Goal: Task Accomplishment & Management: Complete application form

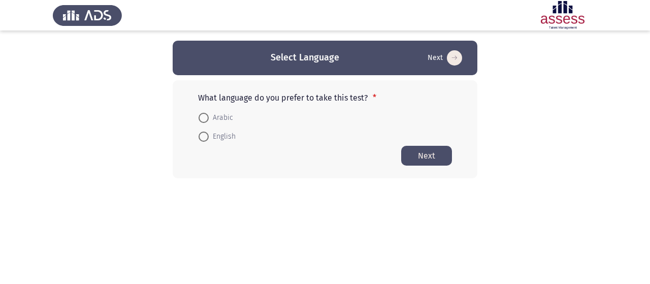
click at [204, 138] on span at bounding box center [204, 137] width 10 height 10
click at [204, 138] on input "English" at bounding box center [204, 137] width 10 height 10
radio input "true"
click at [433, 160] on button "Next" at bounding box center [426, 155] width 51 height 20
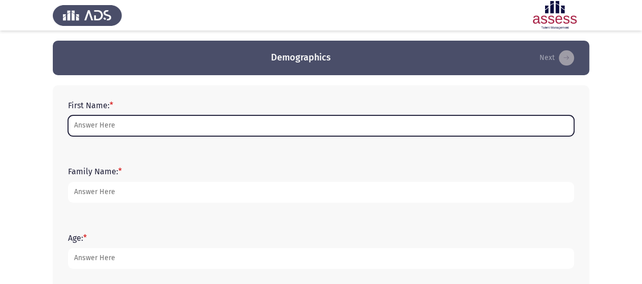
click at [85, 127] on input "First Name: *" at bounding box center [321, 125] width 506 height 21
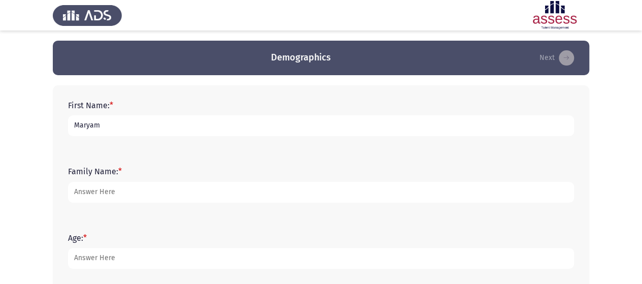
type input "Maryam"
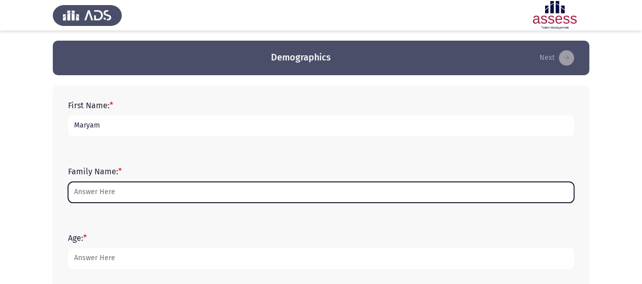
click at [121, 194] on input "Family Name: *" at bounding box center [321, 192] width 506 height 21
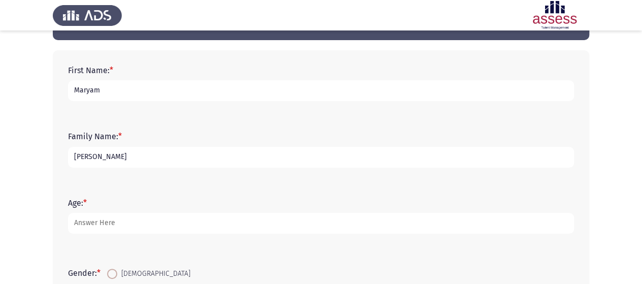
scroll to position [51, 0]
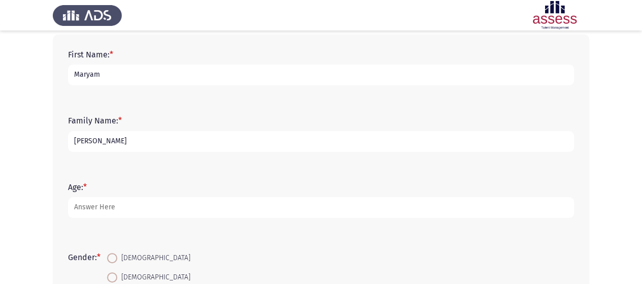
type input "[PERSON_NAME]"
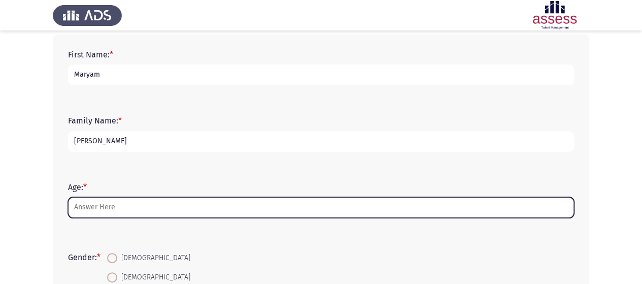
click at [95, 203] on input "Age: *" at bounding box center [321, 207] width 506 height 21
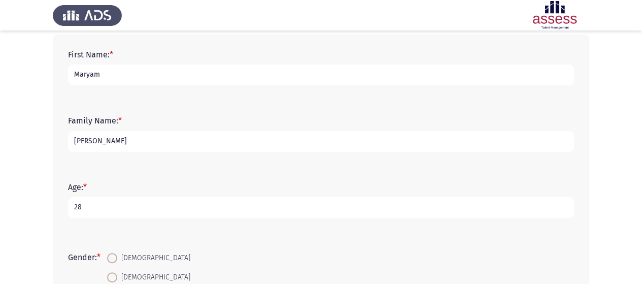
scroll to position [152, 0]
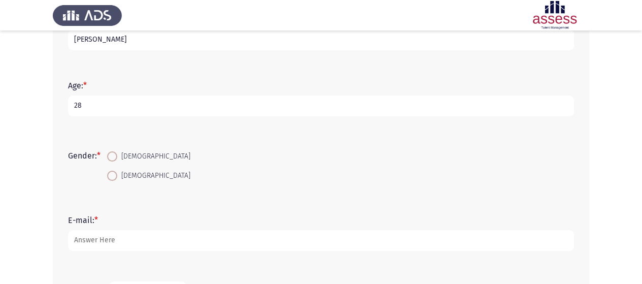
type input "28"
click at [114, 176] on span at bounding box center [112, 176] width 10 height 10
click at [114, 176] on input "[DEMOGRAPHIC_DATA]" at bounding box center [112, 176] width 10 height 10
radio input "true"
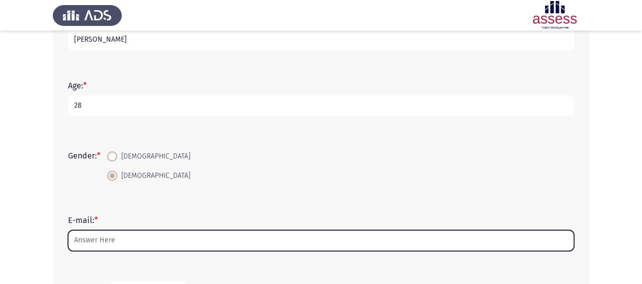
click at [119, 235] on input "E-mail: *" at bounding box center [321, 240] width 506 height 21
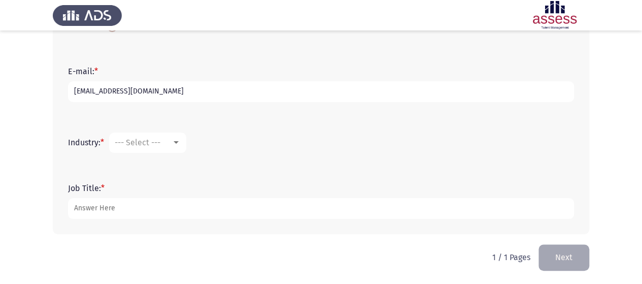
scroll to position [302, 0]
type input "[EMAIL_ADDRESS][DOMAIN_NAME]"
click at [180, 143] on div at bounding box center [176, 142] width 9 height 8
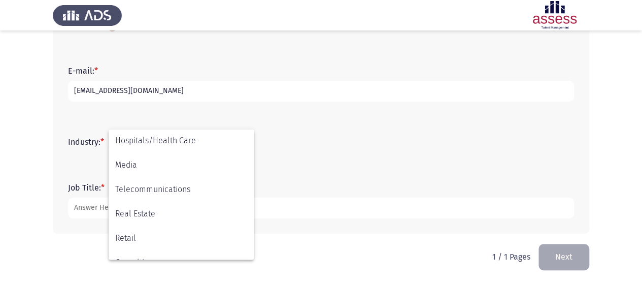
scroll to position [254, 0]
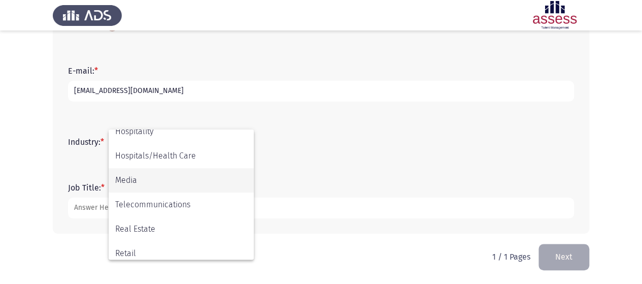
click at [176, 177] on span "Media" at bounding box center [181, 180] width 132 height 24
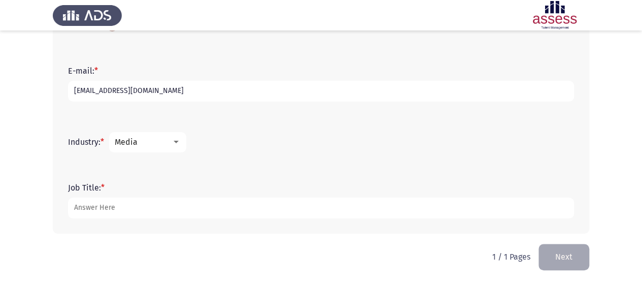
click at [171, 145] on div "Media" at bounding box center [143, 142] width 57 height 10
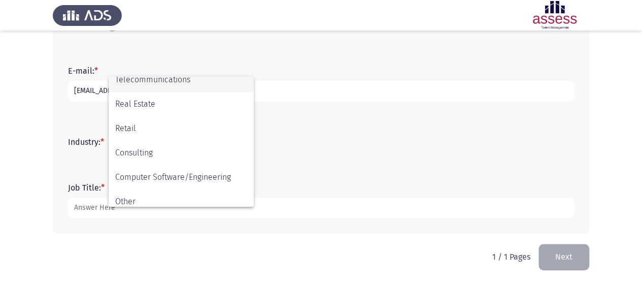
scroll to position [333, 0]
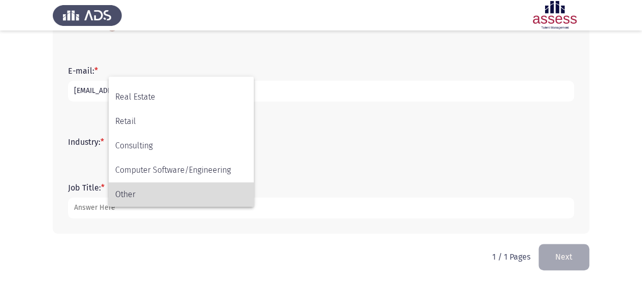
click at [138, 203] on span "Other" at bounding box center [181, 194] width 132 height 24
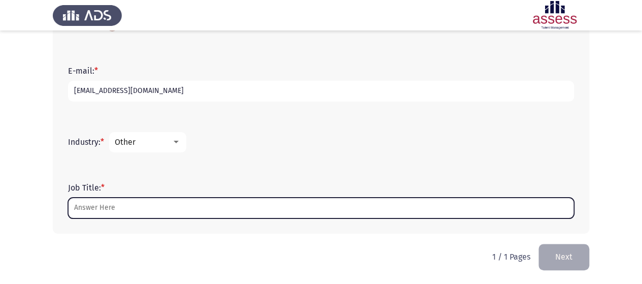
click at [116, 205] on input "Job Title: *" at bounding box center [321, 208] width 506 height 21
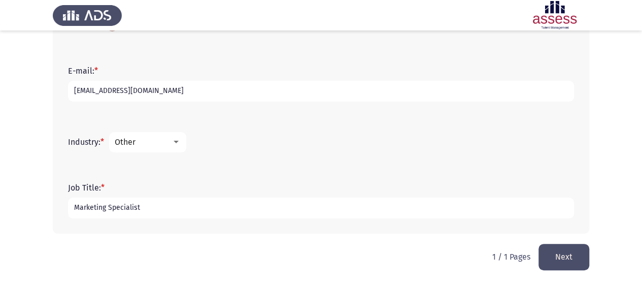
type input "Marketing Specialist"
click at [562, 252] on button "Next" at bounding box center [564, 257] width 51 height 26
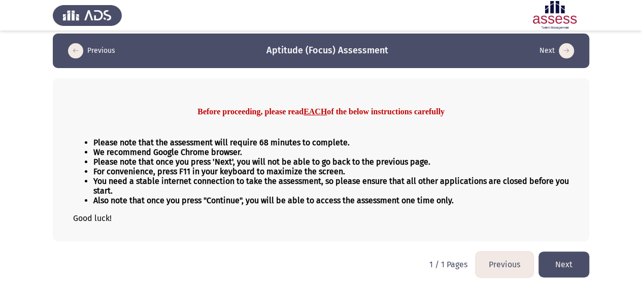
scroll to position [9, 0]
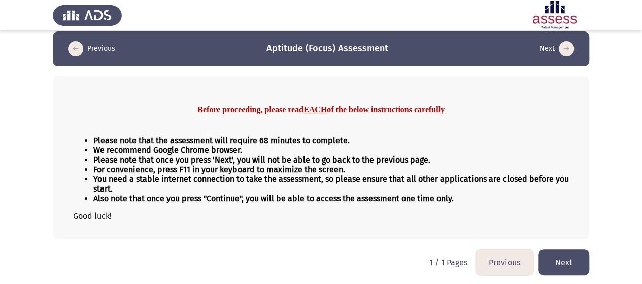
click at [575, 265] on button "Next" at bounding box center [564, 262] width 51 height 26
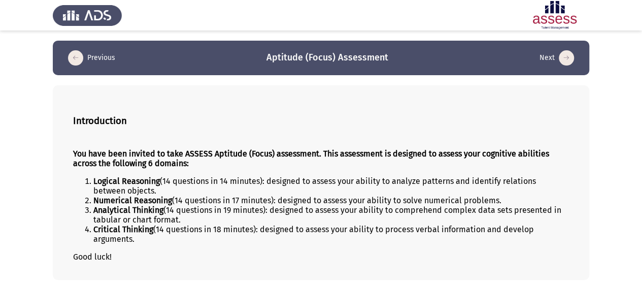
scroll to position [41, 0]
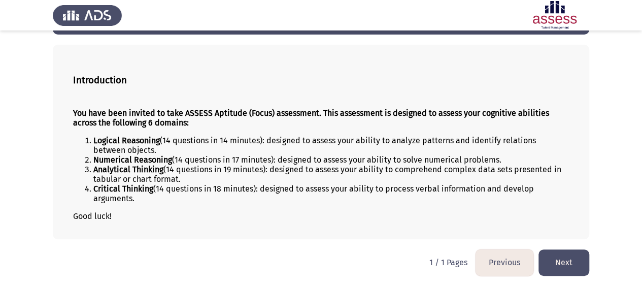
click at [558, 270] on button "Next" at bounding box center [564, 262] width 51 height 26
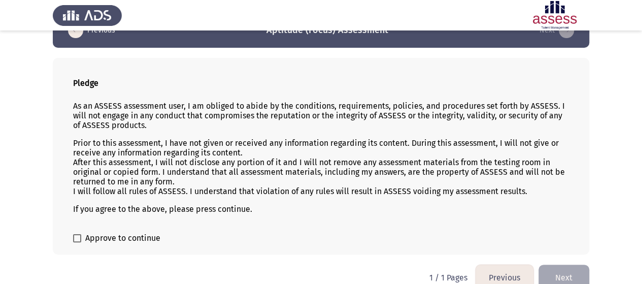
scroll to position [42, 0]
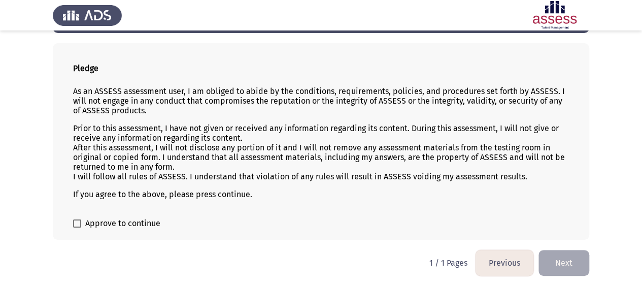
click at [76, 221] on span at bounding box center [77, 223] width 8 height 8
click at [77, 228] on input "Approve to continue" at bounding box center [77, 228] width 1 height 1
checkbox input "true"
click at [555, 266] on button "Next" at bounding box center [564, 263] width 51 height 26
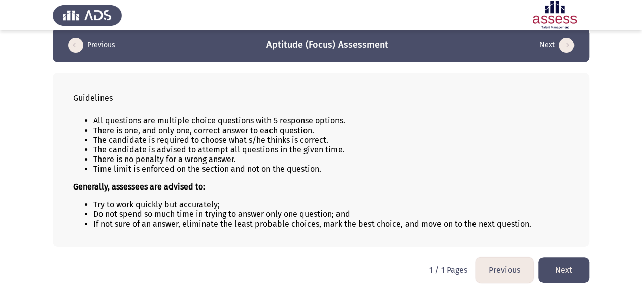
scroll to position [20, 0]
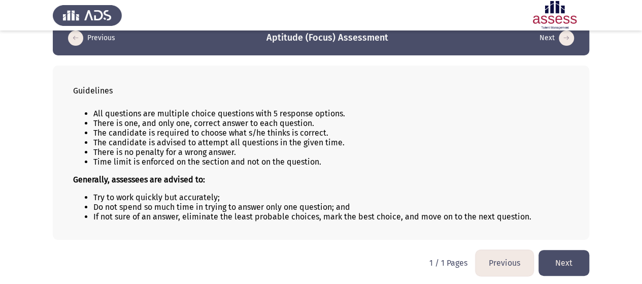
click at [547, 260] on button "Next" at bounding box center [564, 263] width 51 height 26
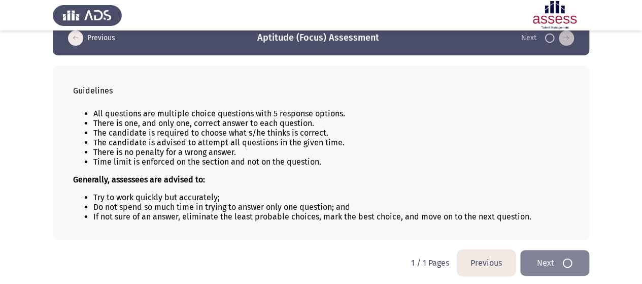
scroll to position [0, 0]
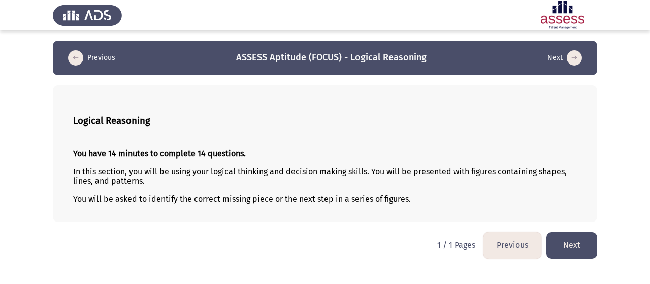
click at [583, 249] on button "Next" at bounding box center [571, 245] width 51 height 26
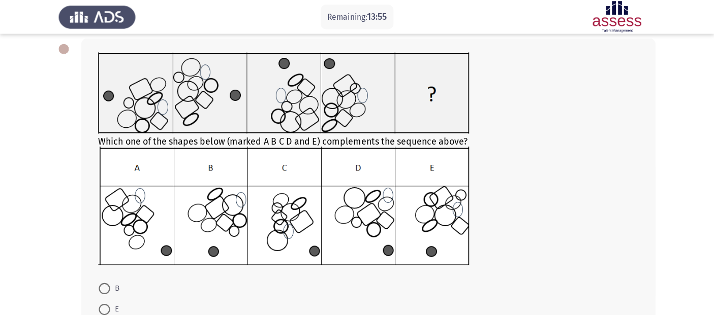
scroll to position [51, 0]
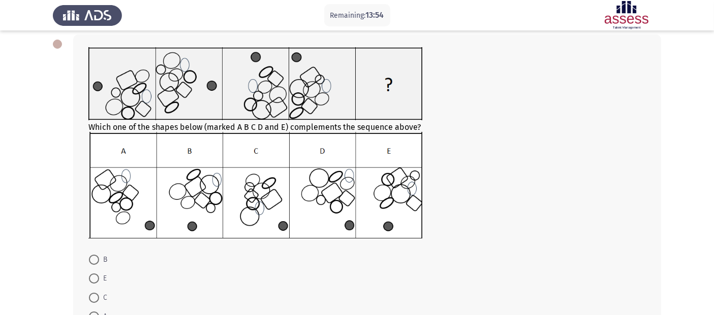
drag, startPoint x: 638, startPoint y: 2, endPoint x: 367, endPoint y: 267, distance: 379.2
click at [367, 267] on form "B E C A D" at bounding box center [366, 297] width 557 height 95
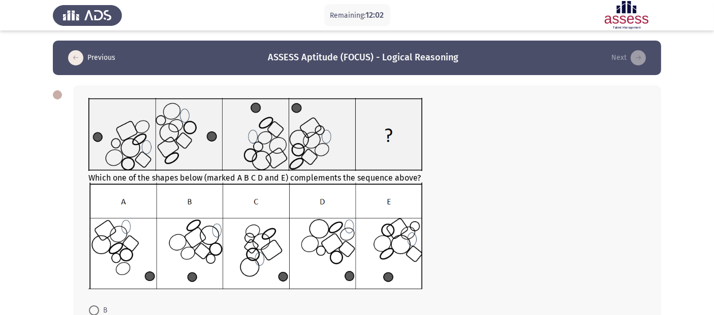
scroll to position [56, 0]
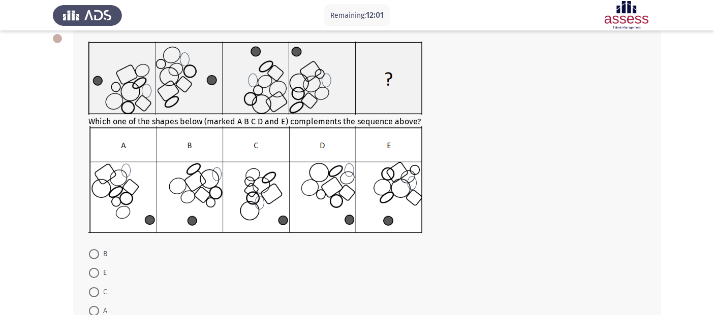
click at [347, 220] on img at bounding box center [255, 179] width 334 height 107
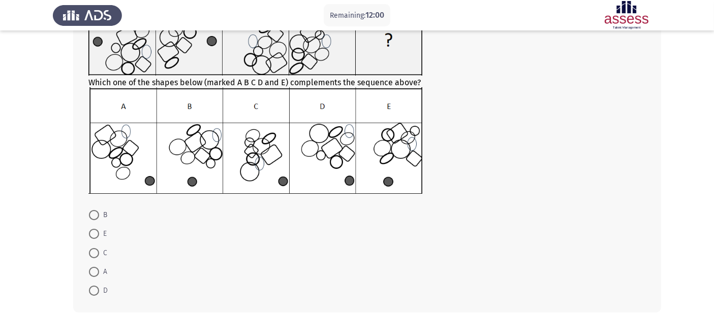
scroll to position [113, 0]
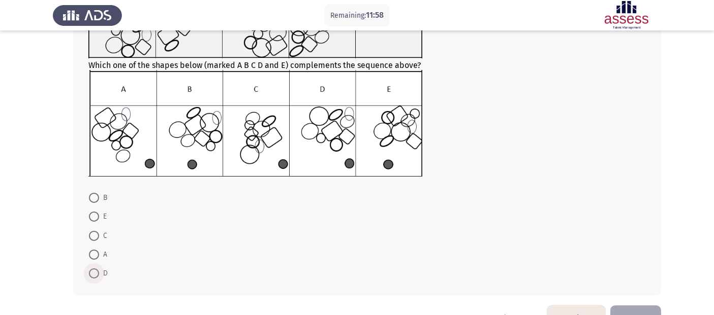
click at [97, 274] on span at bounding box center [94, 274] width 10 height 10
click at [97, 274] on input "D" at bounding box center [94, 274] width 10 height 10
radio input "true"
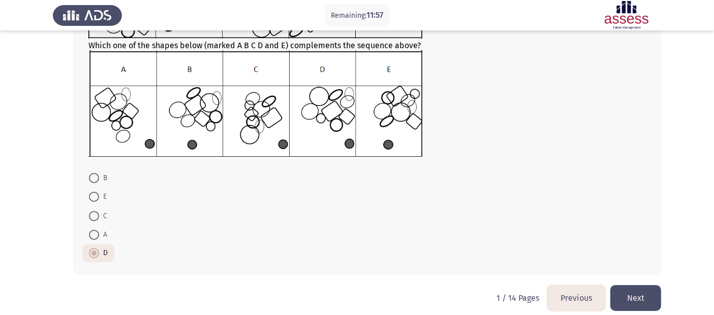
scroll to position [143, 0]
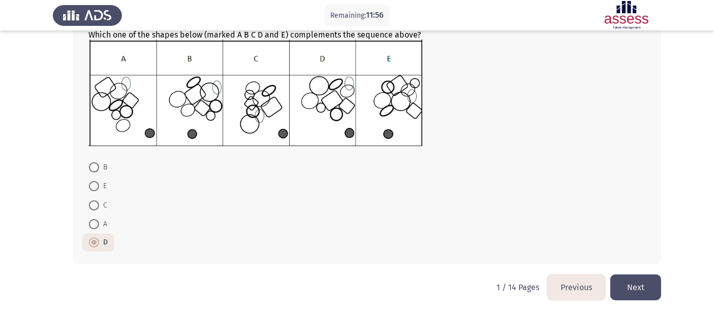
click at [644, 283] on button "Next" at bounding box center [635, 288] width 51 height 26
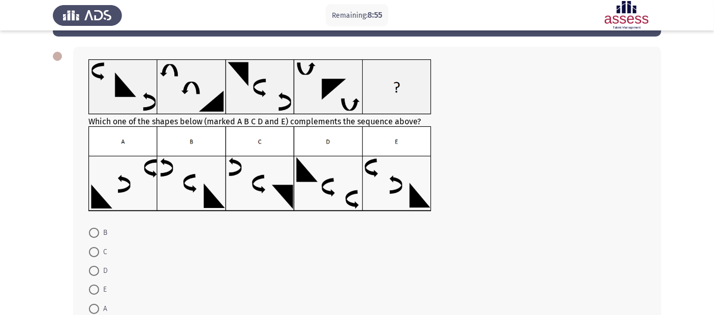
scroll to position [56, 0]
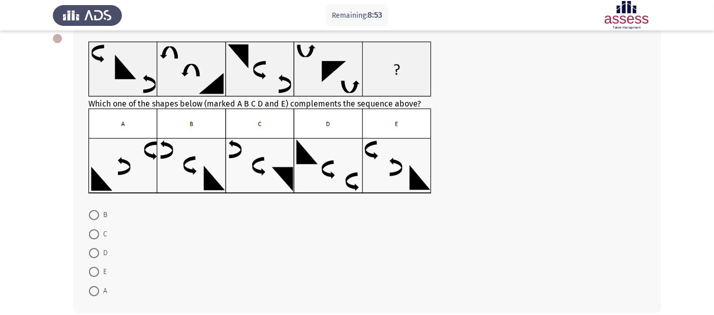
click at [92, 217] on span at bounding box center [94, 215] width 10 height 10
click at [92, 217] on input "B" at bounding box center [94, 215] width 10 height 10
radio input "true"
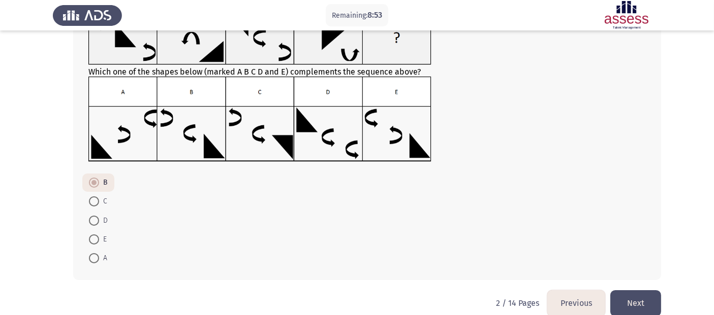
scroll to position [105, 0]
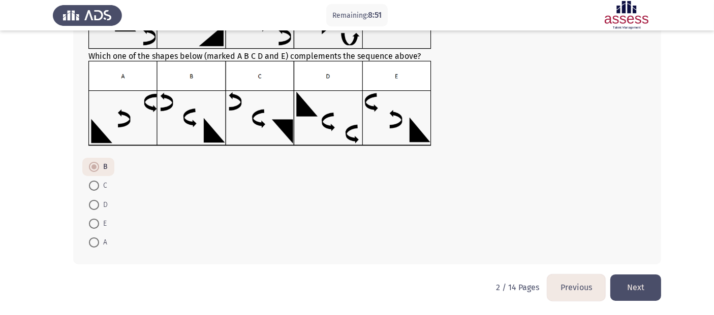
click at [623, 283] on button "Next" at bounding box center [635, 288] width 51 height 26
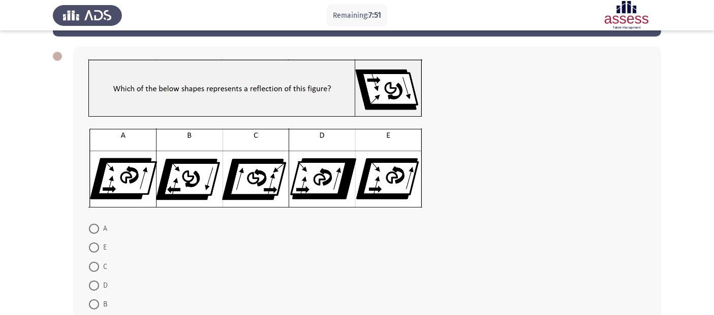
scroll to position [56, 0]
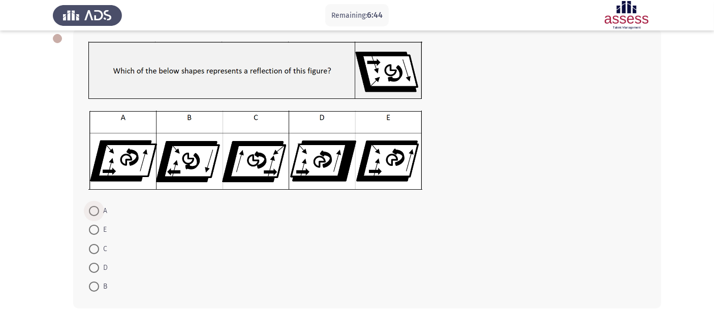
click at [100, 212] on span "A" at bounding box center [103, 211] width 8 height 12
click at [99, 212] on input "A" at bounding box center [94, 211] width 10 height 10
radio input "true"
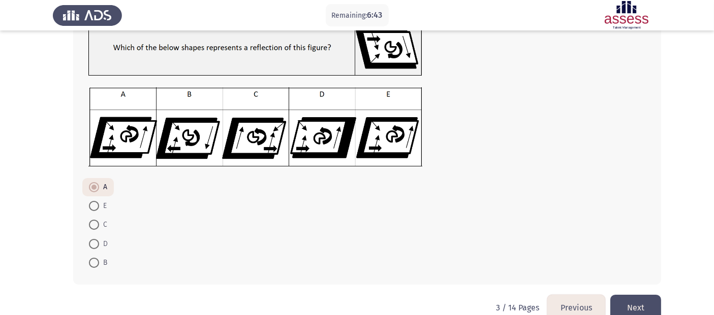
scroll to position [100, 0]
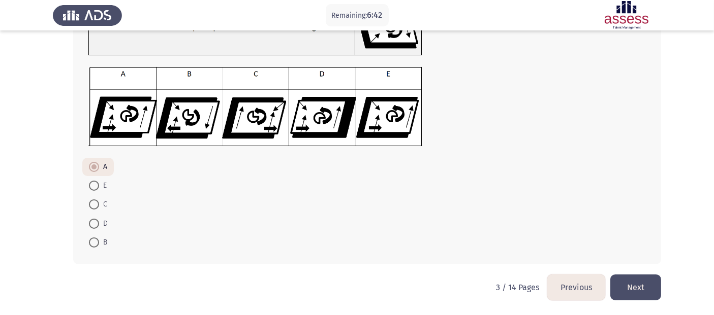
click at [637, 283] on button "Next" at bounding box center [635, 288] width 51 height 26
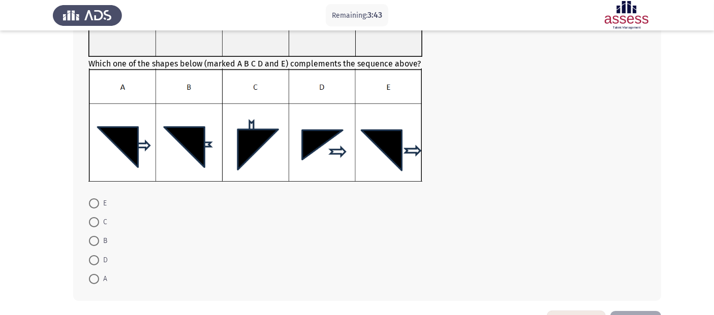
scroll to position [169, 0]
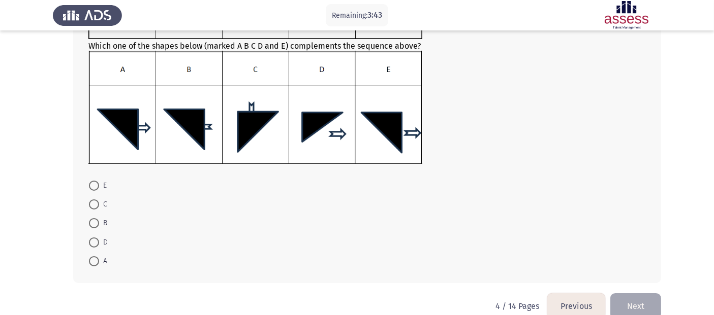
click at [94, 185] on span at bounding box center [94, 186] width 10 height 10
click at [94, 185] on input "E" at bounding box center [94, 186] width 10 height 10
radio input "true"
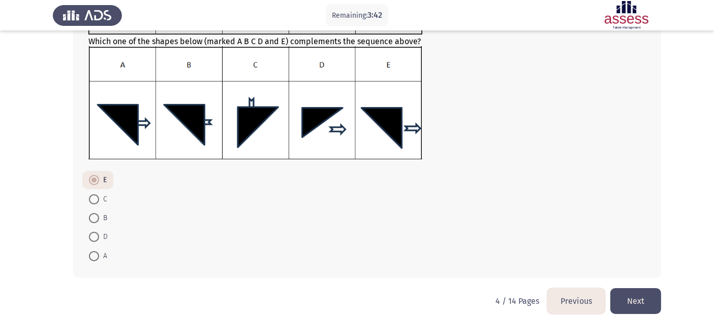
scroll to position [187, 0]
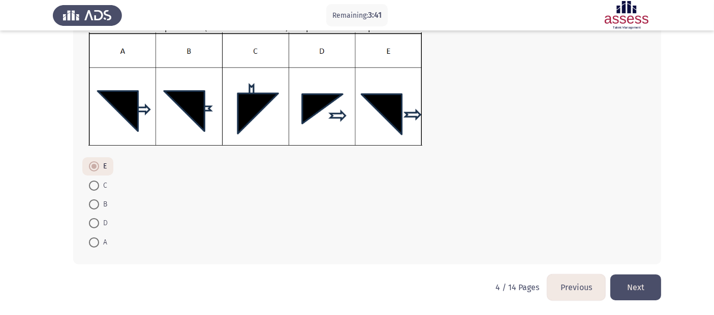
click at [630, 283] on button "Next" at bounding box center [635, 288] width 51 height 26
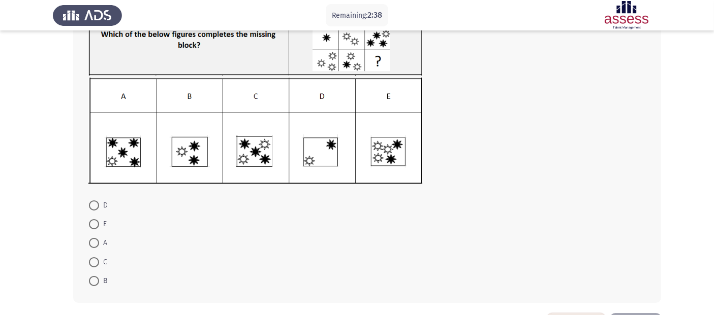
scroll to position [113, 0]
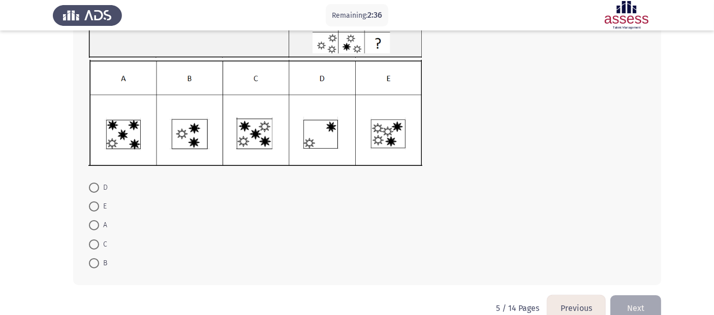
click at [90, 184] on span at bounding box center [94, 188] width 10 height 10
click at [90, 184] on input "D" at bounding box center [94, 188] width 10 height 10
radio input "true"
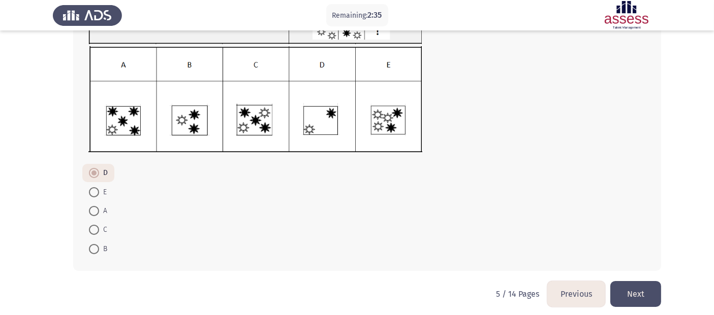
scroll to position [133, 0]
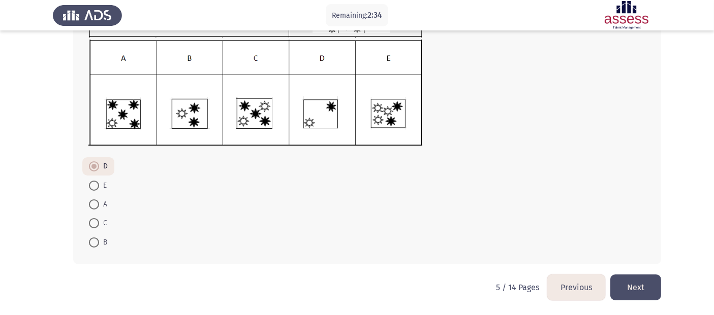
click at [625, 283] on button "Next" at bounding box center [635, 288] width 51 height 26
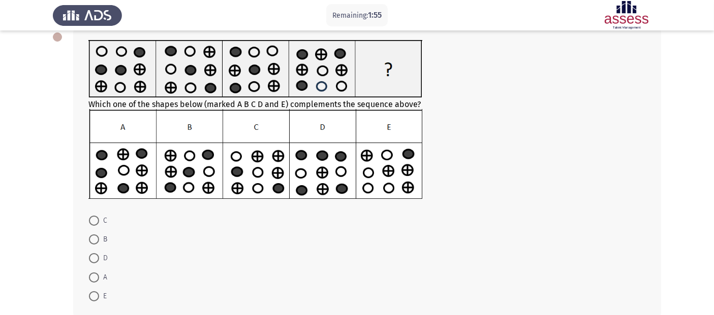
scroll to position [112, 0]
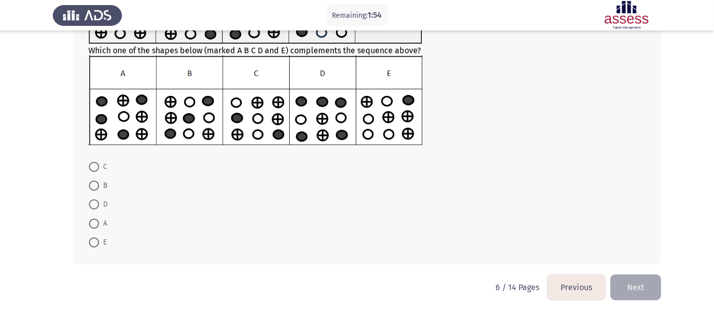
click at [93, 223] on span at bounding box center [94, 224] width 10 height 10
click at [93, 223] on input "A" at bounding box center [94, 224] width 10 height 10
radio input "true"
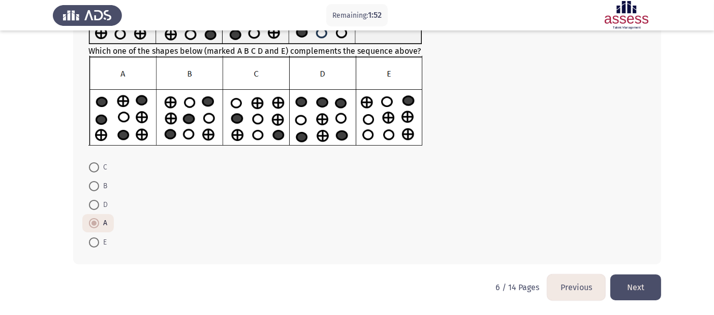
click at [640, 283] on button "Next" at bounding box center [635, 288] width 51 height 26
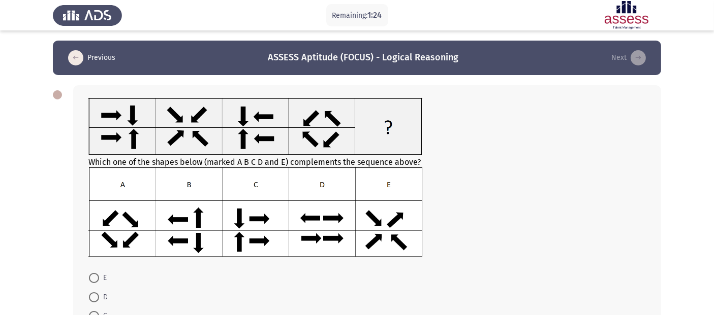
scroll to position [56, 0]
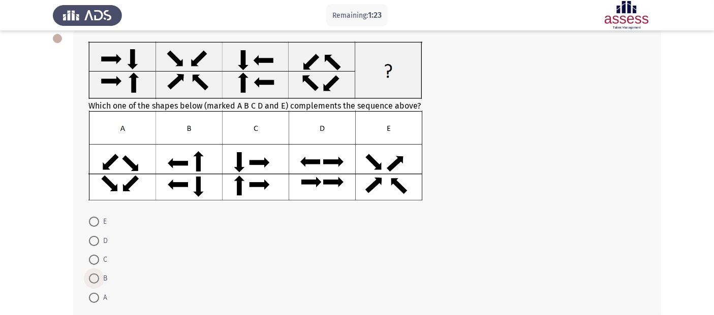
click at [95, 280] on span at bounding box center [94, 279] width 10 height 10
click at [95, 280] on input "B" at bounding box center [94, 279] width 10 height 10
radio input "true"
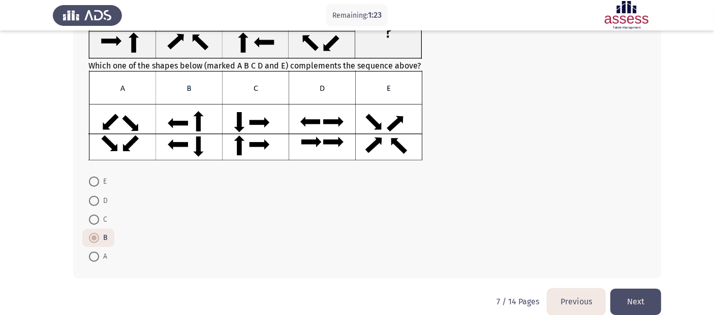
scroll to position [111, 0]
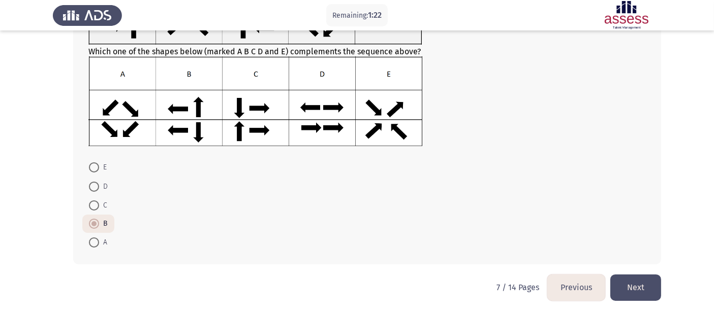
click at [631, 283] on button "Next" at bounding box center [635, 288] width 51 height 26
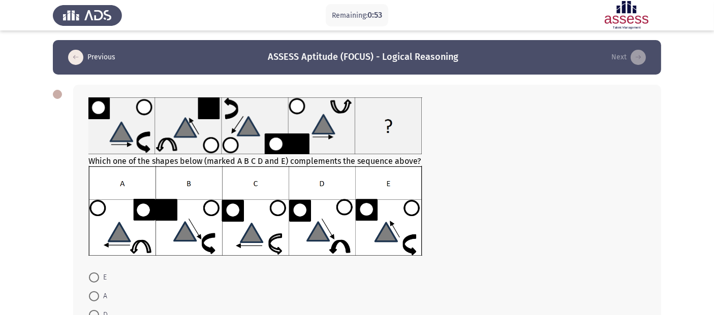
scroll to position [112, 0]
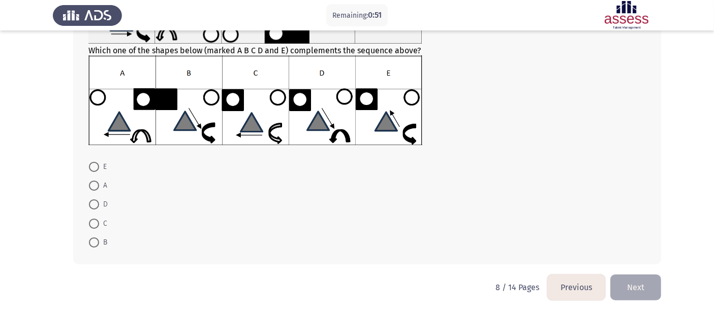
click at [92, 166] on span at bounding box center [94, 167] width 10 height 10
click at [92, 166] on input "E" at bounding box center [94, 167] width 10 height 10
radio input "true"
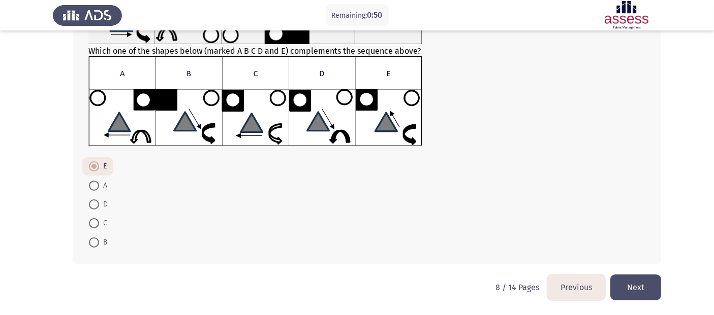
click at [628, 283] on button "Next" at bounding box center [635, 288] width 51 height 26
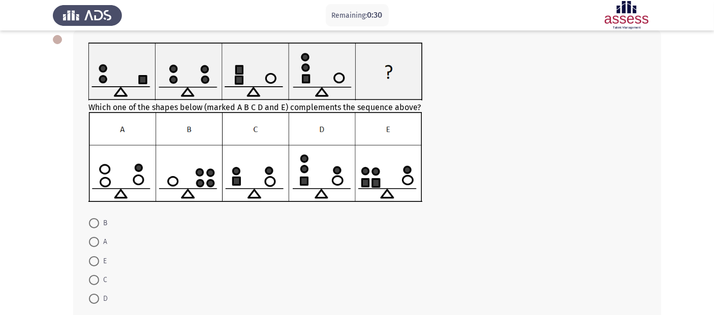
scroll to position [0, 0]
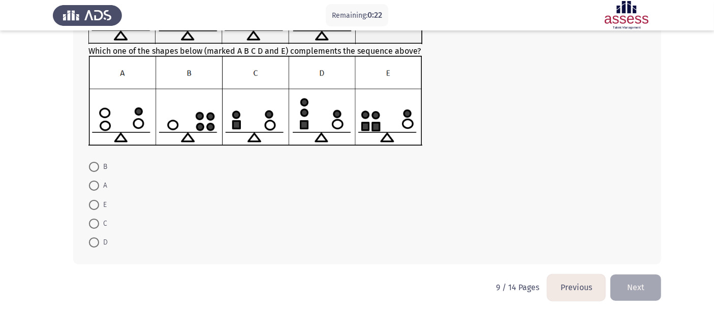
click at [90, 243] on span at bounding box center [94, 243] width 10 height 10
click at [90, 243] on input "D" at bounding box center [94, 243] width 10 height 10
radio input "true"
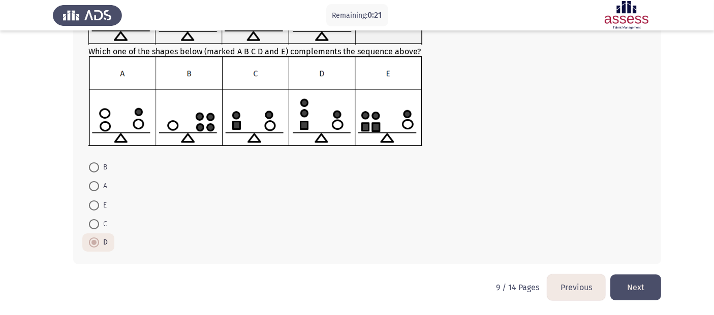
click at [641, 283] on button "Next" at bounding box center [635, 288] width 51 height 26
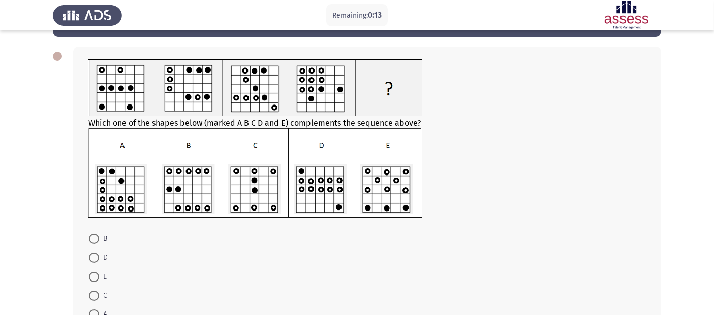
scroll to position [56, 0]
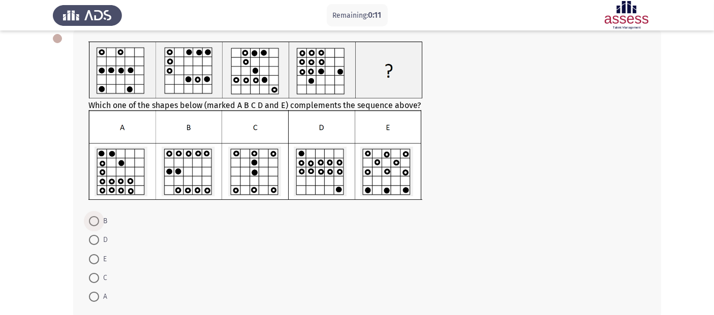
click at [90, 216] on label "B" at bounding box center [98, 221] width 18 height 12
click at [90, 216] on input "B" at bounding box center [94, 221] width 10 height 10
radio input "true"
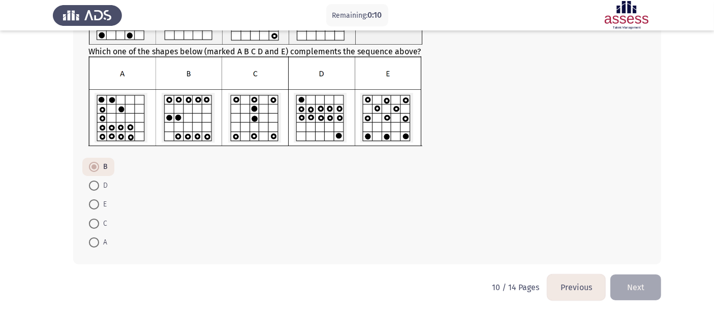
scroll to position [110, 0]
click at [633, 283] on button "Next" at bounding box center [635, 288] width 51 height 26
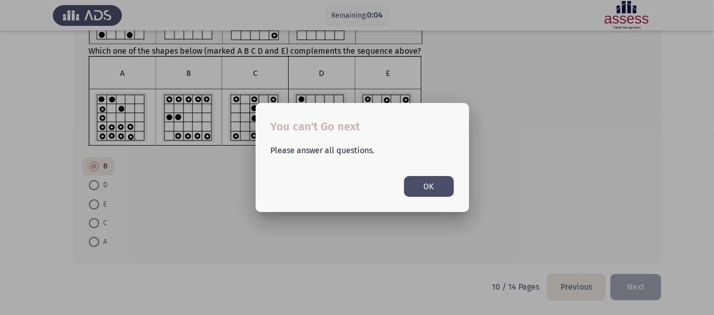
click at [424, 189] on button "OK" at bounding box center [429, 186] width 50 height 21
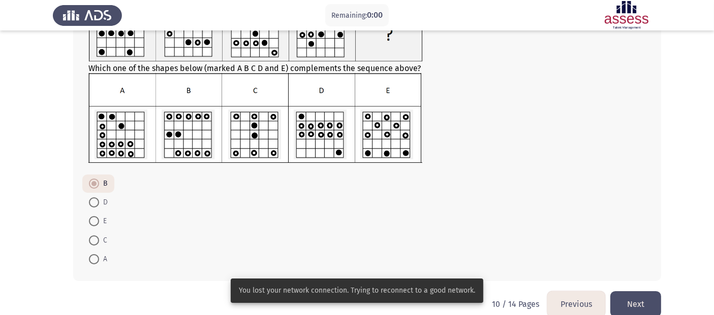
scroll to position [110, 0]
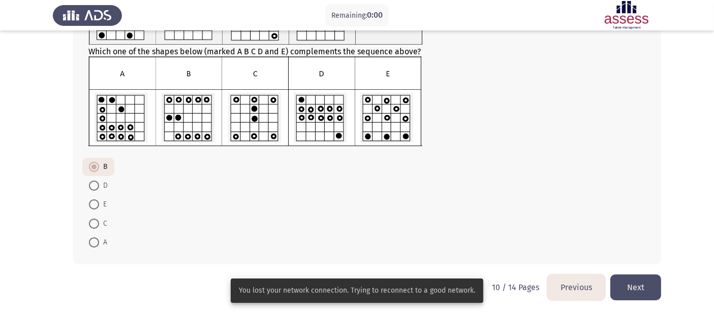
click at [634, 283] on button "Next" at bounding box center [635, 288] width 51 height 26
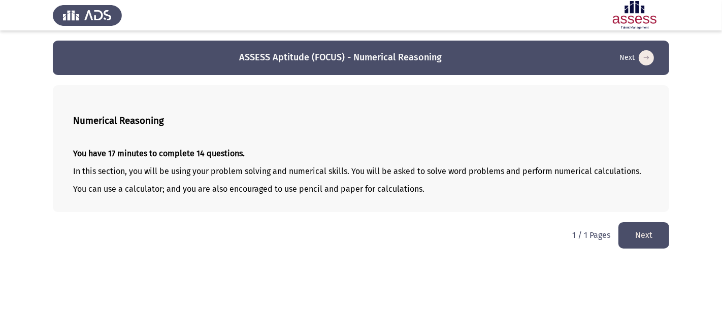
click at [636, 236] on button "Next" at bounding box center [644, 235] width 51 height 26
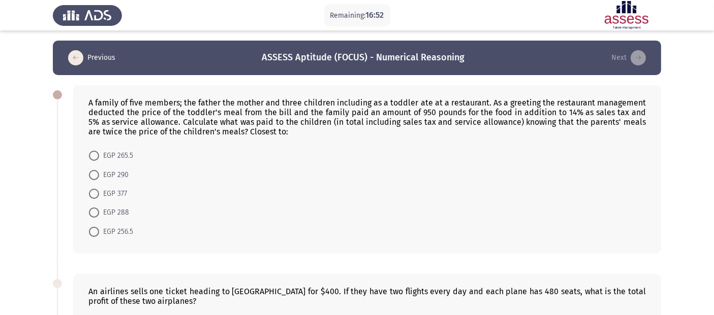
drag, startPoint x: 273, startPoint y: 133, endPoint x: 128, endPoint y: 110, distance: 146.0
click at [121, 110] on div "A family of five members; the father the mother and three children including as…" at bounding box center [366, 117] width 557 height 39
drag, startPoint x: 118, startPoint y: 107, endPoint x: 292, endPoint y: 141, distance: 176.4
click at [292, 141] on div "A family of five members; the father the mother and three children including as…" at bounding box center [367, 169] width 588 height 169
drag, startPoint x: 205, startPoint y: 99, endPoint x: 271, endPoint y: 122, distance: 70.5
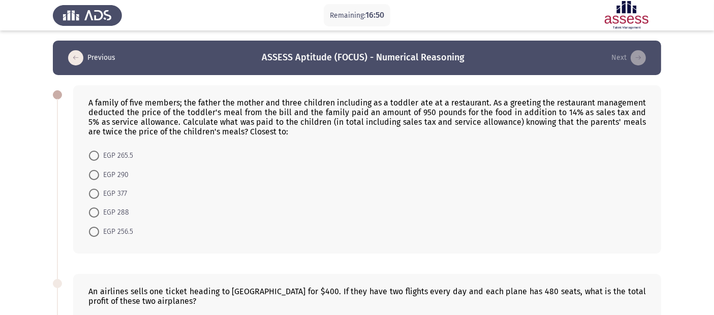
click at [271, 122] on div "A family of five members; the father the mother and three children including as…" at bounding box center [366, 117] width 557 height 39
drag, startPoint x: 225, startPoint y: 114, endPoint x: 313, endPoint y: 155, distance: 97.0
click at [304, 155] on div "A family of five members; the father the mother and three children including as…" at bounding box center [367, 169] width 588 height 169
click at [114, 197] on span "EGP 377" at bounding box center [113, 194] width 28 height 12
click at [99, 197] on input "EGP 377" at bounding box center [94, 194] width 10 height 10
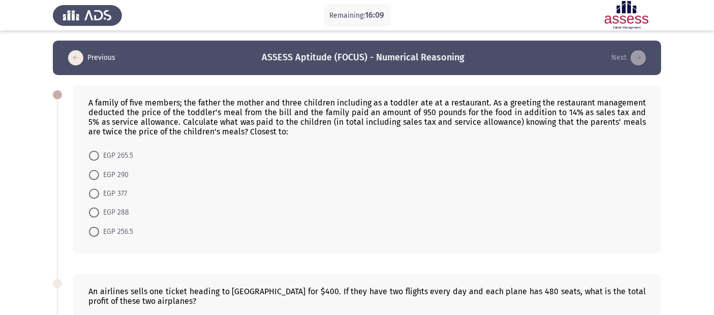
radio input "true"
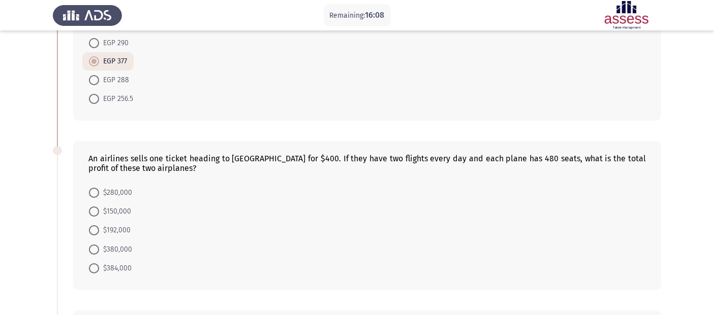
scroll to position [169, 0]
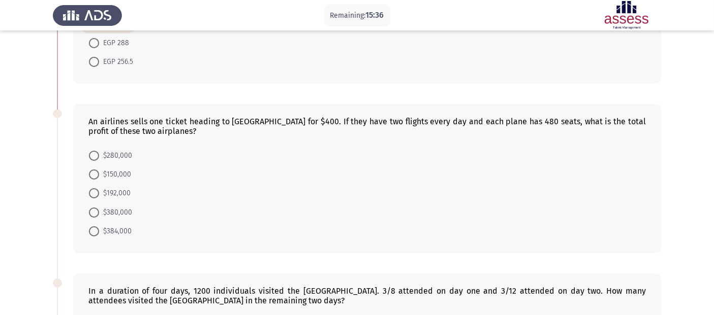
click at [125, 234] on span "$384,000" at bounding box center [115, 231] width 33 height 12
click at [99, 234] on input "$384,000" at bounding box center [94, 232] width 10 height 10
radio input "true"
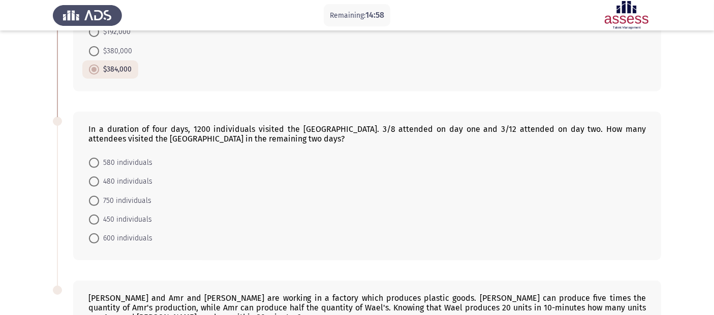
scroll to position [395, 0]
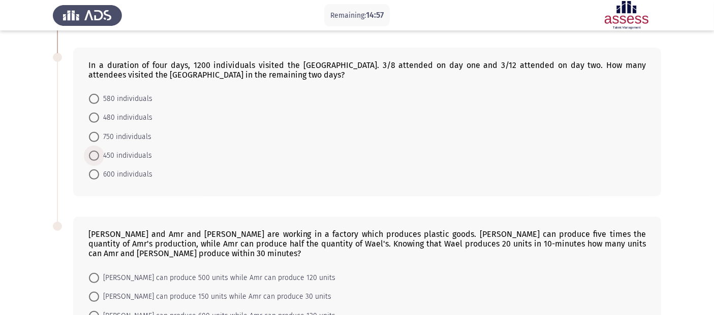
click at [111, 158] on span "450 individuals" at bounding box center [125, 156] width 53 height 12
click at [99, 158] on input "450 individuals" at bounding box center [94, 156] width 10 height 10
radio input "true"
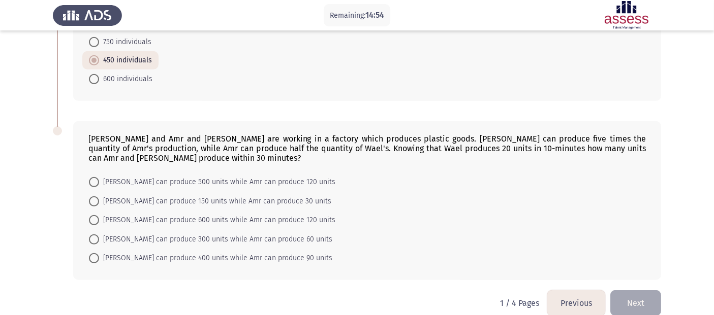
scroll to position [507, 0]
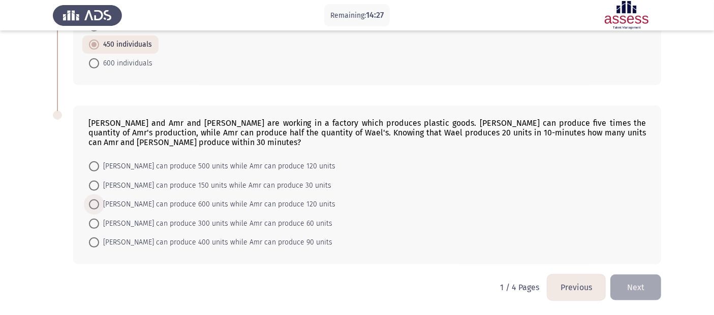
click at [184, 205] on span "Ahmed can produce 600 units while Amr can produce 120 units" at bounding box center [217, 205] width 236 height 12
click at [99, 205] on input "Ahmed can produce 600 units while Amr can produce 120 units" at bounding box center [94, 205] width 10 height 10
radio input "true"
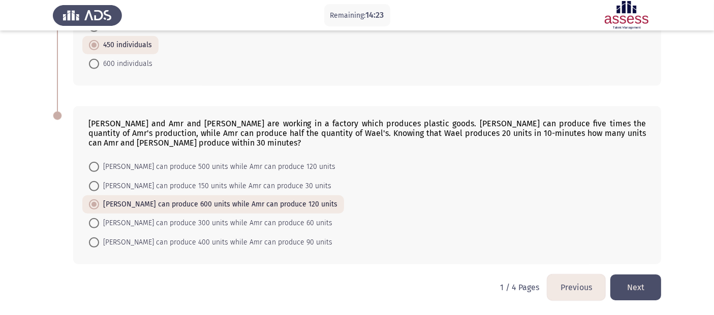
click at [643, 283] on button "Next" at bounding box center [635, 288] width 51 height 26
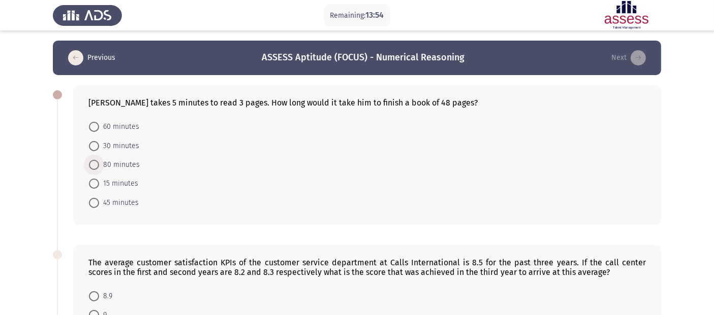
click at [115, 166] on span "80 minutes" at bounding box center [119, 165] width 41 height 12
click at [99, 166] on input "80 minutes" at bounding box center [94, 165] width 10 height 10
radio input "true"
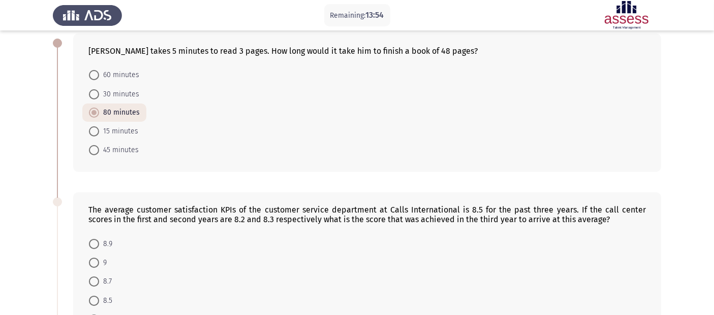
scroll to position [113, 0]
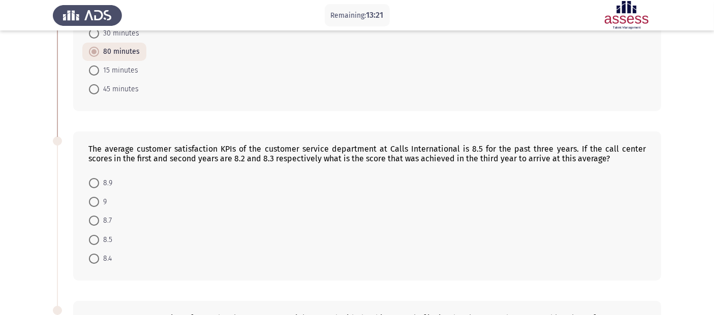
click at [100, 221] on span "8.7" at bounding box center [105, 221] width 13 height 12
click at [99, 221] on input "8.7" at bounding box center [94, 221] width 10 height 10
radio input "true"
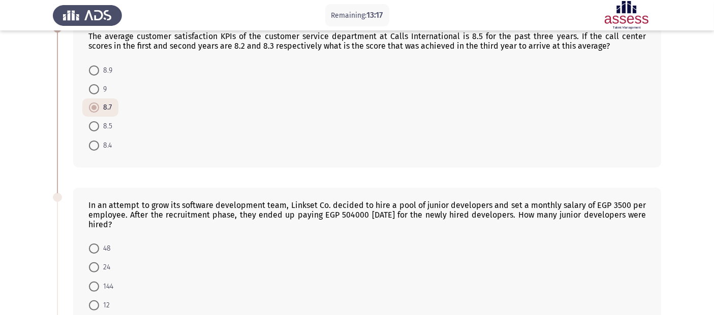
scroll to position [169, 0]
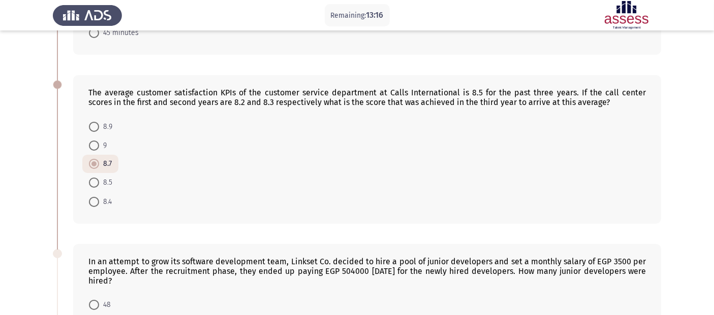
click at [101, 145] on span "9" at bounding box center [103, 146] width 8 height 12
click at [99, 145] on input "9" at bounding box center [94, 146] width 10 height 10
radio input "true"
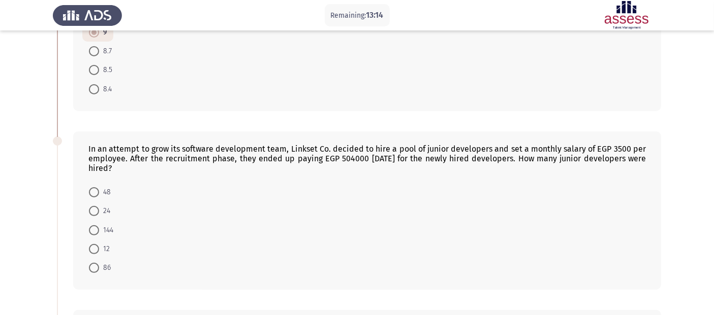
scroll to position [338, 0]
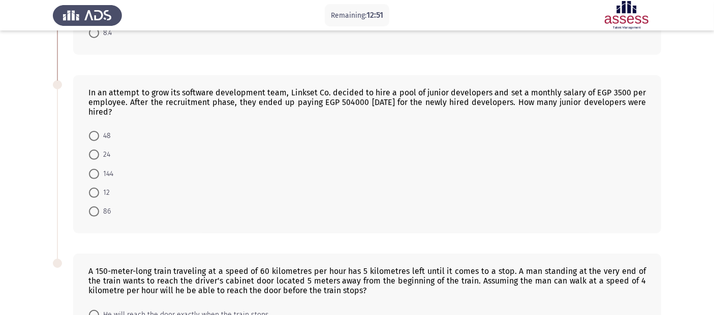
click at [101, 197] on span "12" at bounding box center [104, 193] width 11 height 12
click at [99, 197] on input "12" at bounding box center [94, 193] width 10 height 10
radio input "true"
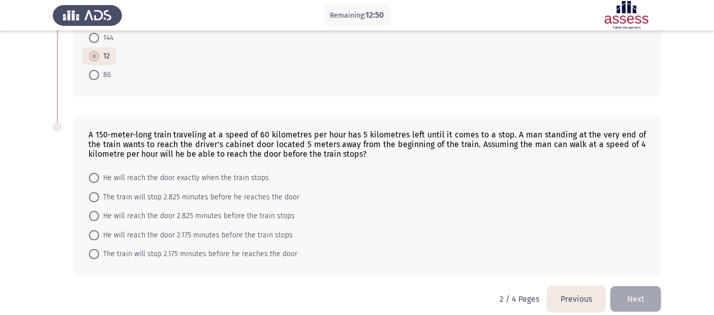
scroll to position [488, 0]
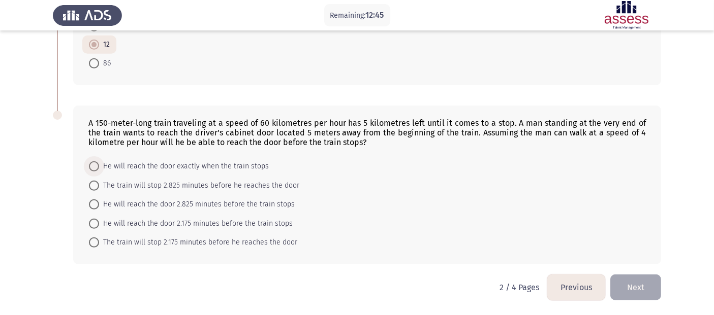
click at [119, 165] on span "He will reach the door exactly when the train stops" at bounding box center [184, 166] width 170 height 12
click at [99, 165] on input "He will reach the door exactly when the train stops" at bounding box center [94, 166] width 10 height 10
radio input "true"
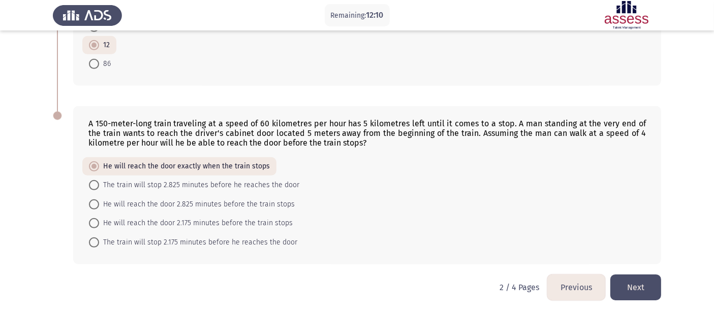
click at [638, 283] on button "Next" at bounding box center [635, 288] width 51 height 26
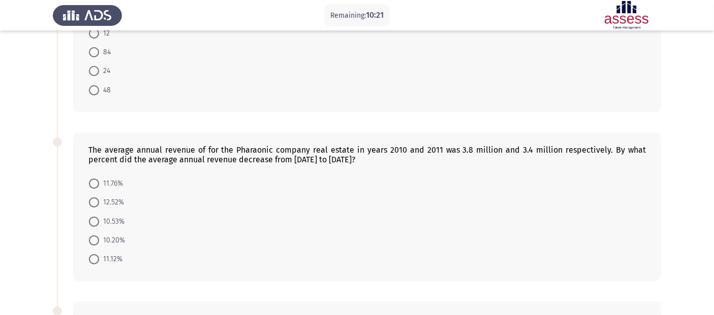
scroll to position [0, 0]
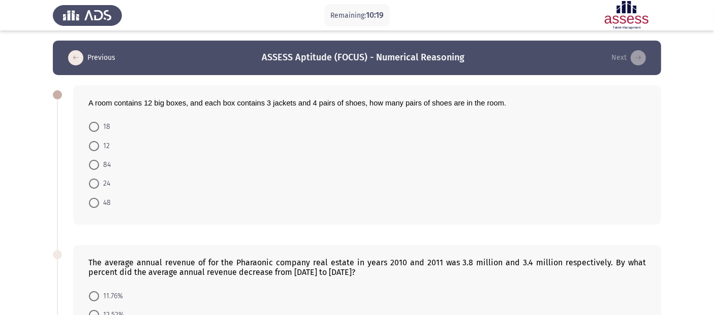
click at [95, 207] on span at bounding box center [94, 203] width 10 height 10
click at [95, 207] on input "48" at bounding box center [94, 203] width 10 height 10
radio input "true"
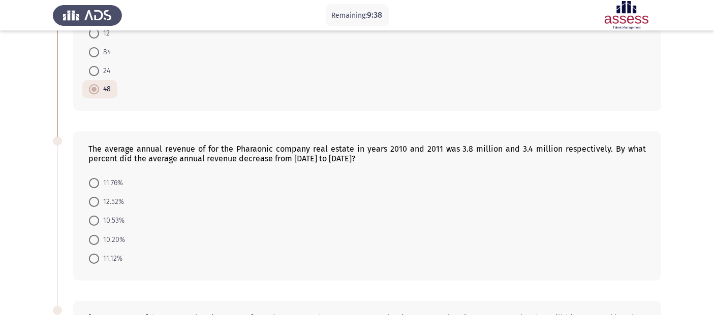
click at [112, 222] on span "10.53%" at bounding box center [111, 221] width 25 height 12
click at [99, 222] on input "10.53%" at bounding box center [94, 221] width 10 height 10
radio input "true"
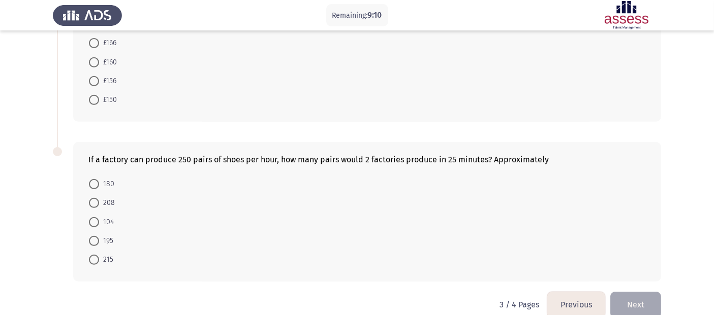
scroll to position [393, 0]
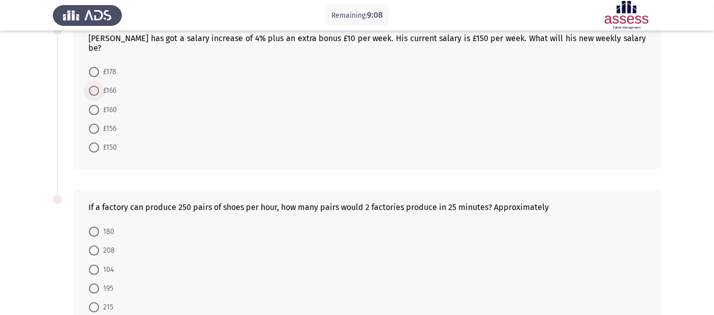
click at [97, 86] on span at bounding box center [94, 91] width 10 height 10
click at [97, 86] on input "£166" at bounding box center [94, 91] width 10 height 10
radio input "true"
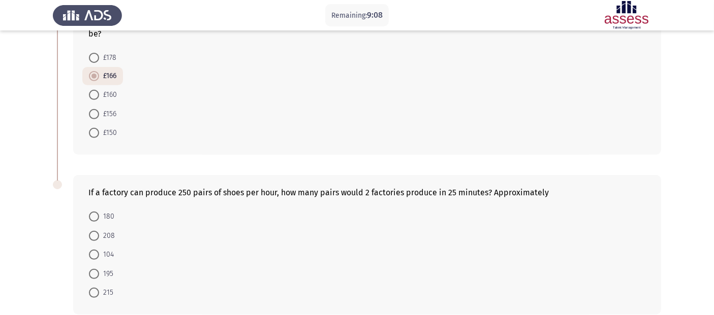
scroll to position [448, 0]
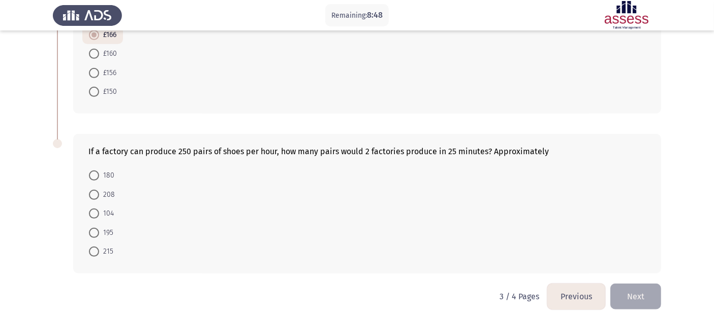
click at [95, 171] on span at bounding box center [94, 176] width 10 height 10
click at [95, 171] on input "180" at bounding box center [94, 176] width 10 height 10
radio input "true"
click at [93, 228] on span at bounding box center [94, 233] width 10 height 10
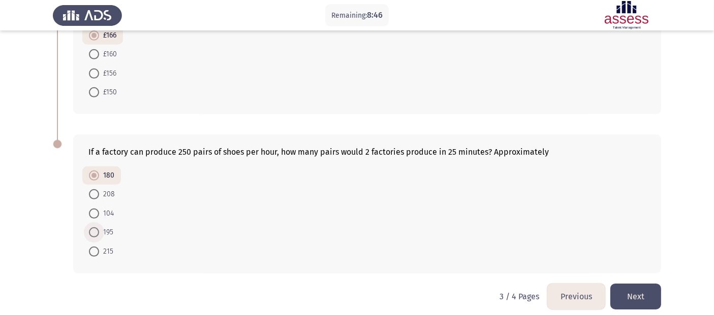
click at [93, 228] on input "195" at bounding box center [94, 233] width 10 height 10
radio input "true"
click at [635, 283] on button "Next" at bounding box center [635, 297] width 51 height 26
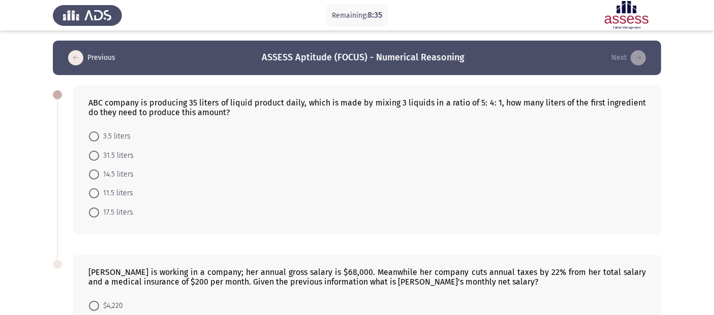
click at [325, 149] on form "3.5 liters 31.5 liters 14.5 liters 11.5 liters 17.5 liters" at bounding box center [366, 174] width 557 height 95
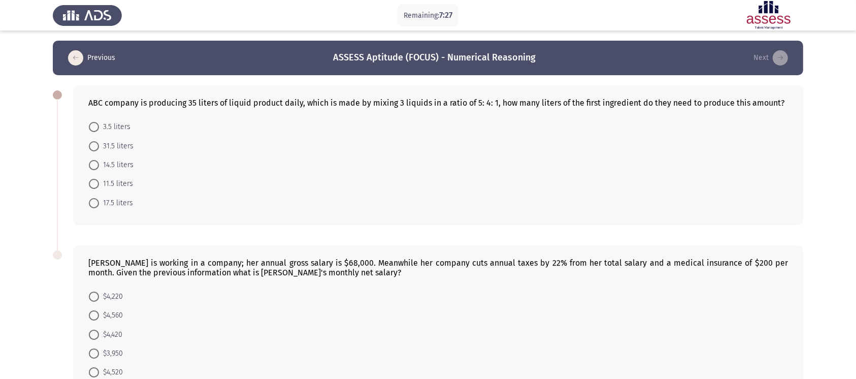
click at [90, 200] on span at bounding box center [94, 203] width 10 height 10
click at [90, 200] on input "17.5 liters" at bounding box center [94, 203] width 10 height 10
radio input "true"
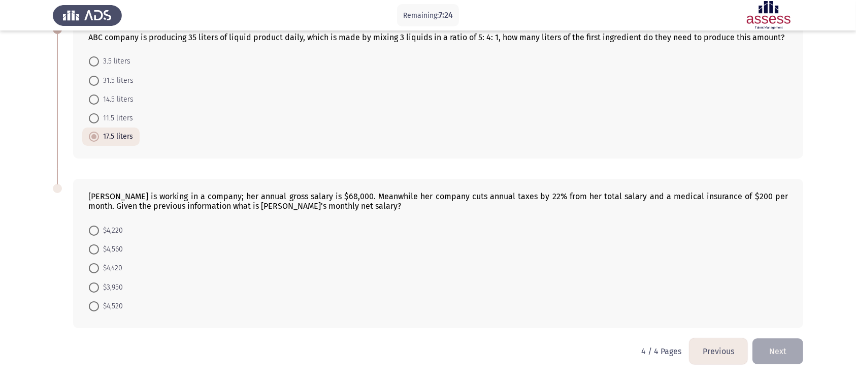
click at [89, 232] on span at bounding box center [94, 230] width 10 height 10
click at [89, 232] on input "$4,220" at bounding box center [94, 230] width 10 height 10
radio input "true"
click at [650, 283] on button "Next" at bounding box center [778, 351] width 51 height 26
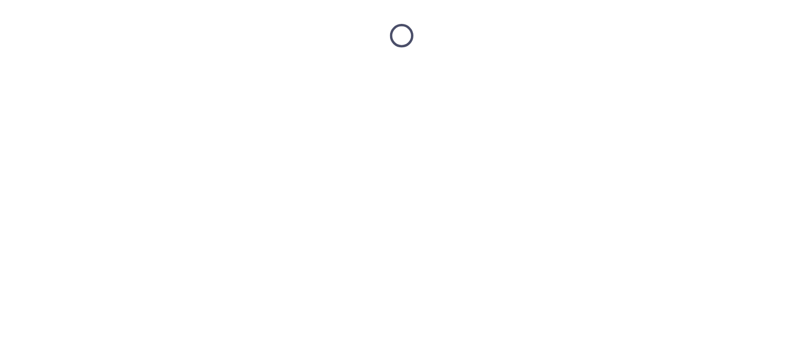
scroll to position [0, 0]
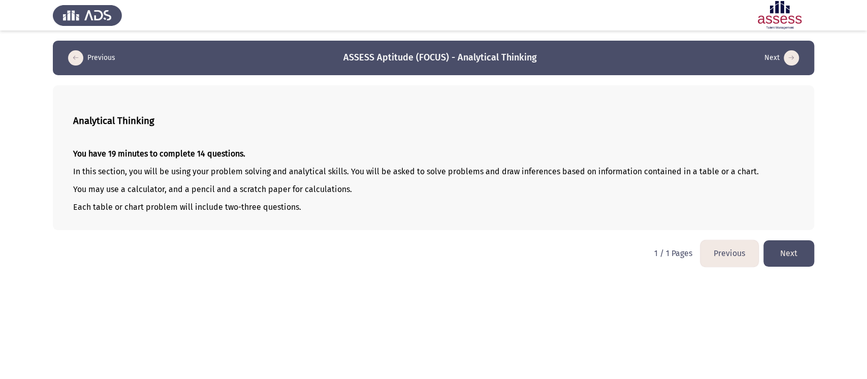
click at [650, 253] on button "Next" at bounding box center [788, 253] width 51 height 26
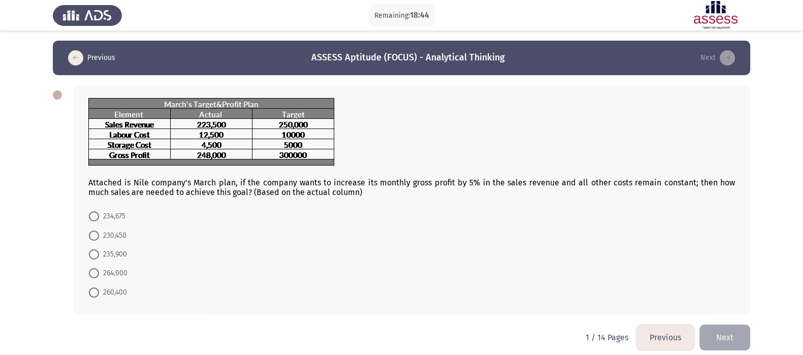
drag, startPoint x: 866, startPoint y: 20, endPoint x: 384, endPoint y: 264, distance: 539.6
click at [384, 264] on form "234,675 230,450 235,900 264,000 260,400" at bounding box center [411, 254] width 647 height 95
click at [116, 283] on span "260,400" at bounding box center [113, 292] width 28 height 12
click at [99, 283] on input "260,400" at bounding box center [94, 292] width 10 height 10
radio input "true"
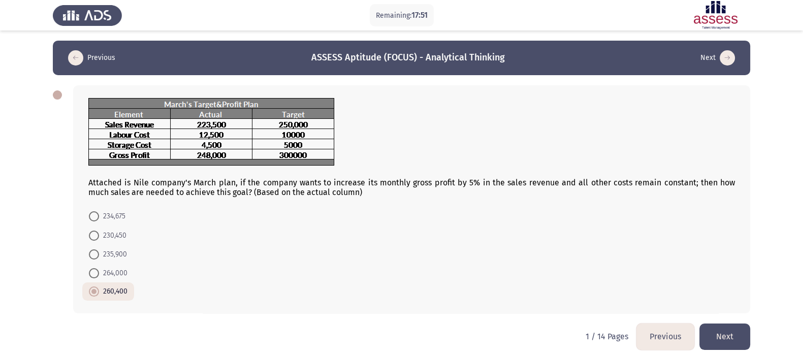
click at [650, 283] on button "Next" at bounding box center [724, 337] width 51 height 26
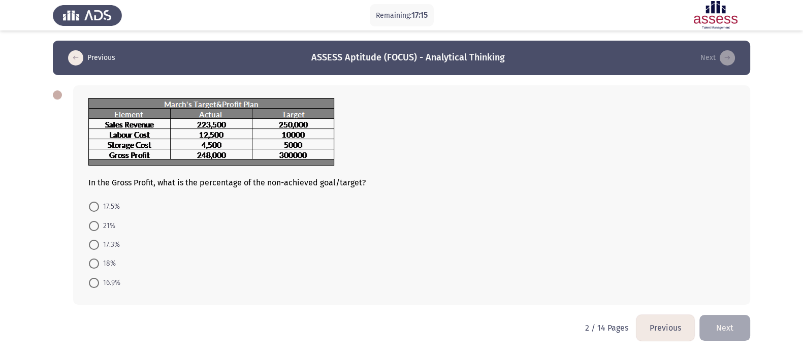
click at [96, 247] on span at bounding box center [94, 245] width 10 height 10
click at [96, 247] on input "17.3%" at bounding box center [94, 245] width 10 height 10
radio input "true"
click at [650, 283] on button "Next" at bounding box center [724, 327] width 51 height 26
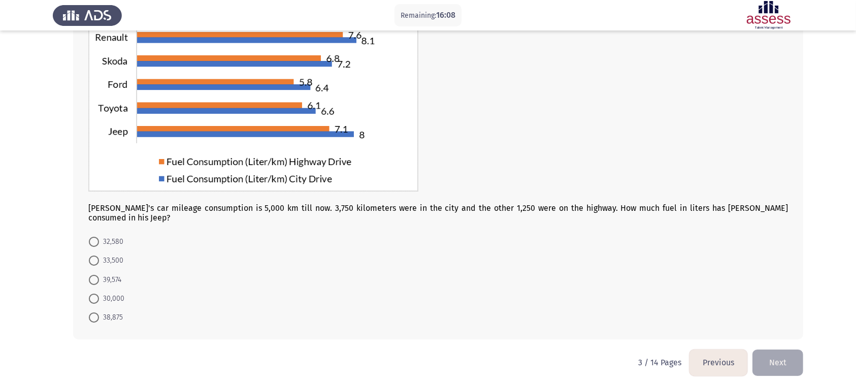
scroll to position [108, 0]
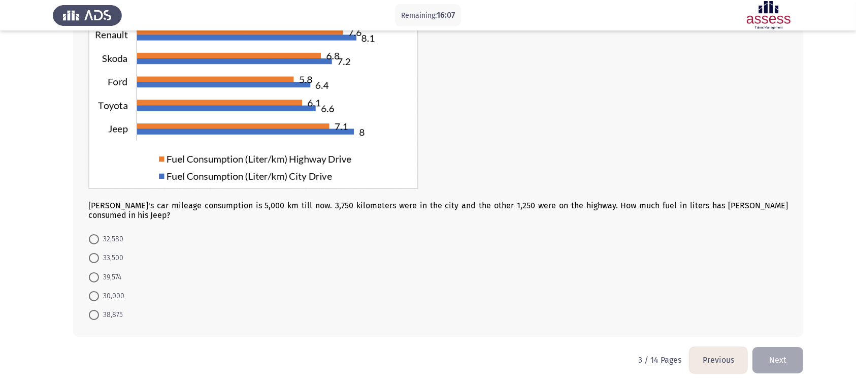
click at [111, 283] on span "38,875" at bounding box center [111, 315] width 24 height 12
click at [99, 283] on input "38,875" at bounding box center [94, 315] width 10 height 10
radio input "true"
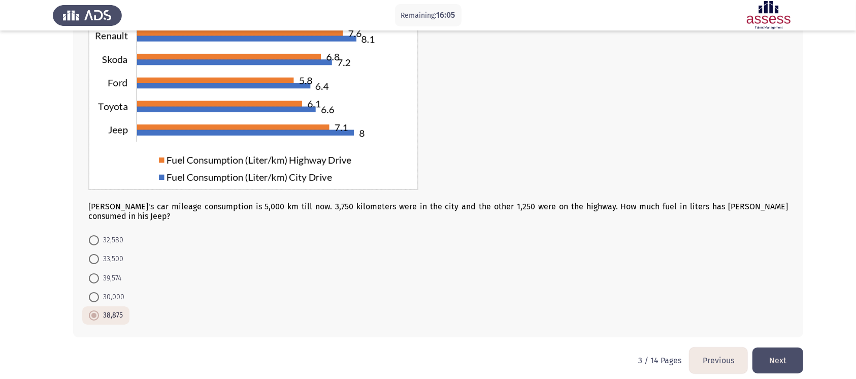
click at [650, 283] on button "Next" at bounding box center [778, 360] width 51 height 26
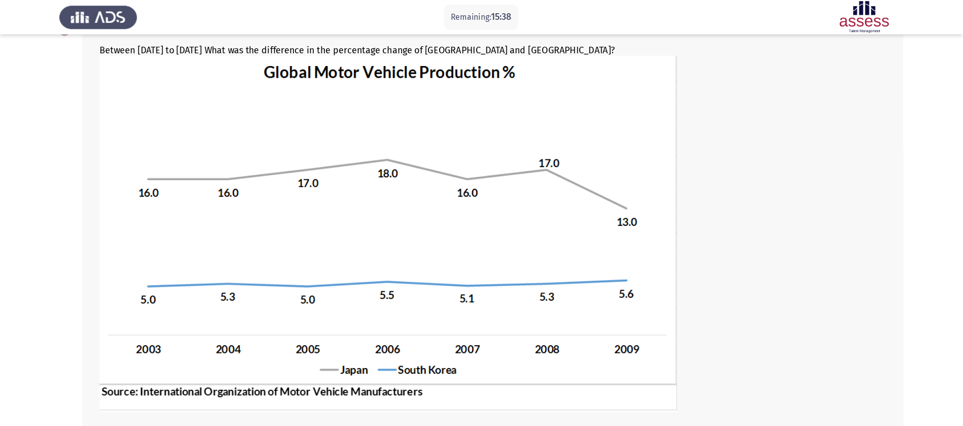
scroll to position [0, 0]
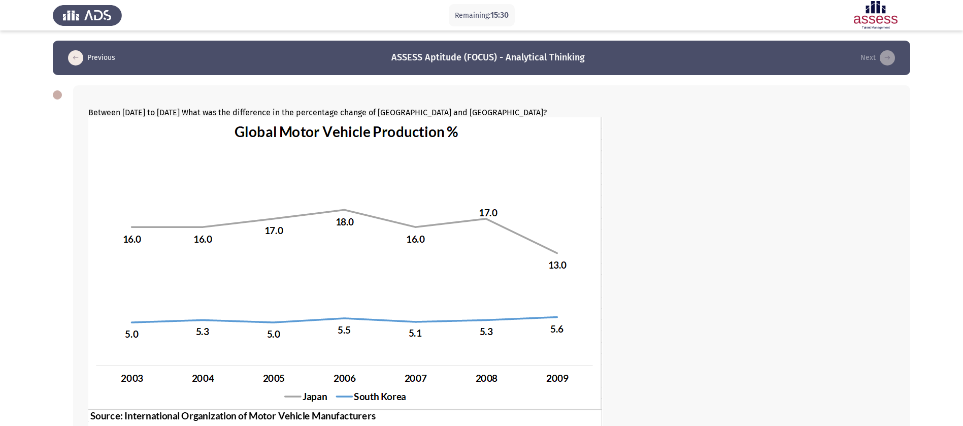
drag, startPoint x: 818, startPoint y: 1, endPoint x: 648, endPoint y: 231, distance: 286.5
click at [650, 215] on div at bounding box center [491, 276] width 807 height 319
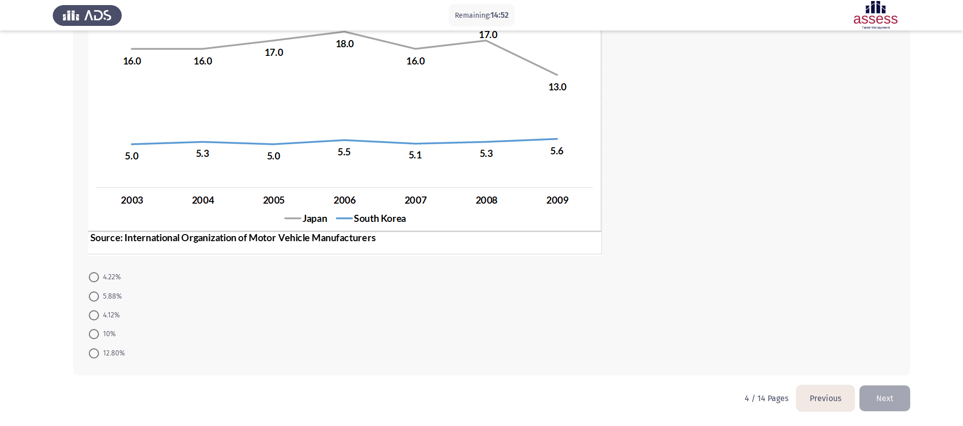
scroll to position [35, 0]
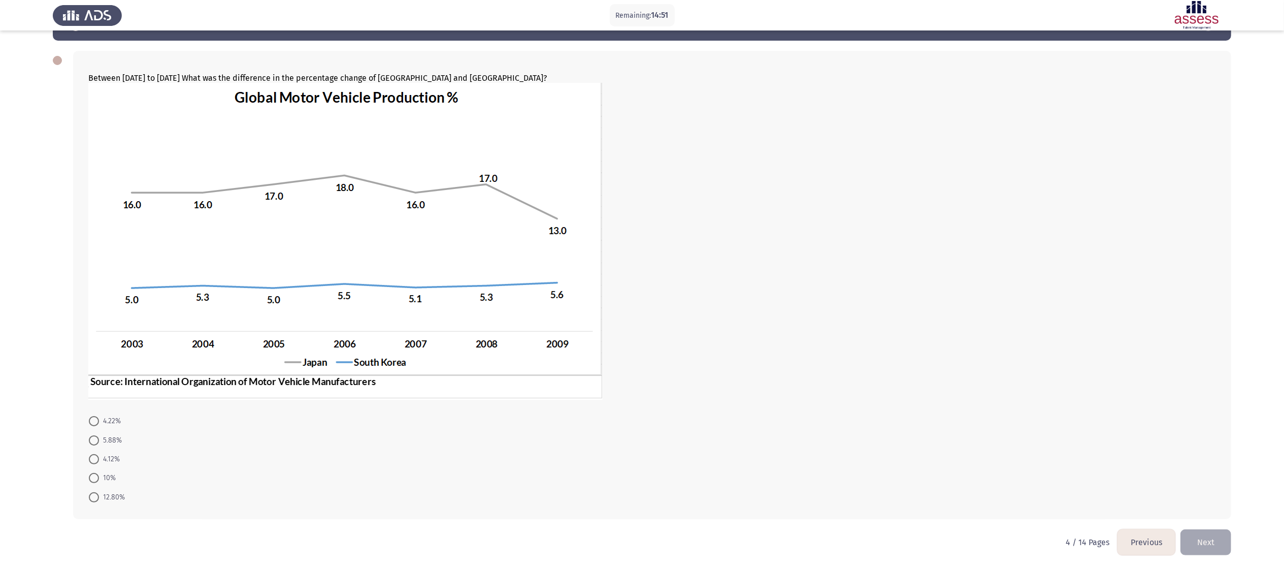
drag, startPoint x: 975, startPoint y: 8, endPoint x: 516, endPoint y: 336, distance: 564.2
click at [516, 283] on img at bounding box center [345, 241] width 514 height 317
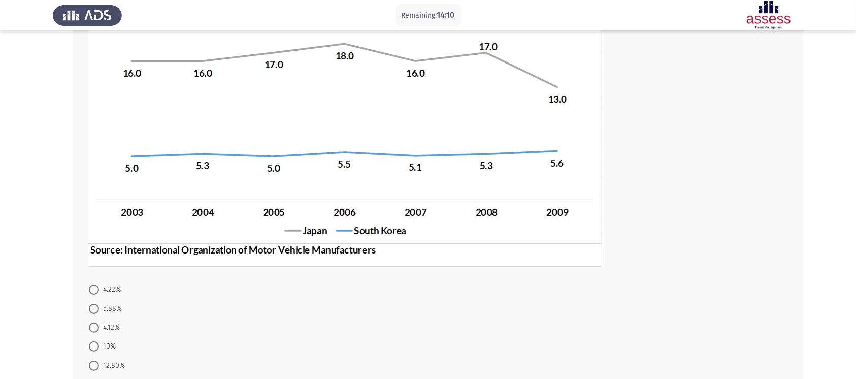
scroll to position [226, 0]
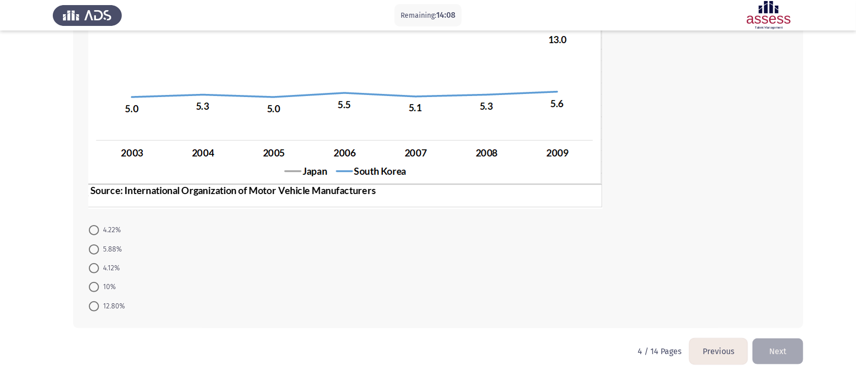
click at [98, 231] on span at bounding box center [94, 230] width 10 height 10
click at [98, 231] on input "4.22%" at bounding box center [94, 230] width 10 height 10
radio input "true"
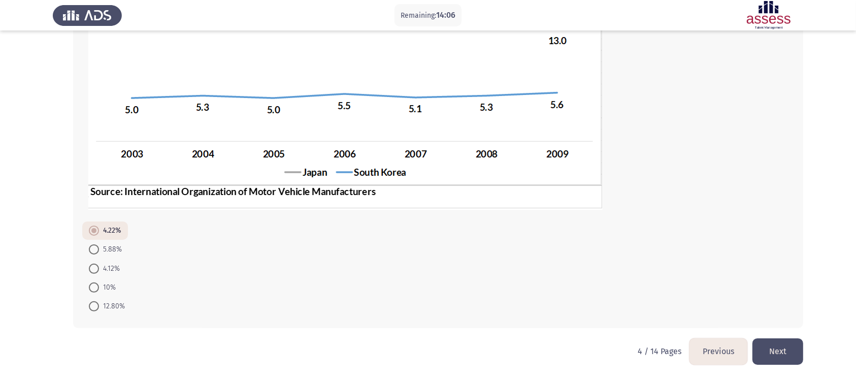
click at [102, 272] on span "4.12%" at bounding box center [109, 269] width 21 height 12
click at [99, 272] on input "4.12%" at bounding box center [94, 269] width 10 height 10
radio input "true"
click at [650, 283] on button "Next" at bounding box center [778, 351] width 51 height 26
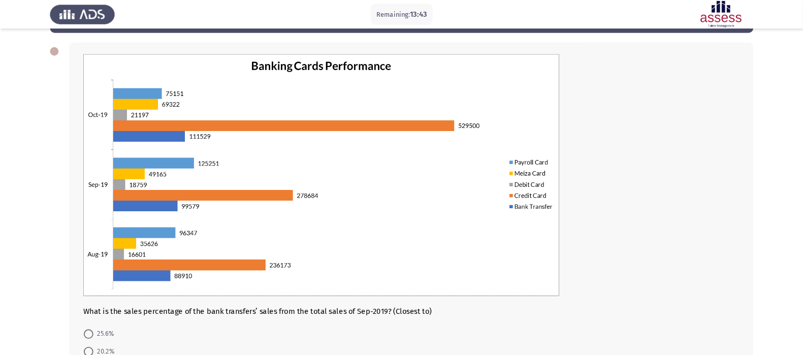
scroll to position [40, 0]
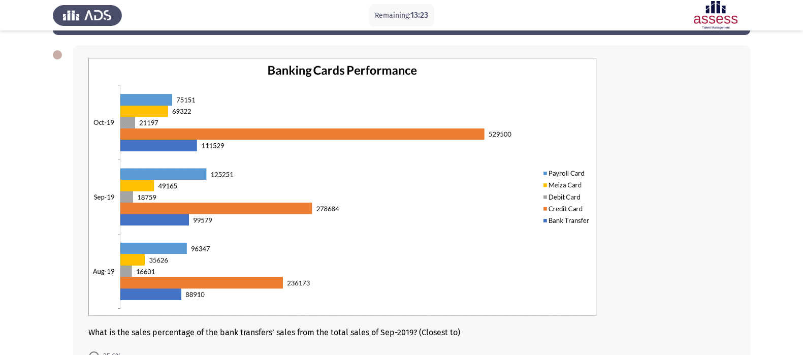
click at [637, 122] on div at bounding box center [411, 188] width 647 height 260
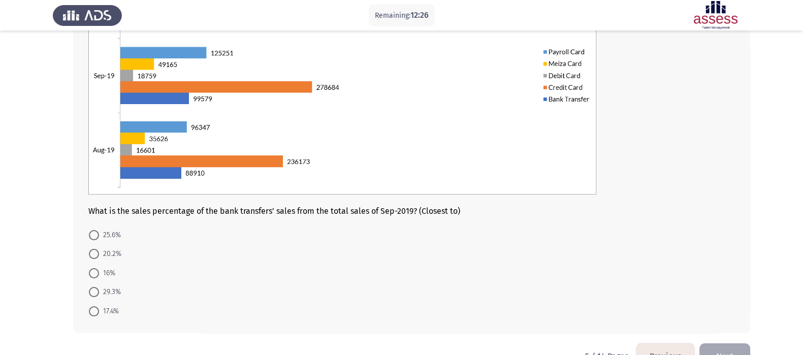
scroll to position [167, 0]
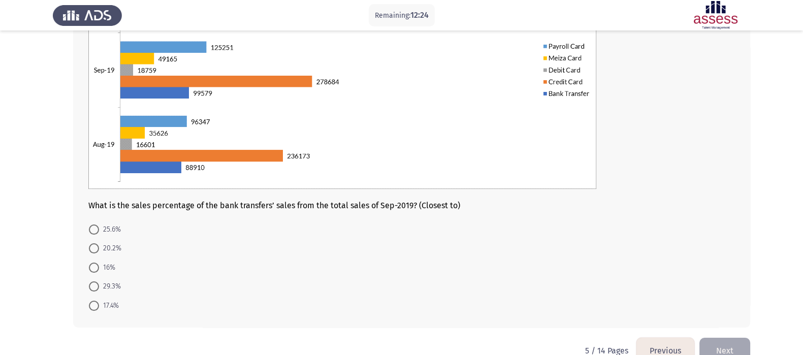
click at [91, 283] on span at bounding box center [94, 306] width 10 height 10
click at [91, 283] on input "17.4%" at bounding box center [94, 306] width 10 height 10
radio input "true"
click at [650, 283] on button "Next" at bounding box center [724, 350] width 51 height 26
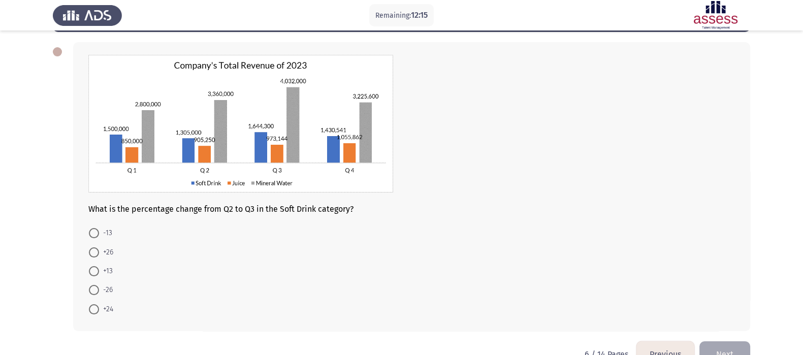
scroll to position [63, 0]
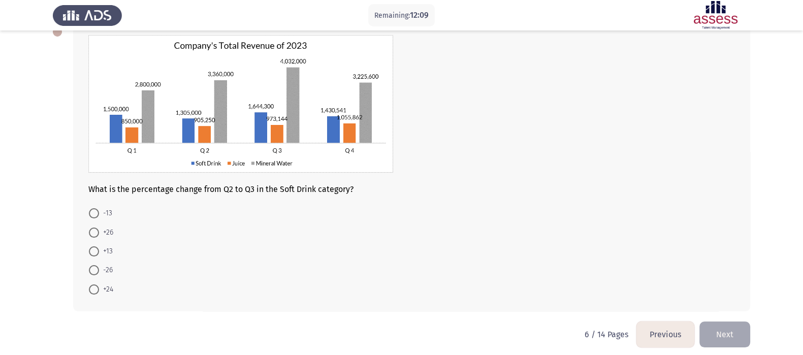
click at [424, 243] on form "-13 +26 +13 -26 +24" at bounding box center [411, 251] width 647 height 95
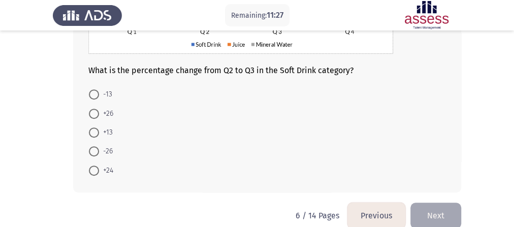
scroll to position [185, 0]
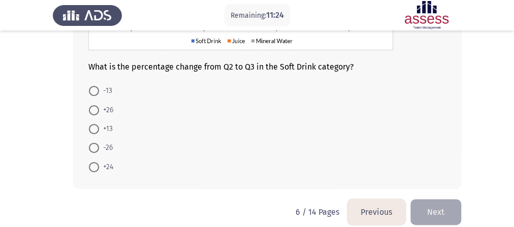
click at [94, 148] on span at bounding box center [94, 148] width 0 height 0
click at [93, 148] on input "-26" at bounding box center [94, 148] width 10 height 10
radio input "true"
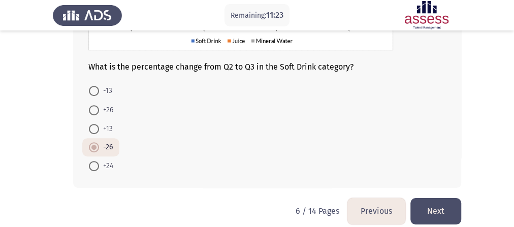
click at [93, 116] on label "+26" at bounding box center [101, 110] width 24 height 12
click at [93, 115] on input "+26" at bounding box center [94, 110] width 10 height 10
radio input "true"
click at [446, 214] on button "Next" at bounding box center [435, 211] width 51 height 26
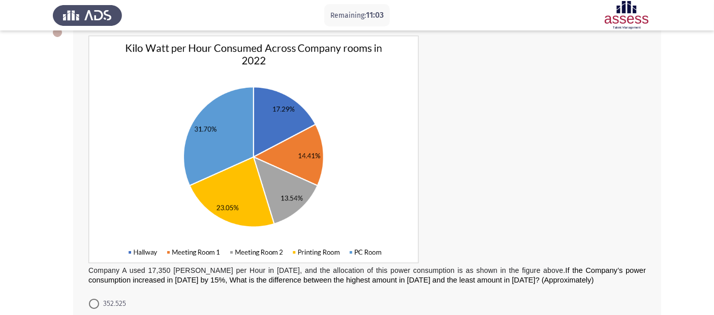
scroll to position [45, 0]
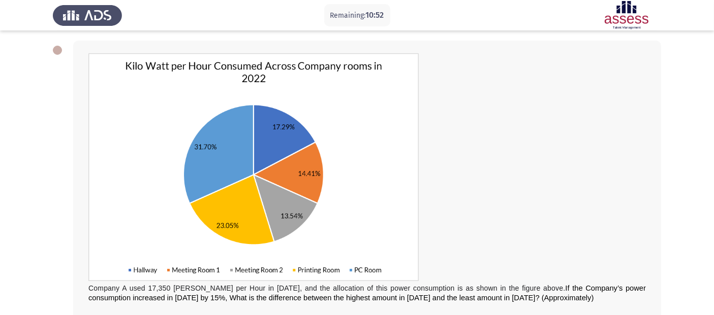
click at [469, 183] on div "Company A used 17,350 Kilo Watt per Hour in 2022, and the allocation of this po…" at bounding box center [366, 177] width 557 height 249
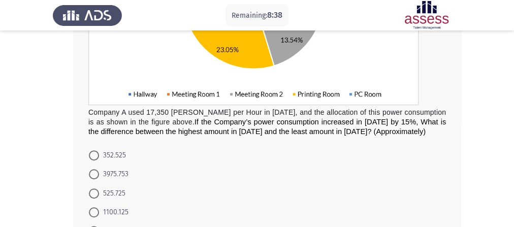
scroll to position [269, 0]
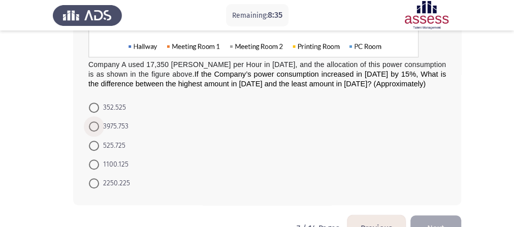
click at [99, 123] on span at bounding box center [94, 126] width 10 height 10
click at [99, 123] on input "3975.753" at bounding box center [94, 126] width 10 height 10
radio input "true"
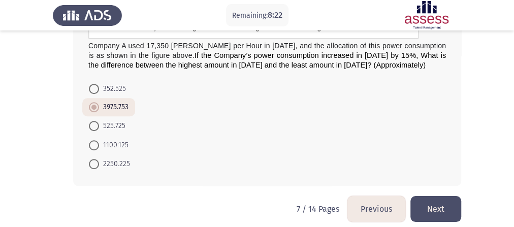
scroll to position [298, 0]
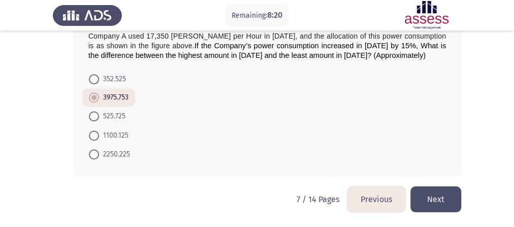
click at [441, 196] on button "Next" at bounding box center [435, 199] width 51 height 26
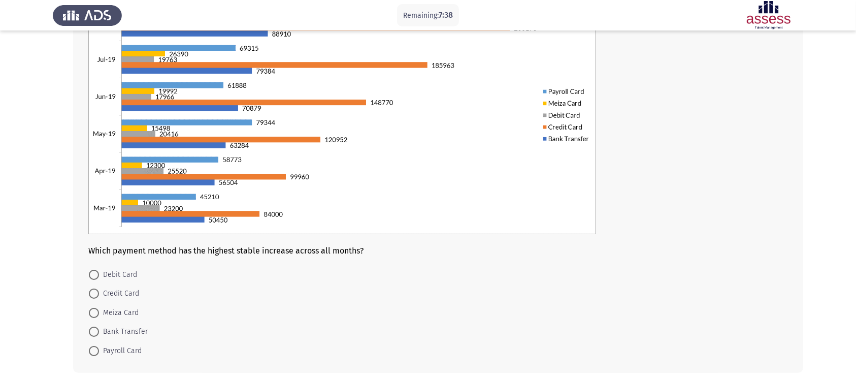
scroll to position [167, 0]
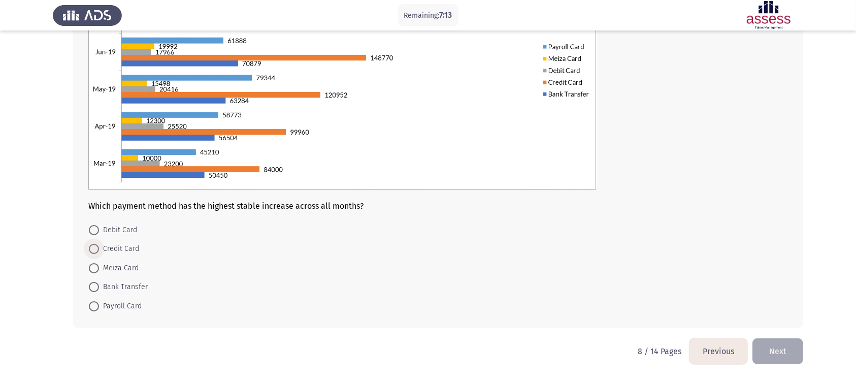
click at [130, 252] on span "Credit Card" at bounding box center [119, 249] width 40 height 12
click at [99, 252] on input "Credit Card" at bounding box center [94, 249] width 10 height 10
radio input "true"
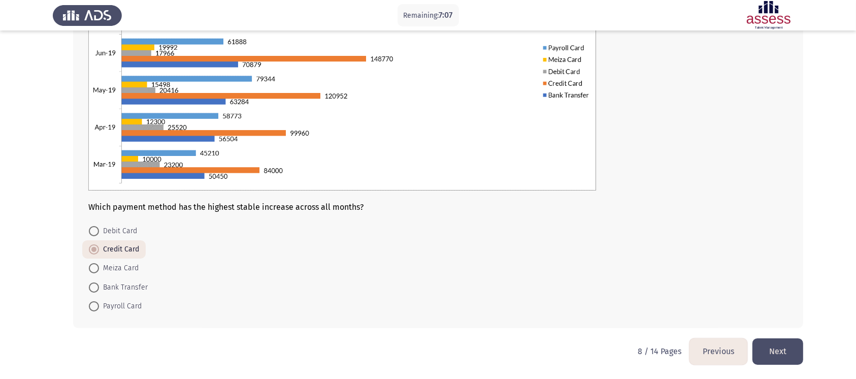
click at [650, 283] on button "Next" at bounding box center [778, 351] width 51 height 26
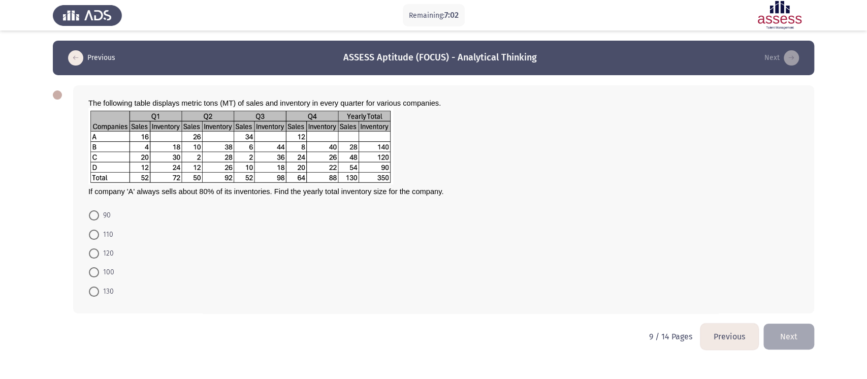
click at [101, 283] on span "130" at bounding box center [106, 291] width 15 height 12
click at [99, 283] on input "130" at bounding box center [94, 291] width 10 height 10
radio input "true"
click at [100, 240] on span "110" at bounding box center [106, 235] width 14 height 12
click at [99, 240] on input "110" at bounding box center [94, 235] width 10 height 10
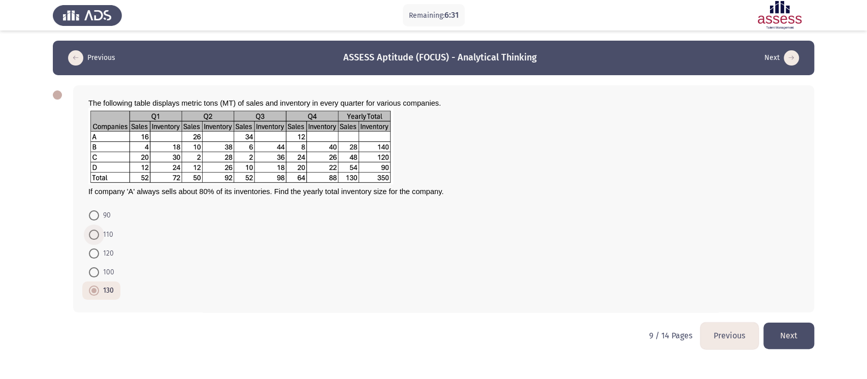
radio input "true"
click at [650, 283] on button "Next" at bounding box center [788, 335] width 51 height 26
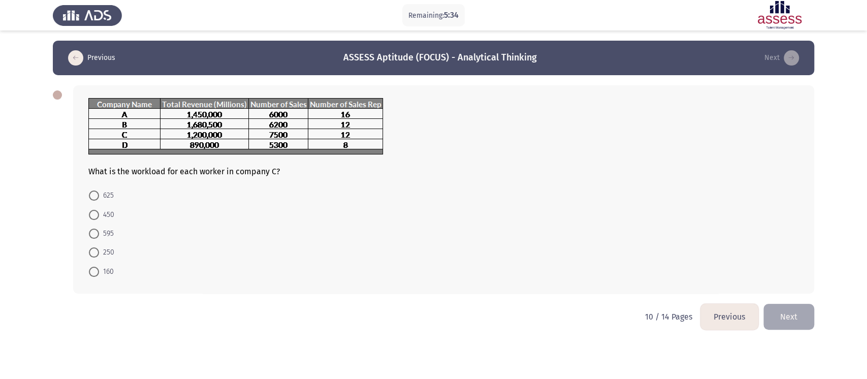
click at [92, 199] on span at bounding box center [94, 195] width 10 height 10
click at [92, 199] on input "625" at bounding box center [94, 195] width 10 height 10
radio input "true"
click at [650, 283] on button "Next" at bounding box center [788, 316] width 51 height 26
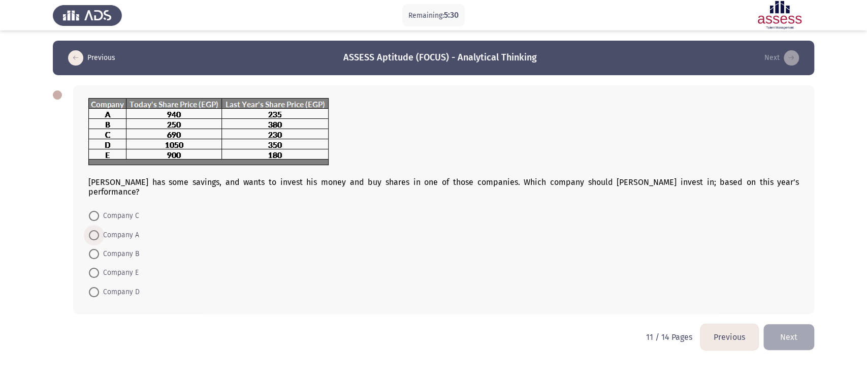
click at [114, 229] on span "Company A" at bounding box center [119, 235] width 40 height 12
click at [99, 230] on input "Company A" at bounding box center [94, 235] width 10 height 10
radio input "true"
click at [650, 283] on button "Next" at bounding box center [788, 336] width 51 height 26
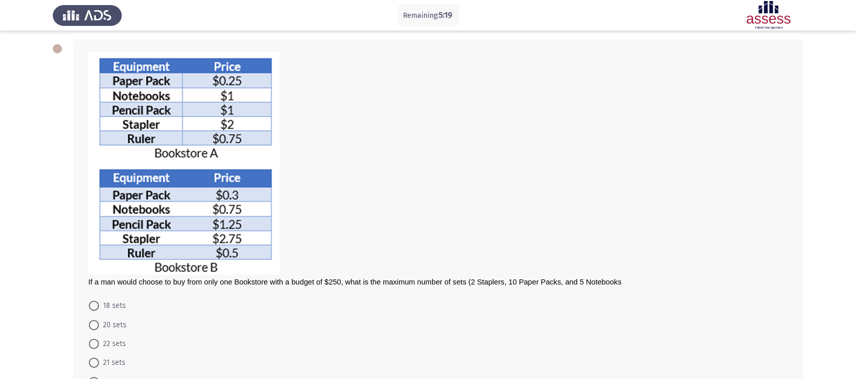
scroll to position [68, 0]
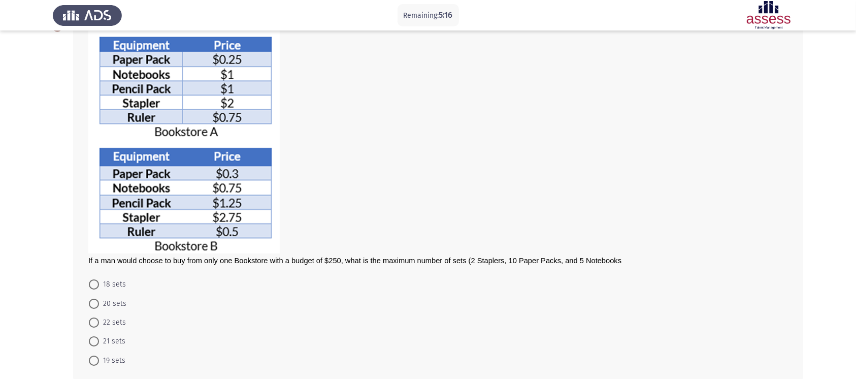
click at [118, 283] on span "20 sets" at bounding box center [112, 304] width 27 height 12
click at [99, 283] on input "20 sets" at bounding box center [94, 304] width 10 height 10
radio input "true"
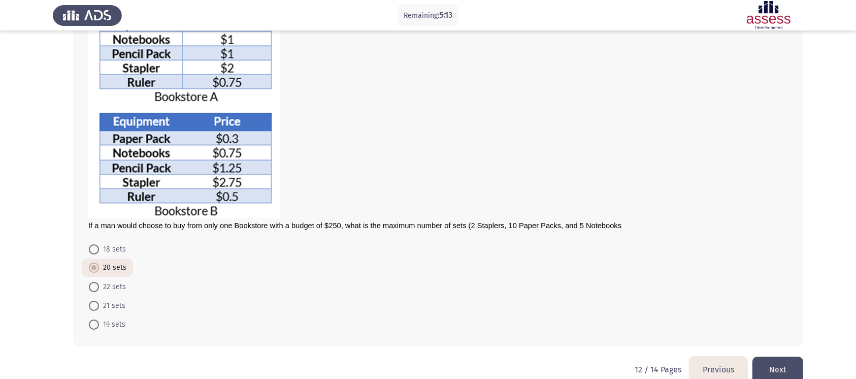
scroll to position [122, 0]
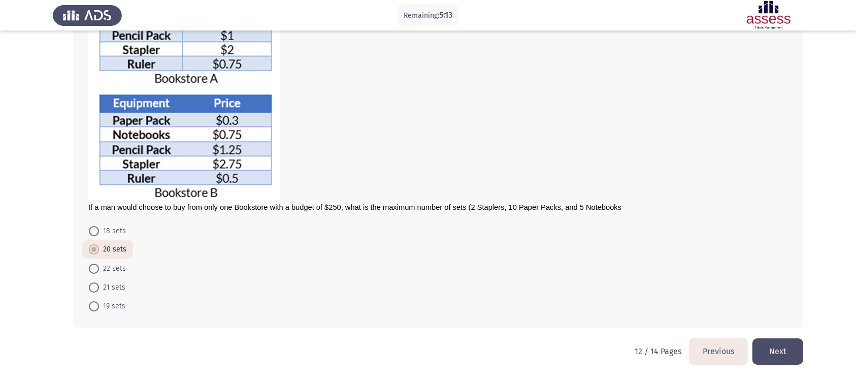
click at [650, 283] on button "Next" at bounding box center [778, 351] width 51 height 26
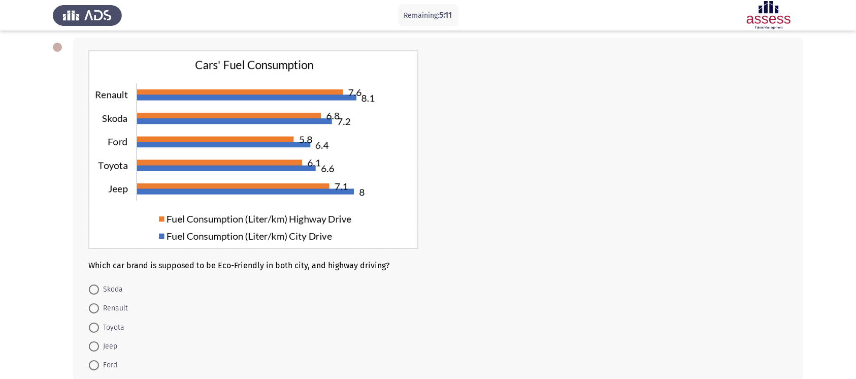
scroll to position [68, 0]
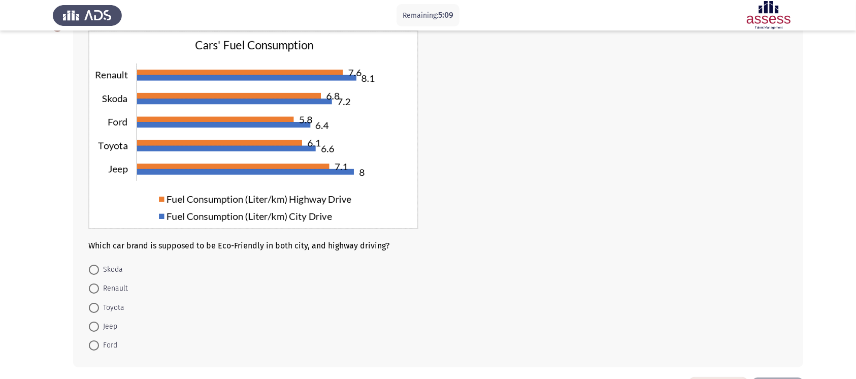
click at [110, 283] on span "Ford" at bounding box center [108, 345] width 18 height 12
click at [99, 283] on input "Ford" at bounding box center [94, 345] width 10 height 10
radio input "true"
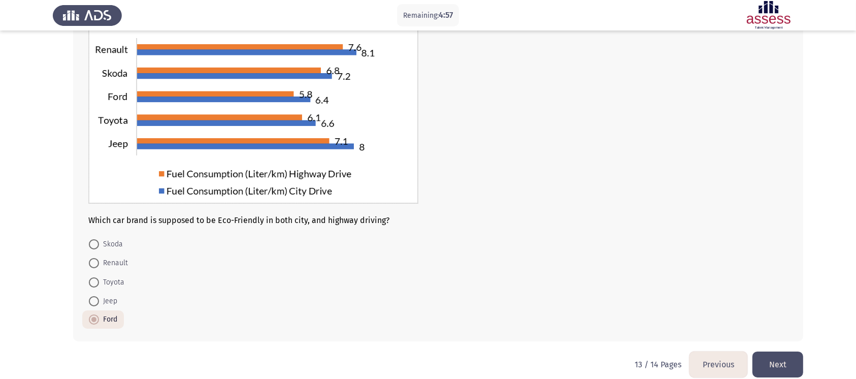
scroll to position [107, 0]
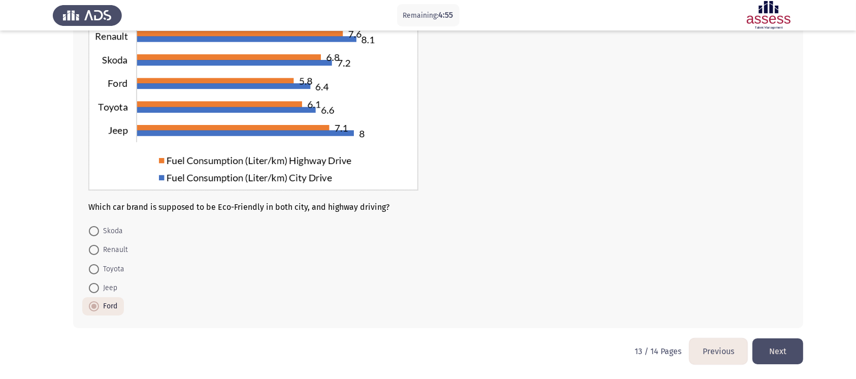
click at [650, 283] on button "Next" at bounding box center [778, 351] width 51 height 26
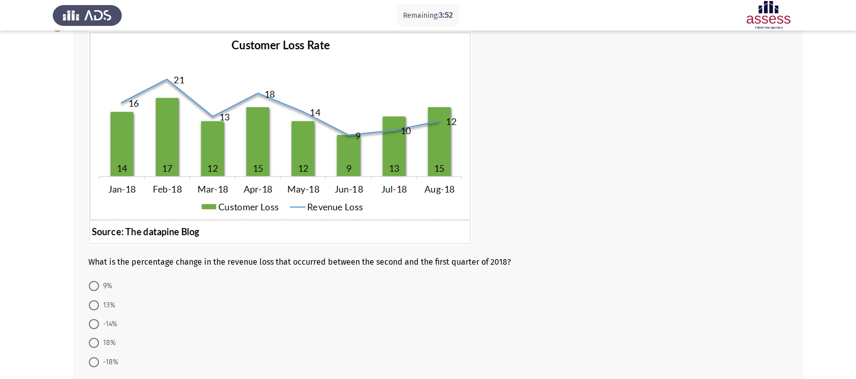
scroll to position [124, 0]
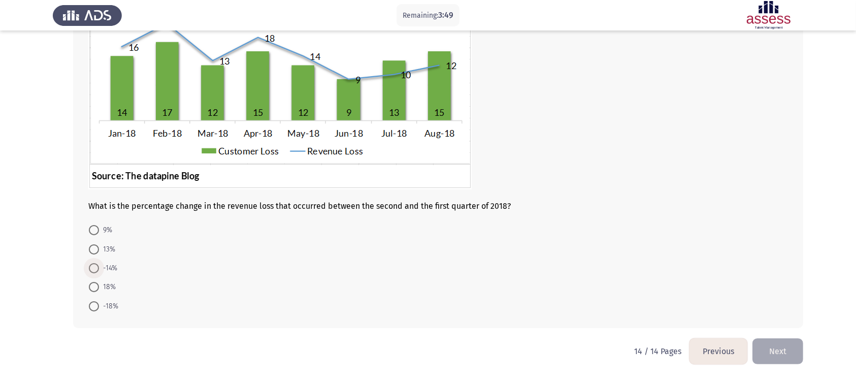
click at [93, 270] on span at bounding box center [94, 268] width 10 height 10
click at [93, 270] on input "-14%" at bounding box center [94, 268] width 10 height 10
radio input "true"
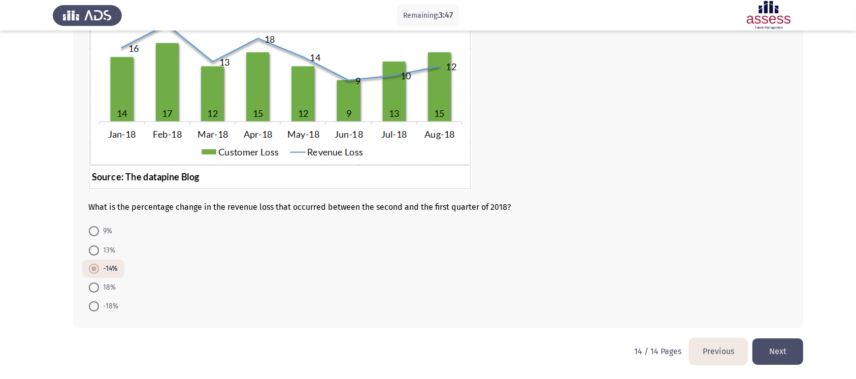
click at [650, 283] on button "Next" at bounding box center [778, 351] width 51 height 26
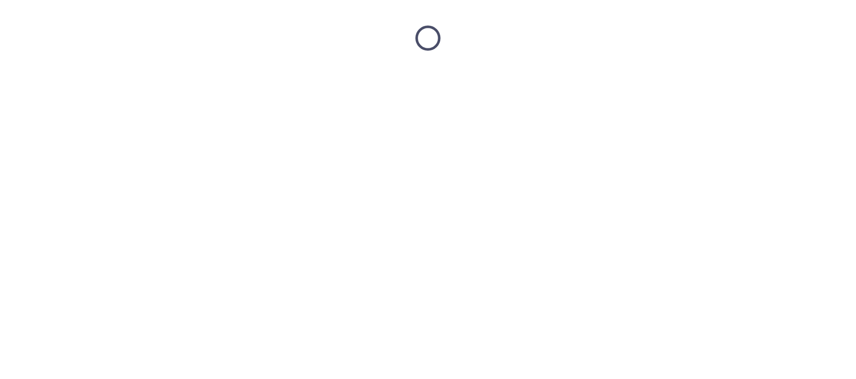
scroll to position [0, 0]
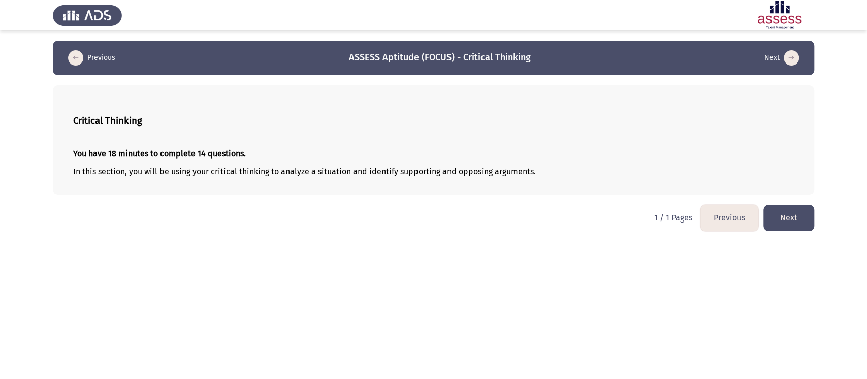
click at [650, 221] on button "Next" at bounding box center [788, 218] width 51 height 26
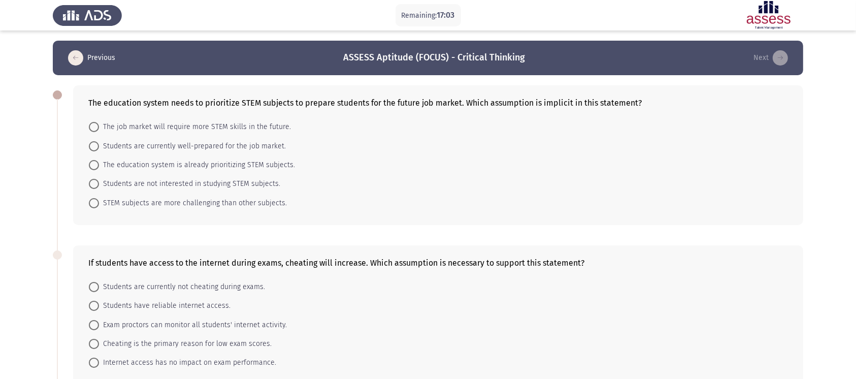
drag, startPoint x: 87, startPoint y: 103, endPoint x: 113, endPoint y: 100, distance: 26.1
click at [113, 100] on div "The education system needs to prioritize STEM subjects to prepare students for …" at bounding box center [438, 155] width 730 height 140
click at [126, 205] on span "STEM subjects are more challenging than other subjects." at bounding box center [193, 203] width 188 height 12
click at [99, 205] on input "STEM subjects are more challenging than other subjects." at bounding box center [94, 203] width 10 height 10
radio input "true"
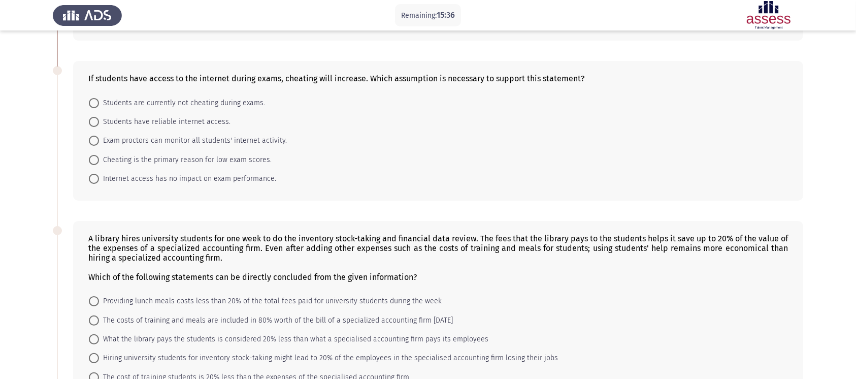
scroll to position [203, 0]
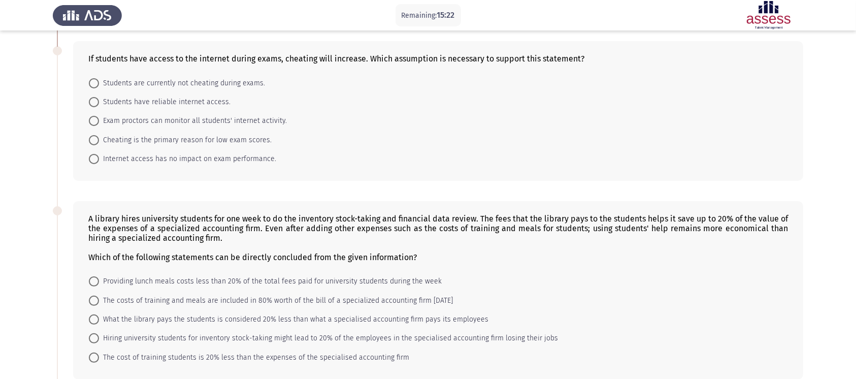
click at [155, 83] on span "Students are currently not cheating during exams." at bounding box center [182, 83] width 166 height 12
click at [99, 83] on input "Students are currently not cheating during exams." at bounding box center [94, 83] width 10 height 10
radio input "true"
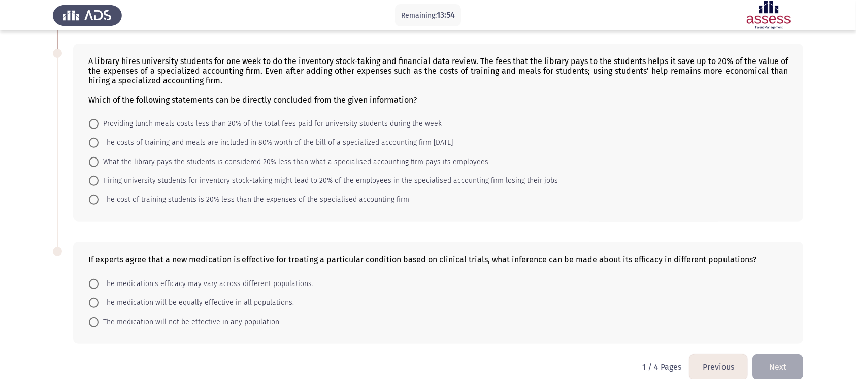
scroll to position [378, 0]
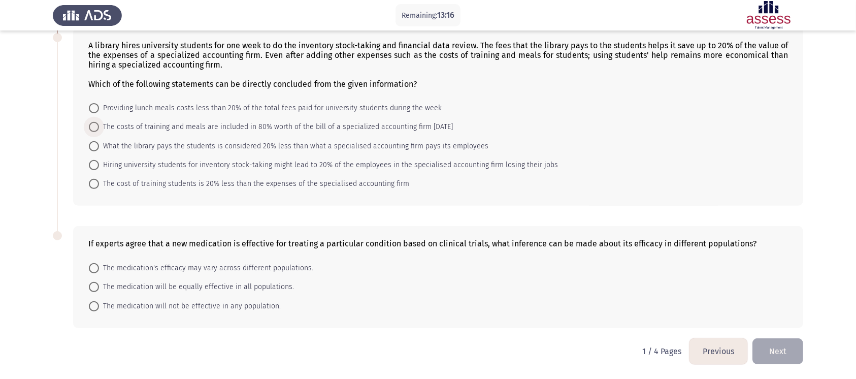
click at [187, 128] on span "The costs of training and meals are included in 80% worth of the bill of a spec…" at bounding box center [276, 127] width 354 height 12
click at [99, 128] on input "The costs of training and meals are included in 80% worth of the bill of a spec…" at bounding box center [94, 127] width 10 height 10
radio input "true"
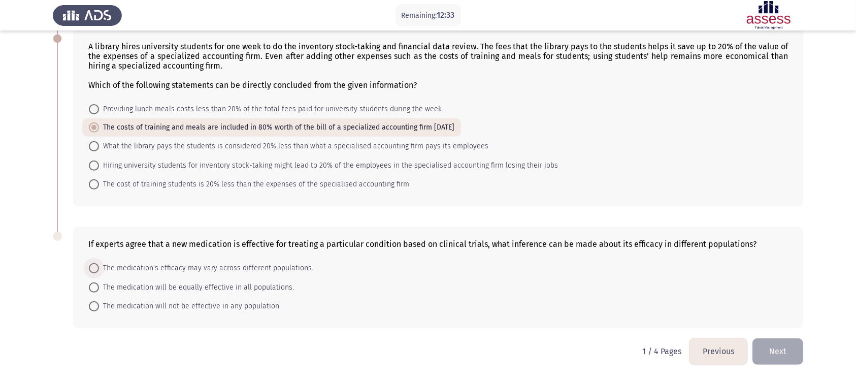
click at [209, 270] on span "The medication's efficacy may vary across different populations." at bounding box center [206, 268] width 214 height 12
click at [99, 270] on input "The medication's efficacy may vary across different populations." at bounding box center [94, 268] width 10 height 10
radio input "true"
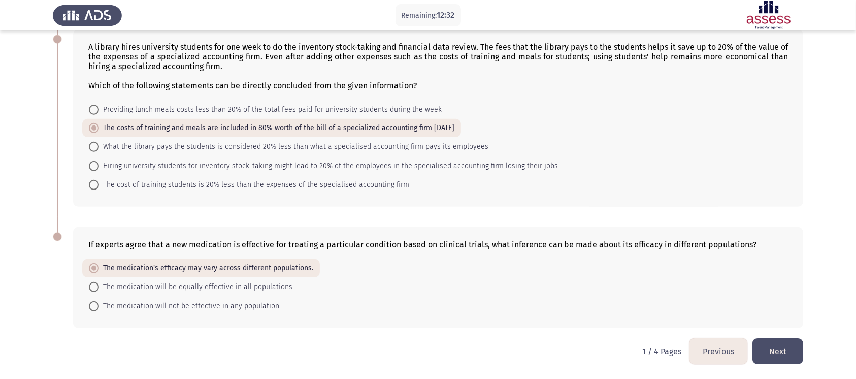
click at [650, 283] on button "Next" at bounding box center [778, 351] width 51 height 26
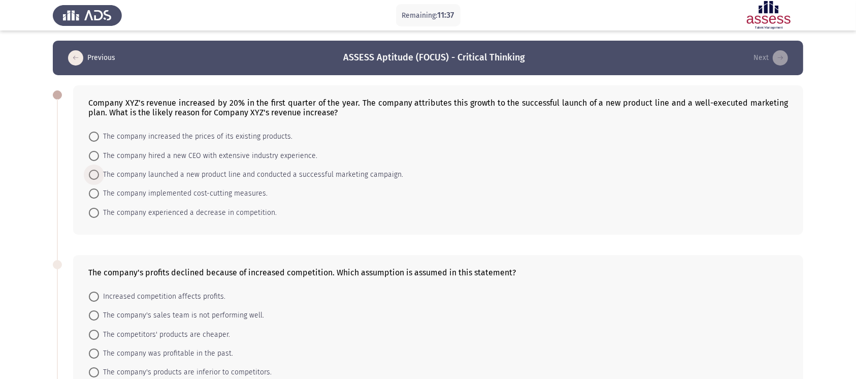
click at [165, 172] on span "The company launched a new product line and conducted a successful marketing ca…" at bounding box center [251, 175] width 304 height 12
click at [99, 172] on input "The company launched a new product line and conducted a successful marketing ca…" at bounding box center [94, 175] width 10 height 10
radio input "true"
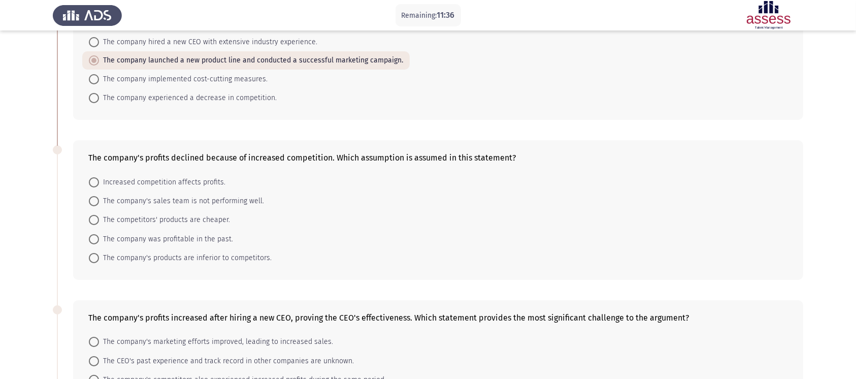
scroll to position [135, 0]
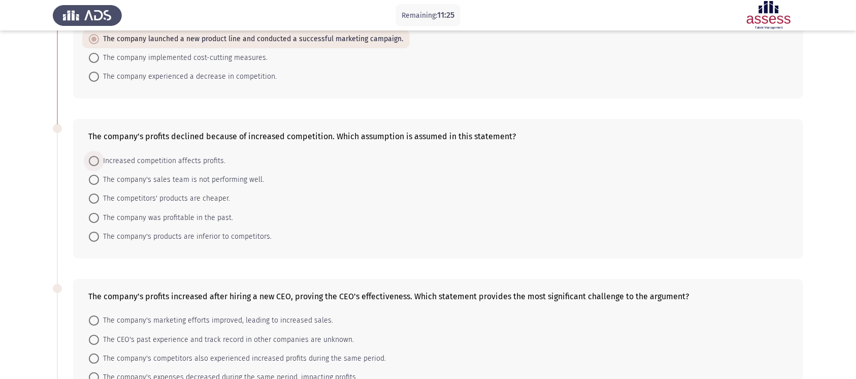
click at [146, 165] on span "Increased competition affects profits." at bounding box center [162, 161] width 126 height 12
click at [99, 165] on input "Increased competition affects profits." at bounding box center [94, 161] width 10 height 10
radio input "true"
click at [167, 161] on span "Increased competition affects profits." at bounding box center [162, 160] width 126 height 12
click at [99, 161] on input "Increased competition affects profits." at bounding box center [94, 160] width 10 height 10
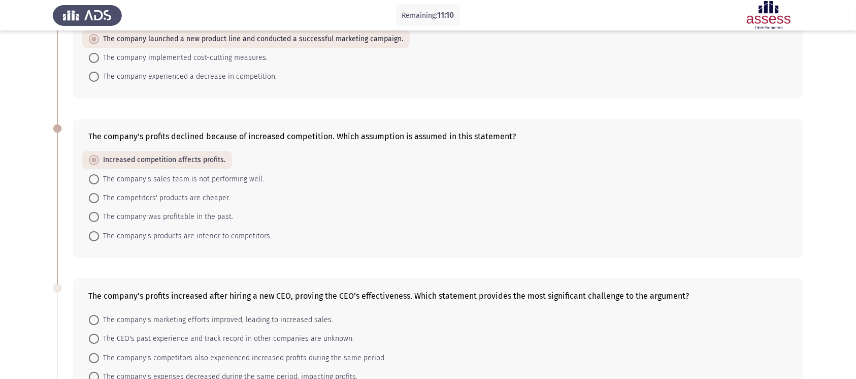
click at [400, 169] on form "Increased competition affects profits. The company's sales team is not performi…" at bounding box center [438, 198] width 700 height 94
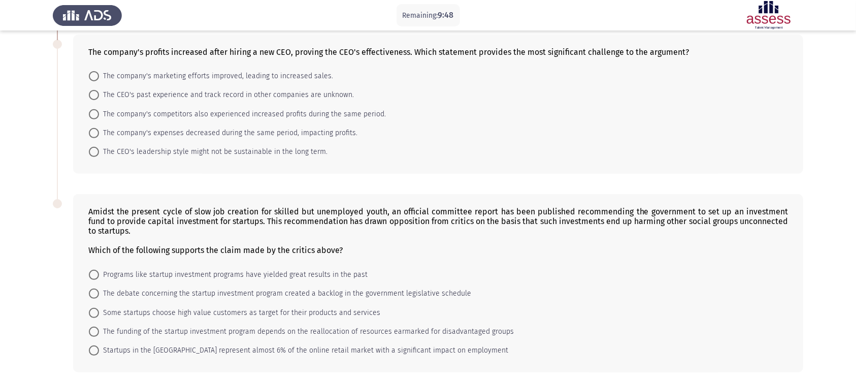
scroll to position [358, 0]
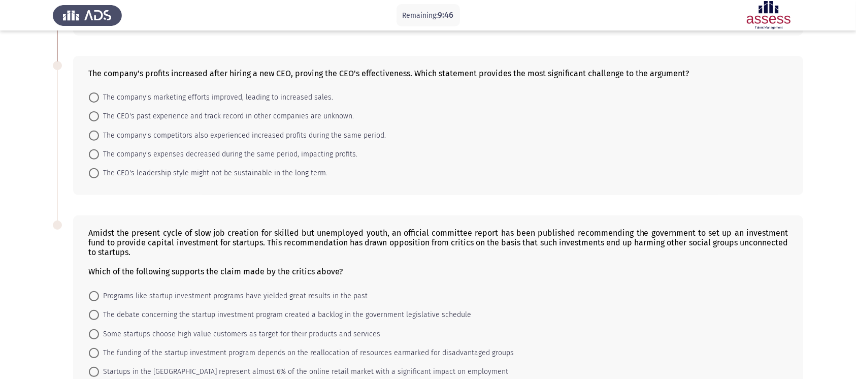
click at [118, 137] on span "The company's competitors also experienced increased profits during the same pe…" at bounding box center [242, 136] width 287 height 12
click at [99, 137] on input "The company's competitors also experienced increased profits during the same pe…" at bounding box center [94, 136] width 10 height 10
radio input "true"
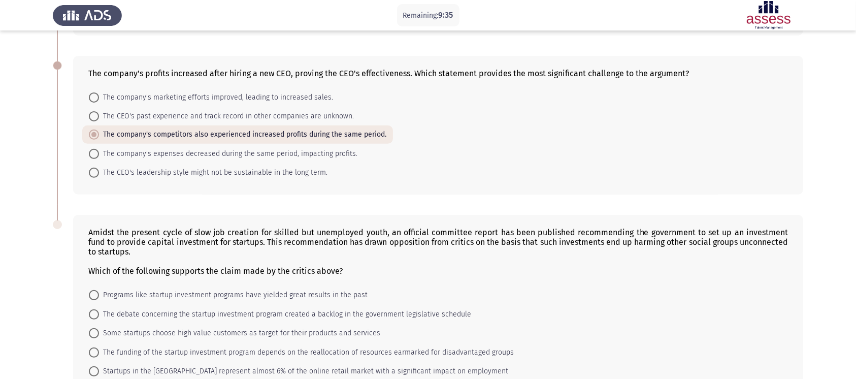
drag, startPoint x: 149, startPoint y: 85, endPoint x: 168, endPoint y: 78, distance: 20.6
click at [168, 78] on div "The company's profits increased after hiring a new CEO, proving the CEO's effec…" at bounding box center [438, 125] width 730 height 139
click at [175, 283] on span "Programs like startup investment programs have yielded great results in the past" at bounding box center [233, 295] width 269 height 12
click at [99, 283] on input "Programs like startup investment programs have yielded great results in the past" at bounding box center [94, 295] width 10 height 10
radio input "true"
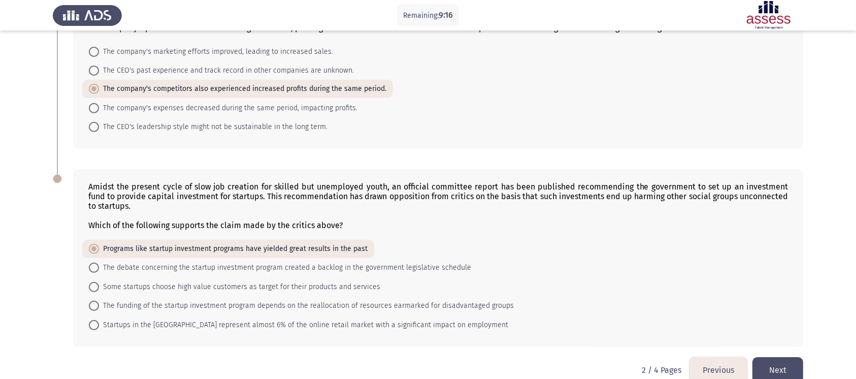
scroll to position [425, 0]
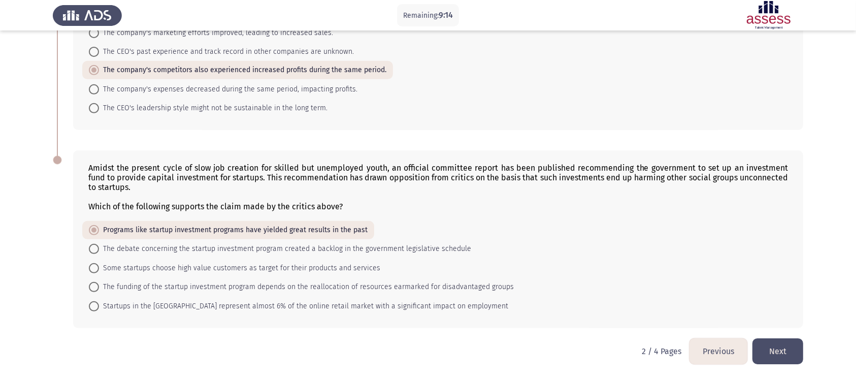
click at [650, 283] on button "Next" at bounding box center [778, 351] width 51 height 26
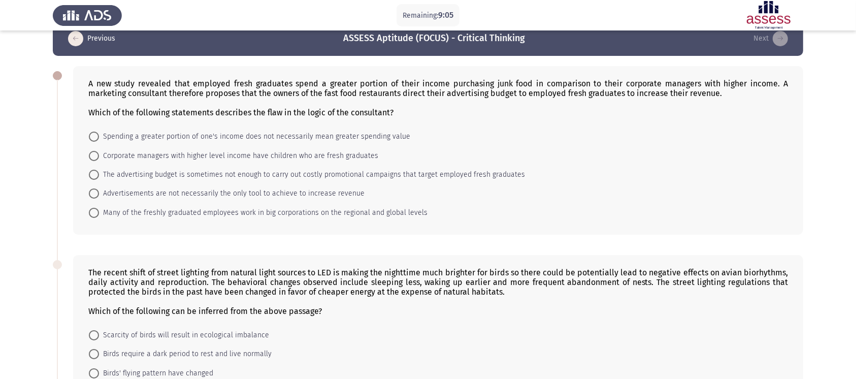
scroll to position [0, 0]
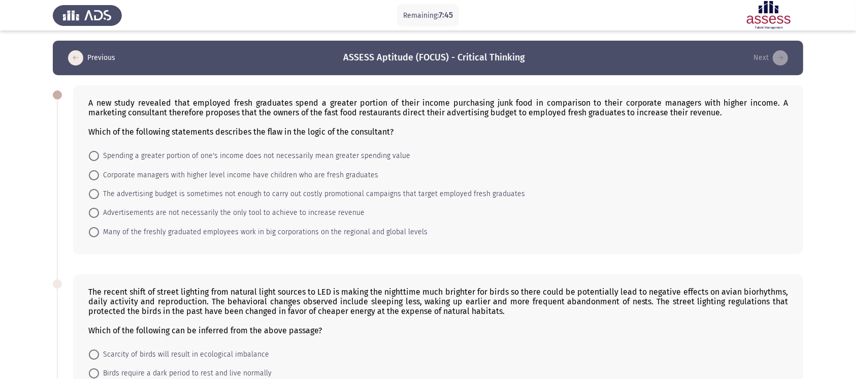
click at [116, 158] on span "Spending a greater portion of one's income does not necessarily mean greater sp…" at bounding box center [254, 156] width 311 height 12
click at [99, 158] on input "Spending a greater portion of one's income does not necessarily mean greater sp…" at bounding box center [94, 156] width 10 height 10
radio input "true"
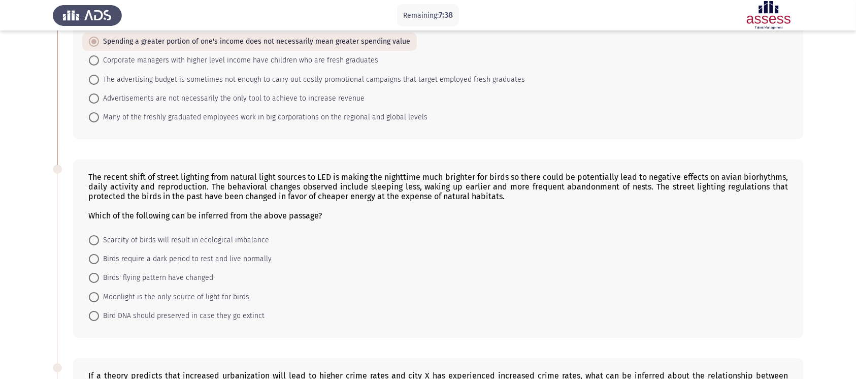
scroll to position [135, 0]
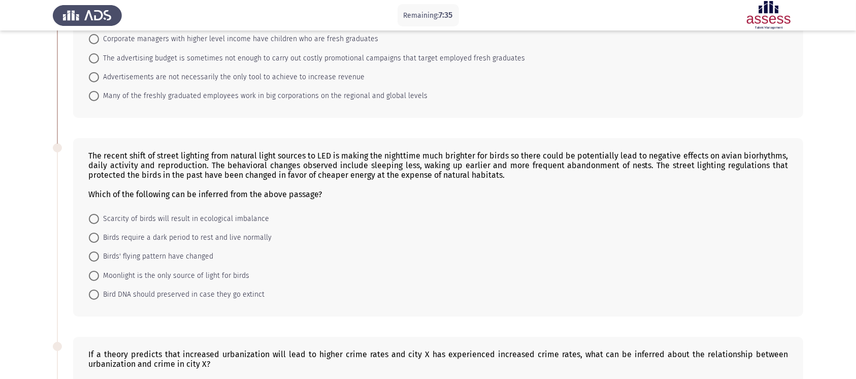
click at [119, 276] on span "Moonlight is the only source of light for birds" at bounding box center [174, 276] width 150 height 12
click at [99, 276] on input "Moonlight is the only source of light for birds" at bounding box center [94, 276] width 10 height 10
radio input "true"
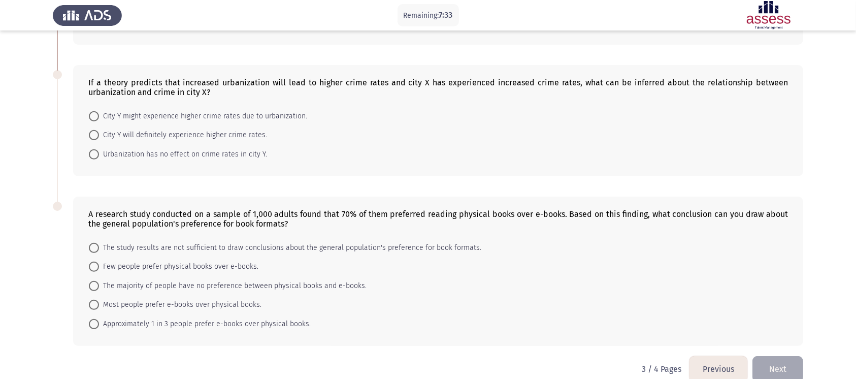
scroll to position [338, 0]
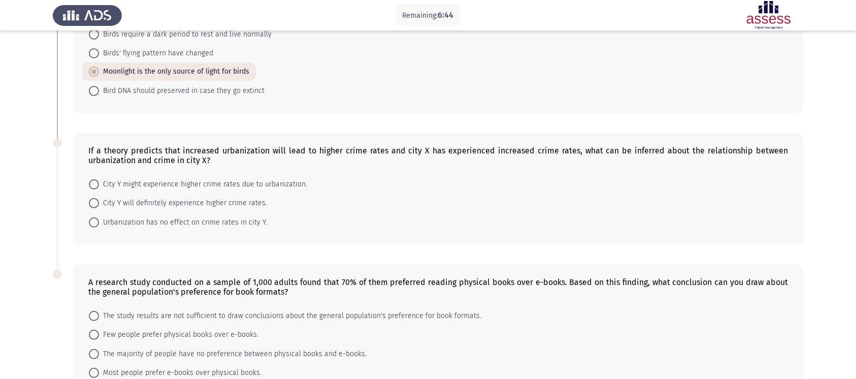
click at [127, 187] on span "City Y might experience higher crime rates due to urbanization." at bounding box center [203, 184] width 208 height 12
click at [99, 187] on input "City Y might experience higher crime rates due to urbanization." at bounding box center [94, 184] width 10 height 10
radio input "true"
click at [113, 120] on div "The recent shift of street lighting from natural light sources to LED is making…" at bounding box center [428, 24] width 751 height 198
drag, startPoint x: 731, startPoint y: 232, endPoint x: 549, endPoint y: 233, distance: 182.3
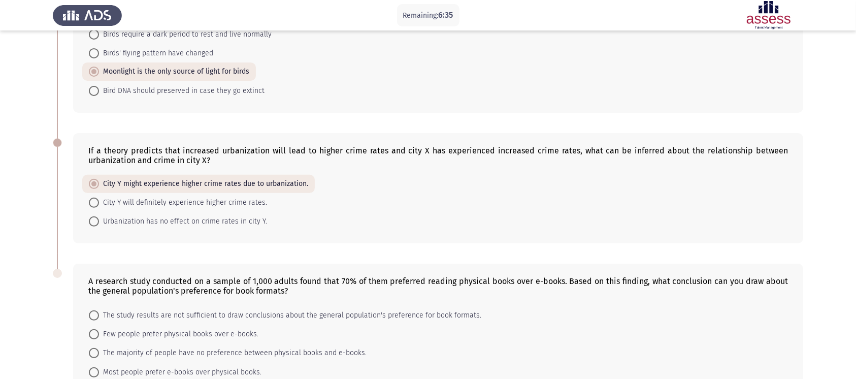
click at [650, 231] on form "City Y might experience higher crime rates due to urbanization. City Y will def…" at bounding box center [438, 203] width 700 height 56
click at [93, 186] on span at bounding box center [93, 183] width 5 height 5
click at [93, 187] on input "City Y might experience higher crime rates due to urbanization." at bounding box center [94, 184] width 10 height 10
click at [86, 212] on mat-radio-button "City Y will definitely experience higher crime rates." at bounding box center [177, 202] width 191 height 19
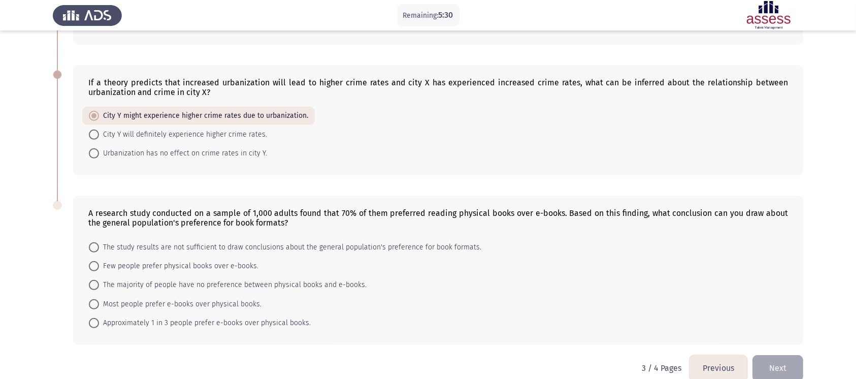
scroll to position [427, 0]
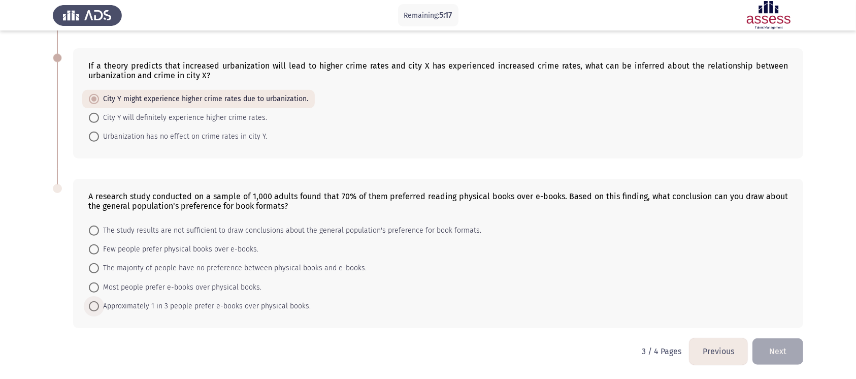
click at [165, 283] on span "Approximately 1 in 3 people prefer e-books over physical books." at bounding box center [205, 306] width 212 height 12
click at [99, 283] on input "Approximately 1 in 3 people prefer e-books over physical books." at bounding box center [94, 306] width 10 height 10
radio input "true"
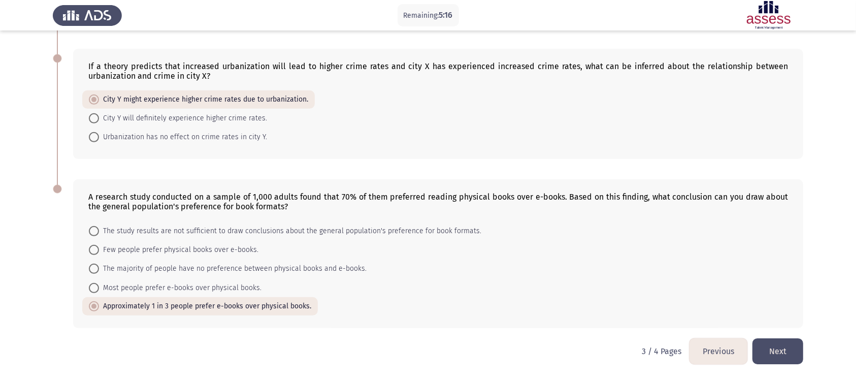
click at [650, 283] on button "Next" at bounding box center [778, 351] width 51 height 26
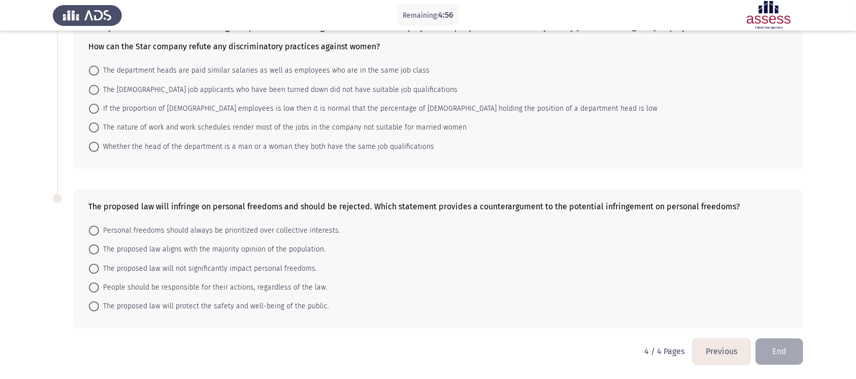
scroll to position [19, 0]
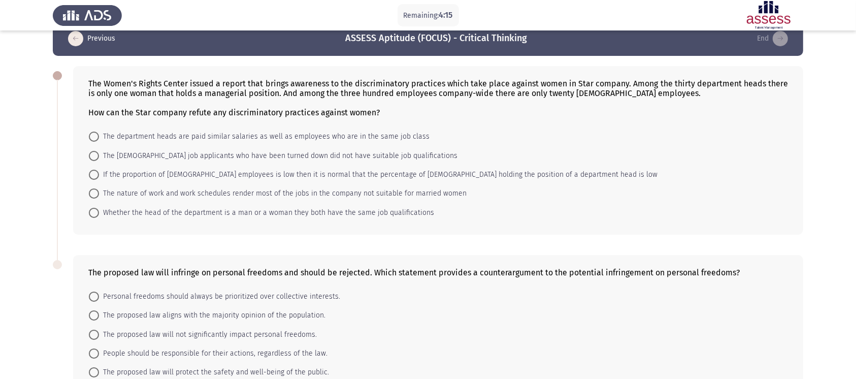
click at [93, 177] on span at bounding box center [94, 175] width 10 height 10
click at [93, 177] on input "If the proportion of female employees is low then it is normal that the percent…" at bounding box center [94, 175] width 10 height 10
radio input "true"
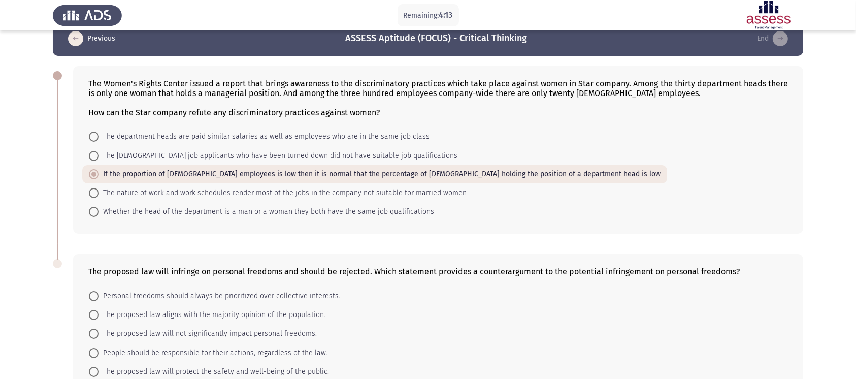
click at [99, 154] on span at bounding box center [94, 156] width 10 height 10
click at [99, 154] on input "The female job applicants who have been turned down did not have suitable job q…" at bounding box center [94, 156] width 10 height 10
radio input "true"
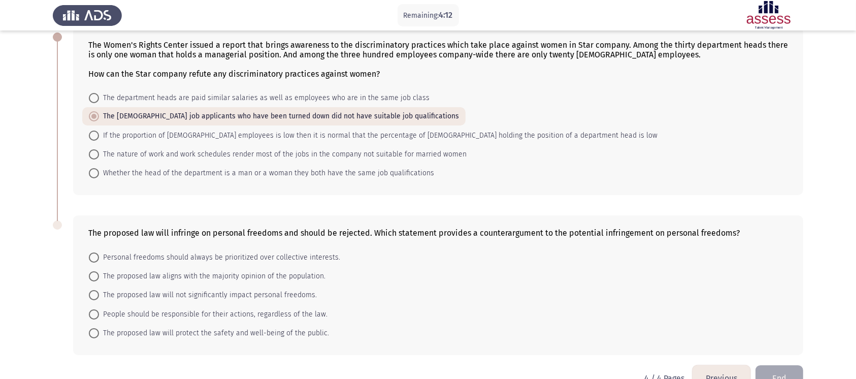
scroll to position [86, 0]
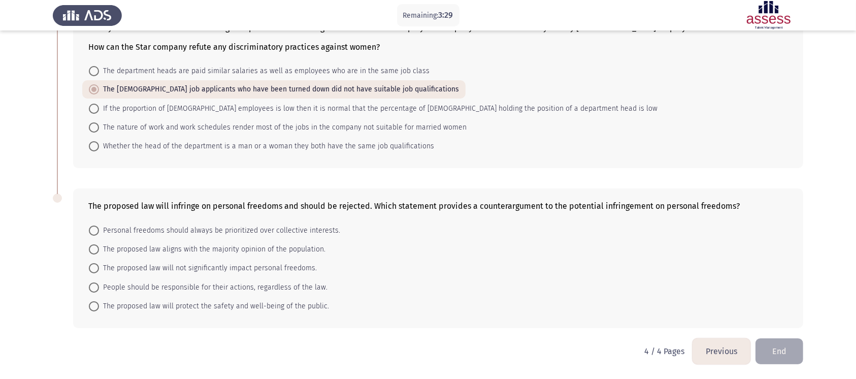
click at [224, 230] on span "Personal freedoms should always be prioritized over collective interests." at bounding box center [219, 230] width 241 height 12
click at [99, 230] on input "Personal freedoms should always be prioritized over collective interests." at bounding box center [94, 230] width 10 height 10
radio input "true"
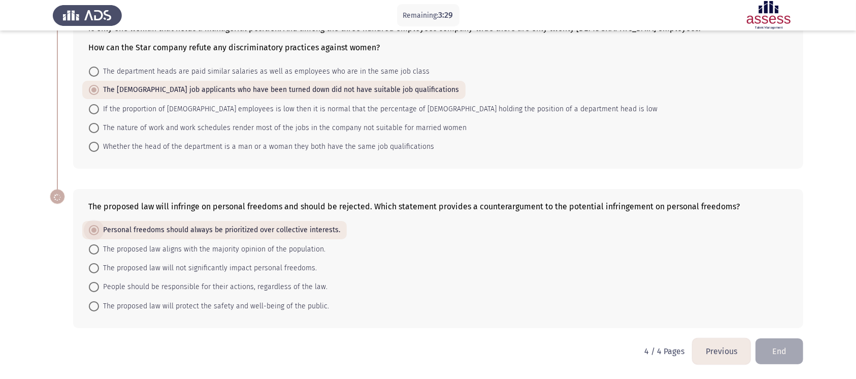
scroll to position [85, 0]
click at [183, 283] on span "The proposed law will protect the safety and well-being of the public." at bounding box center [214, 306] width 230 height 12
click at [99, 283] on input "The proposed law will protect the safety and well-being of the public." at bounding box center [94, 306] width 10 height 10
radio input "true"
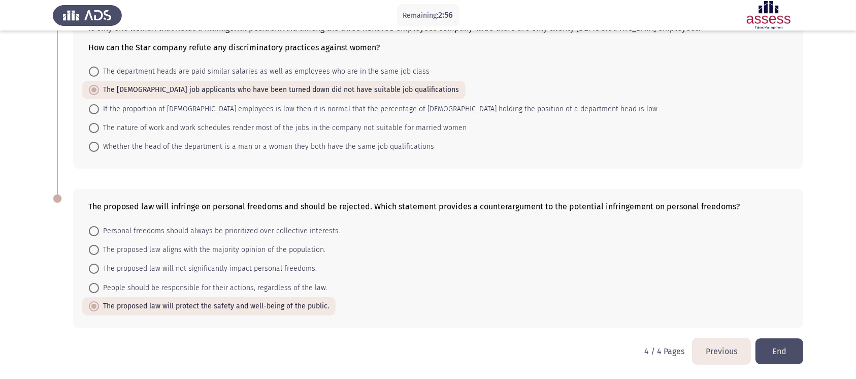
click at [650, 283] on button "End" at bounding box center [780, 351] width 48 height 26
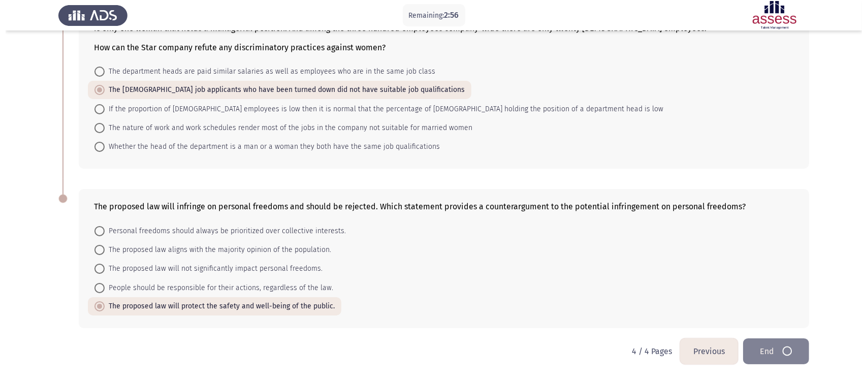
scroll to position [0, 0]
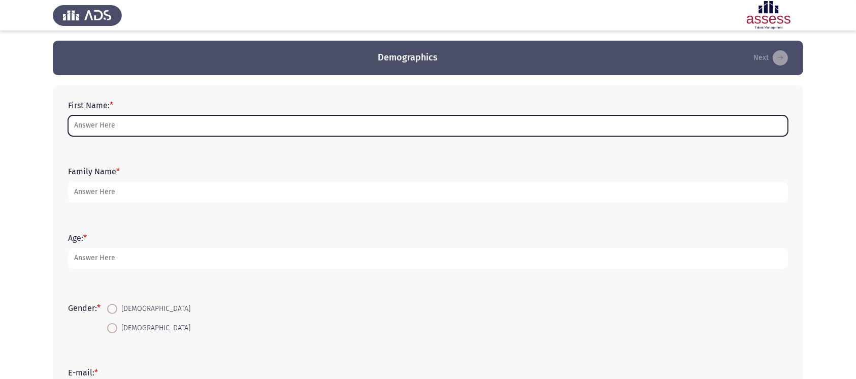
click at [109, 128] on input "First Name: *" at bounding box center [428, 125] width 720 height 21
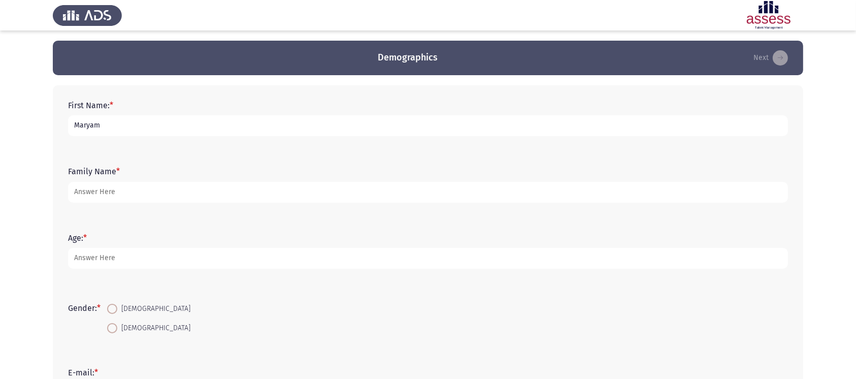
type input "Maryam"
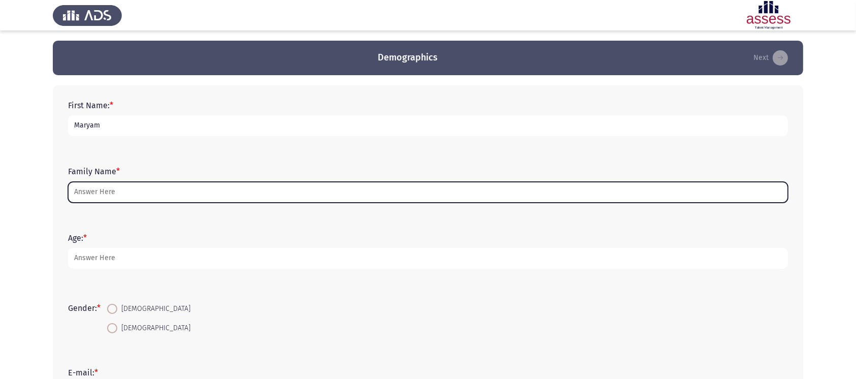
click at [103, 193] on input "Family Name *" at bounding box center [428, 192] width 720 height 21
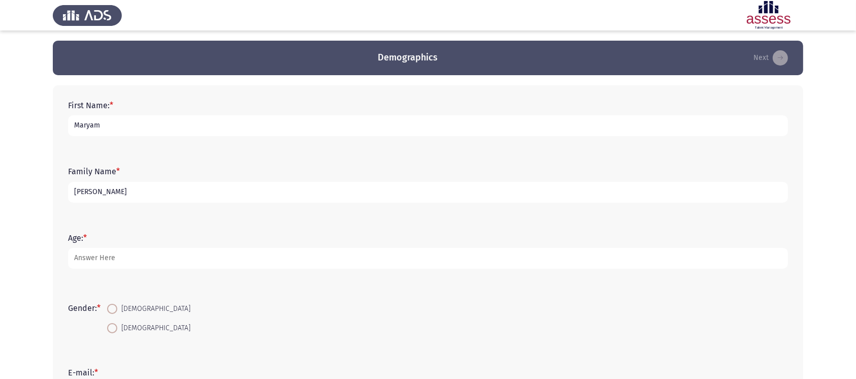
type input "[PERSON_NAME]"
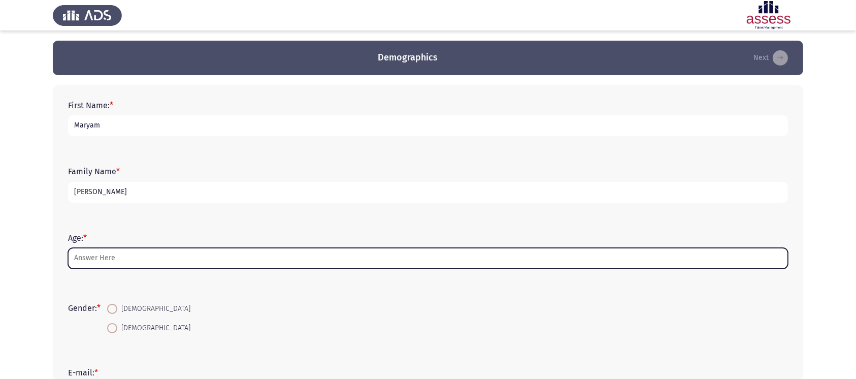
click at [131, 258] on input "Age: *" at bounding box center [428, 258] width 720 height 21
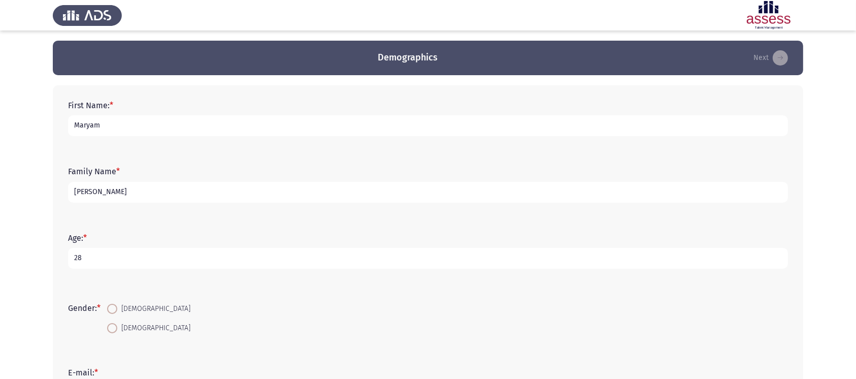
type input "28"
click at [122, 327] on span "[DEMOGRAPHIC_DATA]" at bounding box center [153, 328] width 73 height 12
click at [117, 327] on input "[DEMOGRAPHIC_DATA]" at bounding box center [112, 328] width 10 height 10
radio input "true"
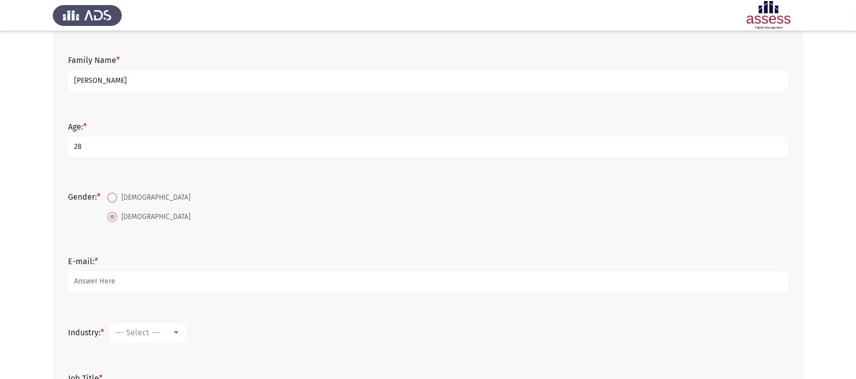
scroll to position [210, 0]
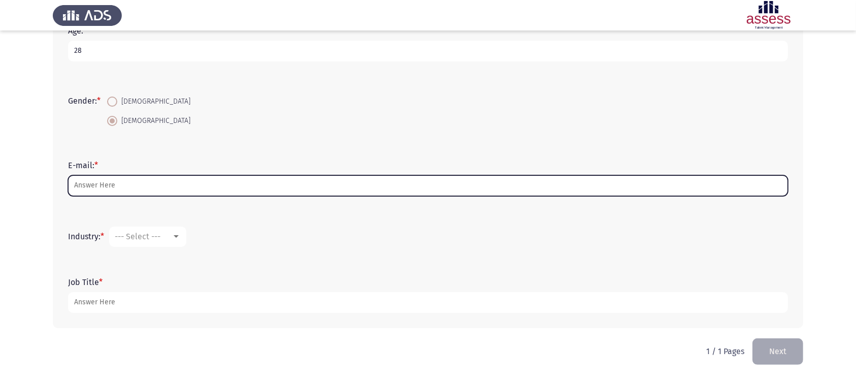
click at [116, 186] on input "E-mail: *" at bounding box center [428, 185] width 720 height 21
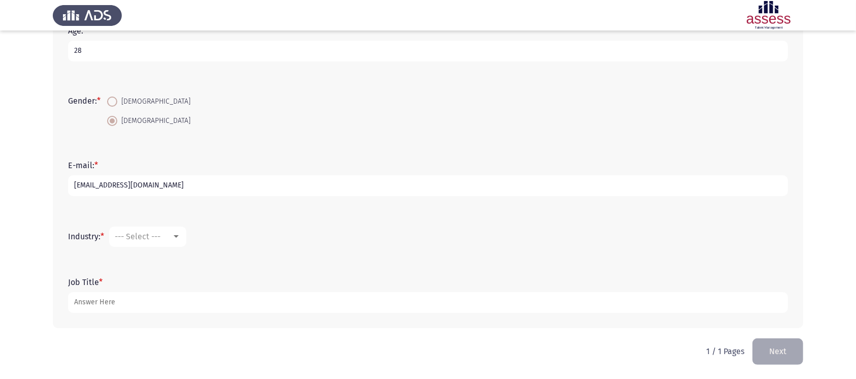
type input "[EMAIL_ADDRESS][DOMAIN_NAME]"
click at [167, 235] on div "--- Select ---" at bounding box center [143, 237] width 57 height 10
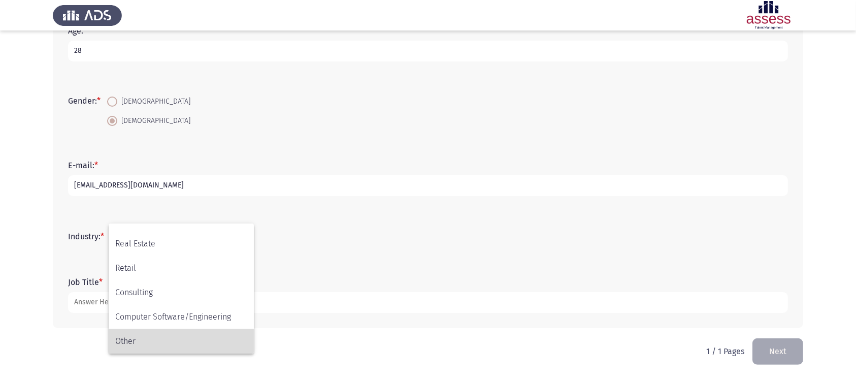
click at [128, 334] on span "Other" at bounding box center [181, 341] width 132 height 24
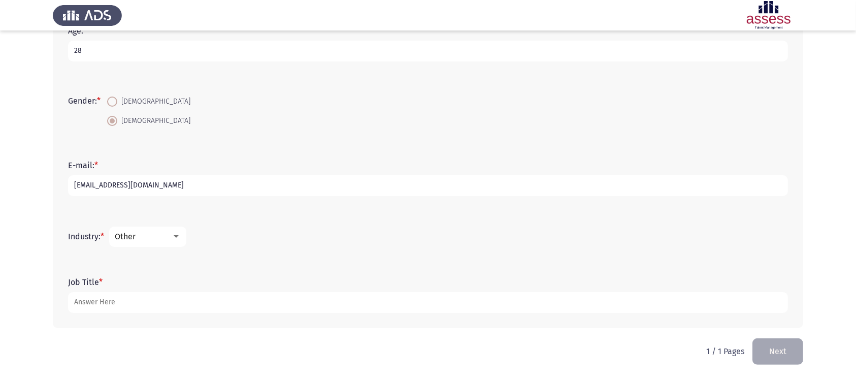
click at [126, 290] on form "Job Title *" at bounding box center [428, 295] width 720 height 36
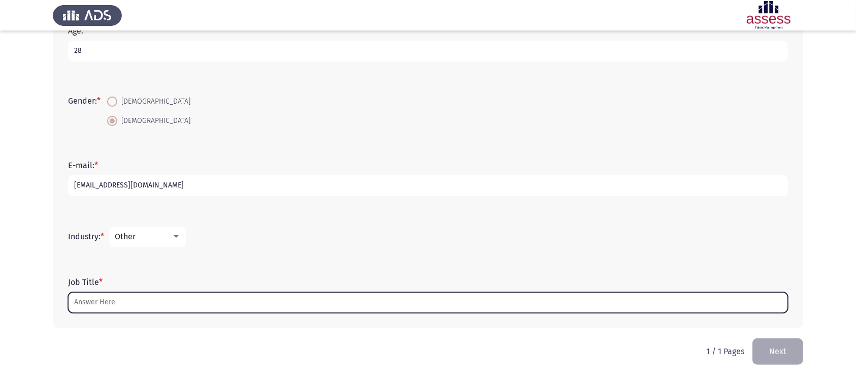
click at [128, 304] on input "Job Title *" at bounding box center [428, 302] width 720 height 21
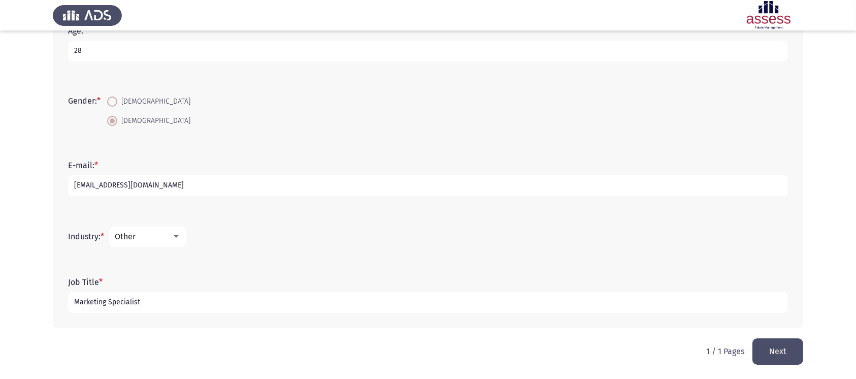
type input "Marketing Specialist"
click at [776, 347] on button "Next" at bounding box center [778, 351] width 51 height 26
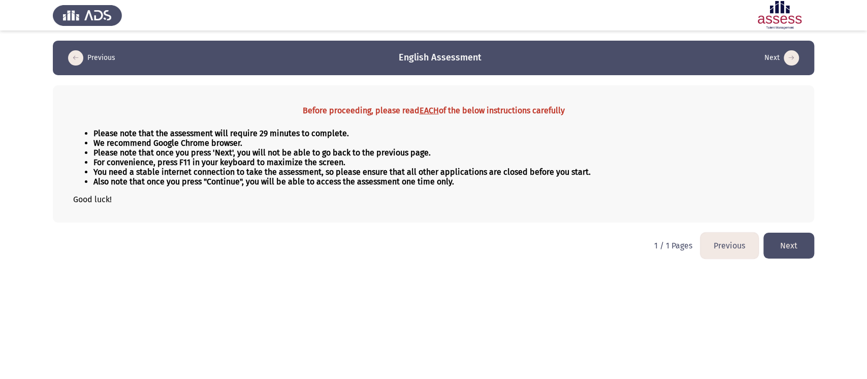
click at [804, 253] on button "Next" at bounding box center [788, 246] width 51 height 26
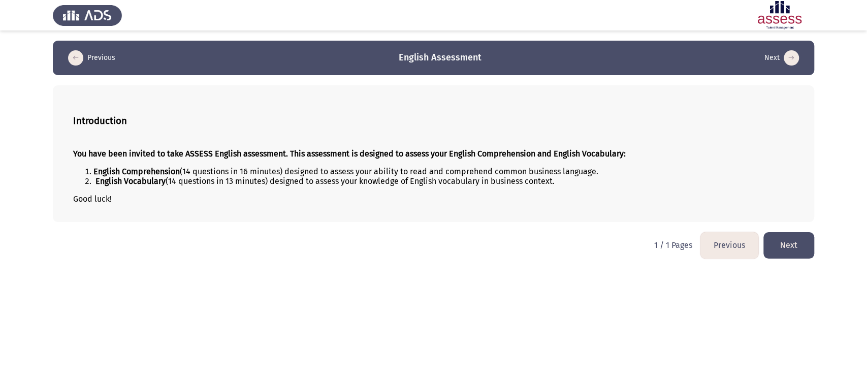
click at [807, 244] on button "Next" at bounding box center [788, 245] width 51 height 26
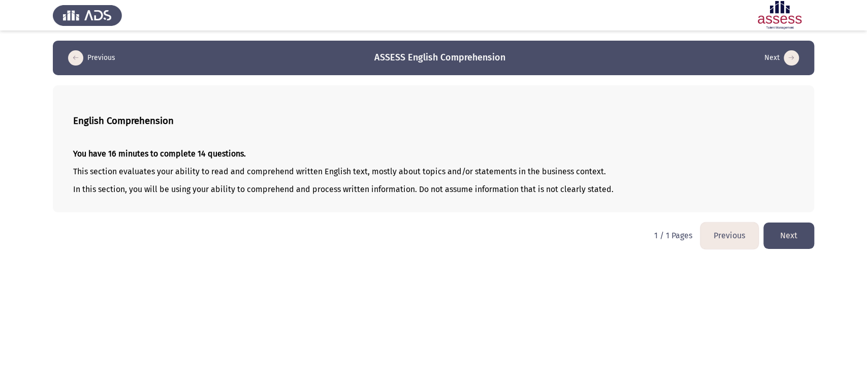
click at [796, 242] on button "Next" at bounding box center [788, 235] width 51 height 26
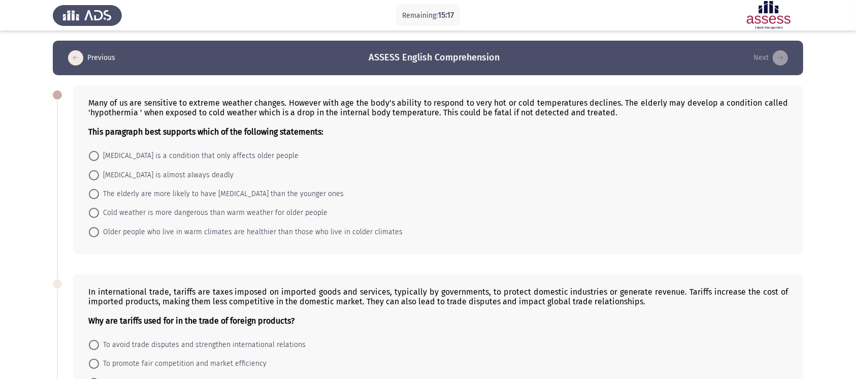
click at [88, 191] on mat-radio-button "The elderly are more likely to have [MEDICAL_DATA] than the younger ones" at bounding box center [216, 193] width 268 height 19
click at [88, 194] on mat-radio-button "The elderly are more likely to have [MEDICAL_DATA] than the younger ones" at bounding box center [216, 193] width 268 height 19
click at [96, 193] on span at bounding box center [94, 194] width 10 height 10
click at [96, 193] on input "The elderly are more likely to have [MEDICAL_DATA] than the younger ones" at bounding box center [94, 194] width 10 height 10
radio input "true"
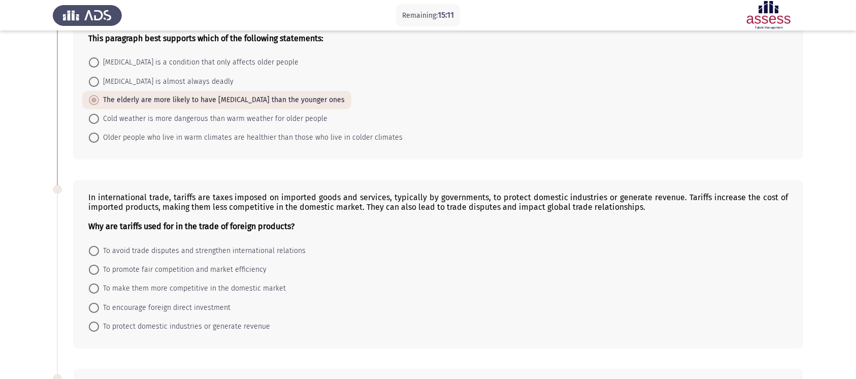
scroll to position [135, 0]
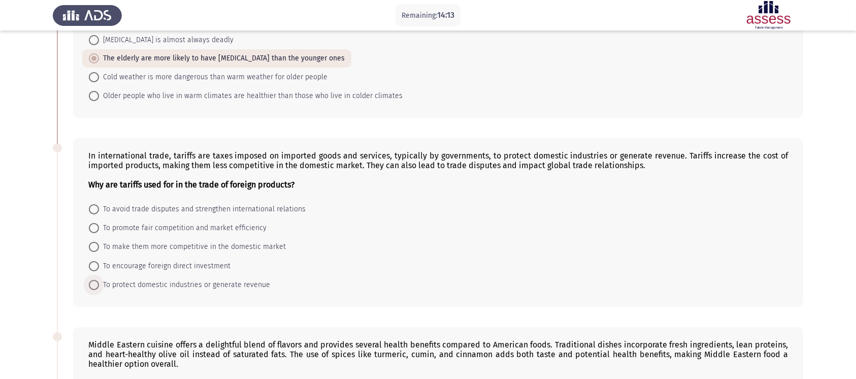
click at [89, 284] on span at bounding box center [94, 285] width 10 height 10
click at [89, 284] on input "To protect domestic industries or generate revenue" at bounding box center [94, 285] width 10 height 10
radio input "true"
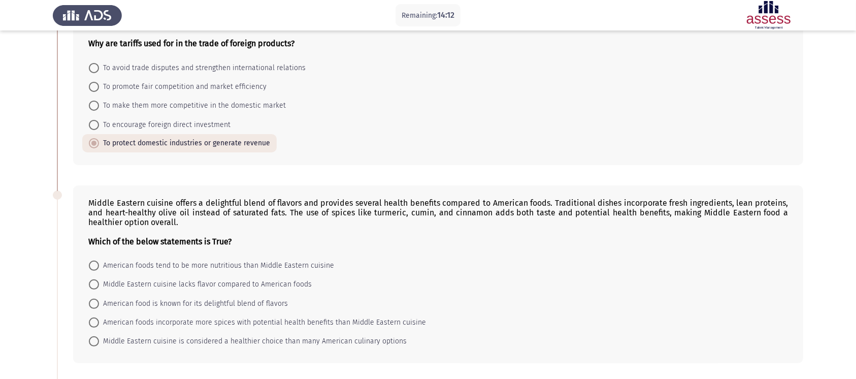
scroll to position [338, 0]
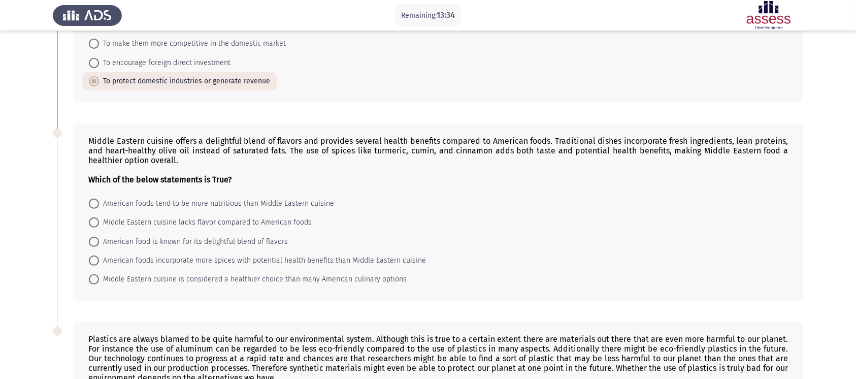
click at [91, 284] on span at bounding box center [94, 279] width 10 height 10
click at [91, 284] on input "Middle Eastern cuisine is considered a healthier choice than many American culi…" at bounding box center [94, 279] width 10 height 10
radio input "true"
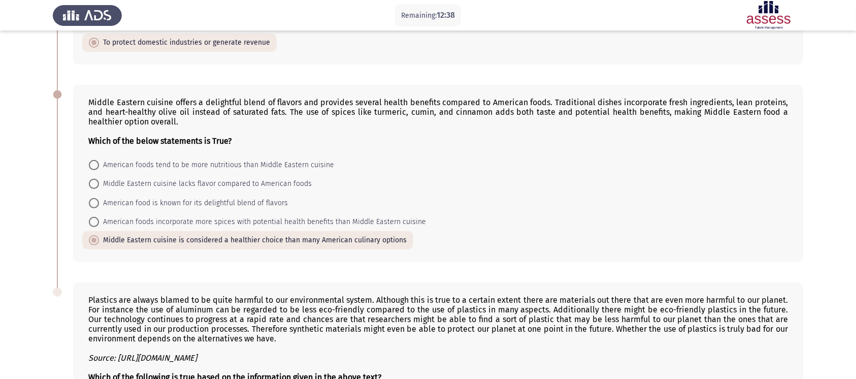
scroll to position [554, 0]
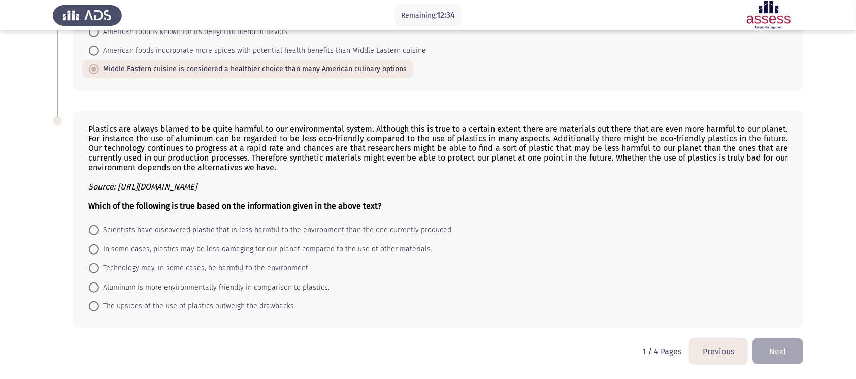
drag, startPoint x: 99, startPoint y: 254, endPoint x: 80, endPoint y: 245, distance: 21.6
click at [99, 254] on span "In some cases, plastics may be less damaging for our planet compared to the use…" at bounding box center [265, 249] width 333 height 12
click at [99, 254] on input "In some cases, plastics may be less damaging for our planet compared to the use…" at bounding box center [94, 249] width 10 height 10
radio input "true"
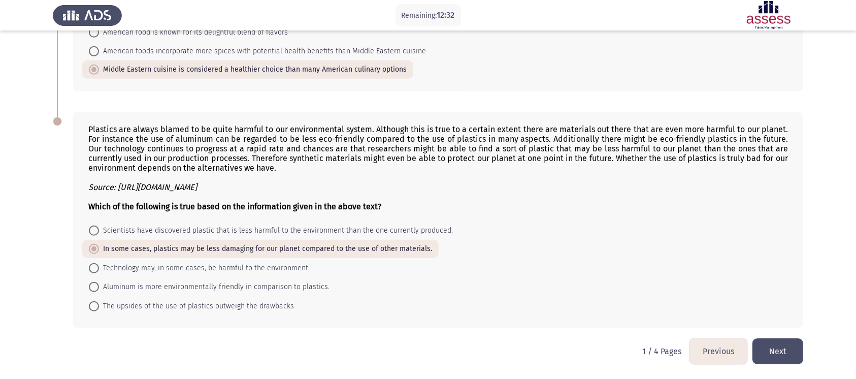
click at [776, 358] on button "Next" at bounding box center [778, 351] width 51 height 26
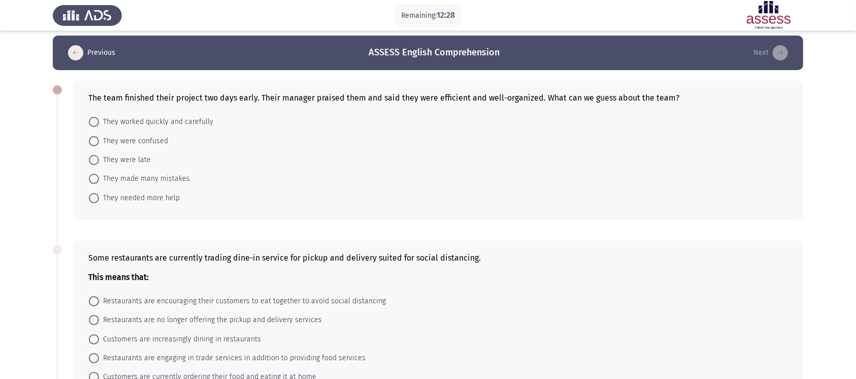
scroll to position [0, 0]
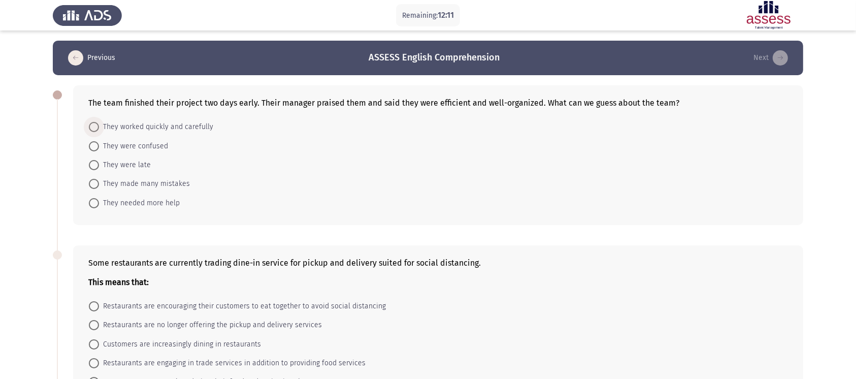
click at [115, 125] on span "They worked quickly and carefully" at bounding box center [156, 127] width 114 height 12
click at [99, 125] on input "They worked quickly and carefully" at bounding box center [94, 127] width 10 height 10
radio input "true"
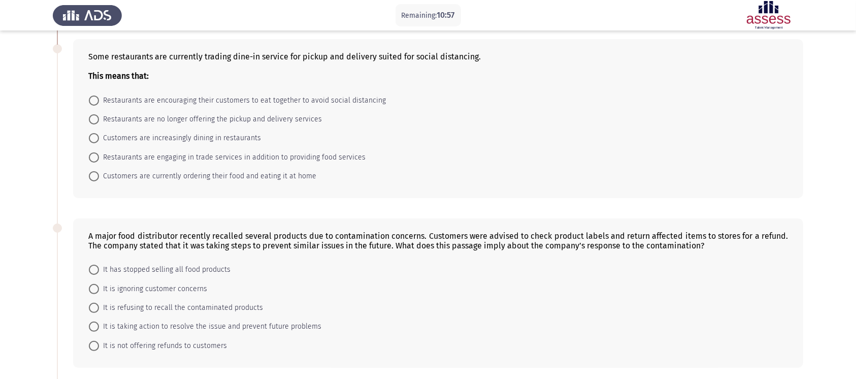
scroll to position [203, 0]
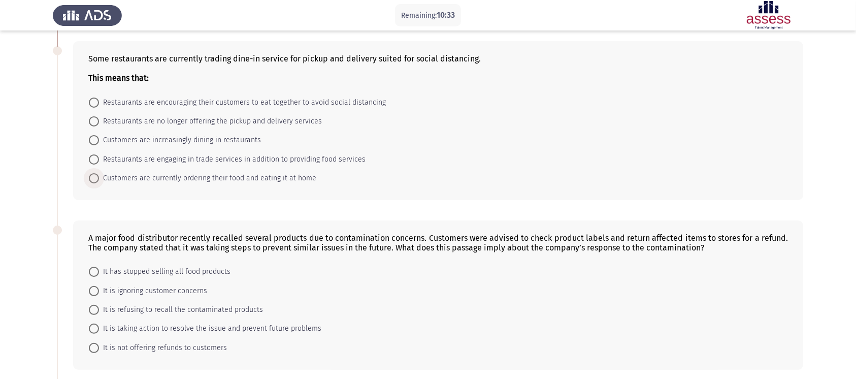
click at [164, 177] on span "Customers are currently ordering their food and eating it at home" at bounding box center [207, 178] width 217 height 12
click at [99, 177] on input "Customers are currently ordering their food and eating it at home" at bounding box center [94, 178] width 10 height 10
radio input "true"
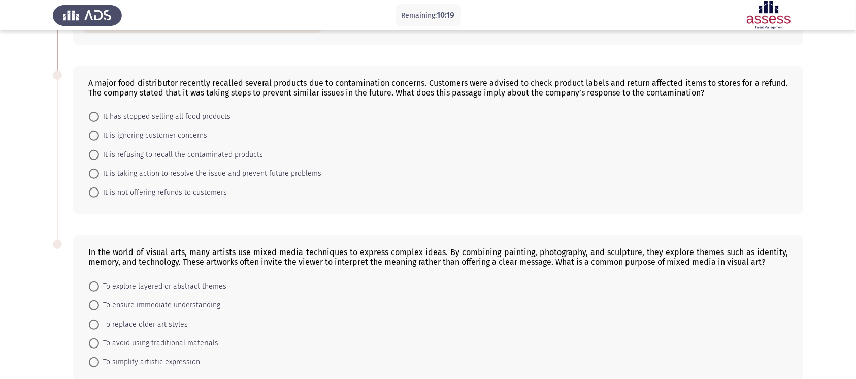
scroll to position [338, 0]
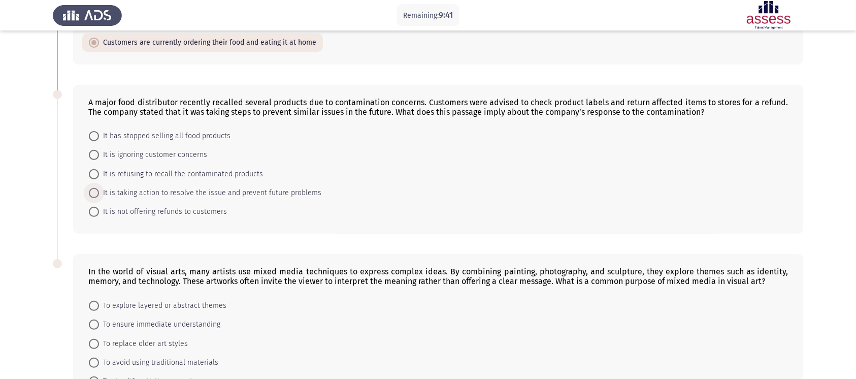
click at [91, 196] on span at bounding box center [94, 193] width 10 height 10
click at [91, 196] on input "It is taking action to resolve the issue and prevent future problems" at bounding box center [94, 193] width 10 height 10
radio input "true"
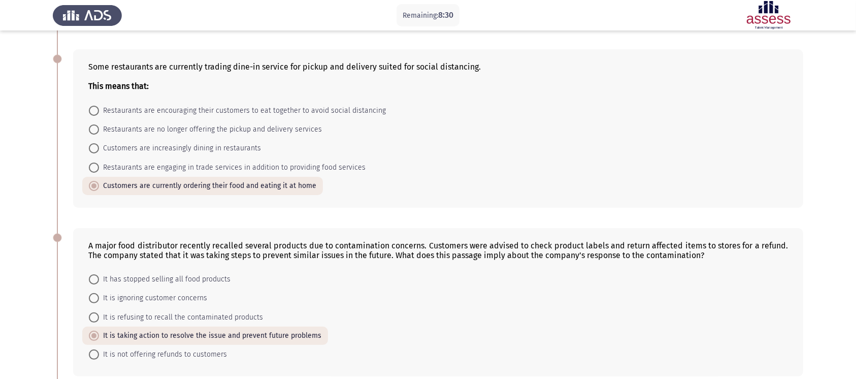
scroll to position [415, 0]
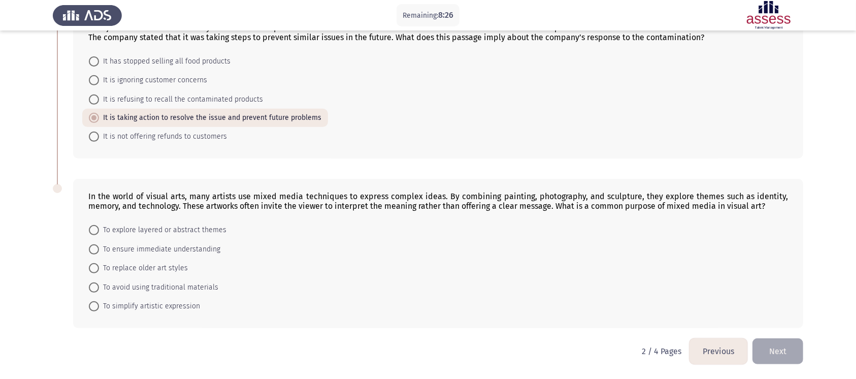
click at [100, 226] on span "To explore layered or abstract themes" at bounding box center [162, 230] width 127 height 12
click at [99, 226] on input "To explore layered or abstract themes" at bounding box center [94, 230] width 10 height 10
radio input "true"
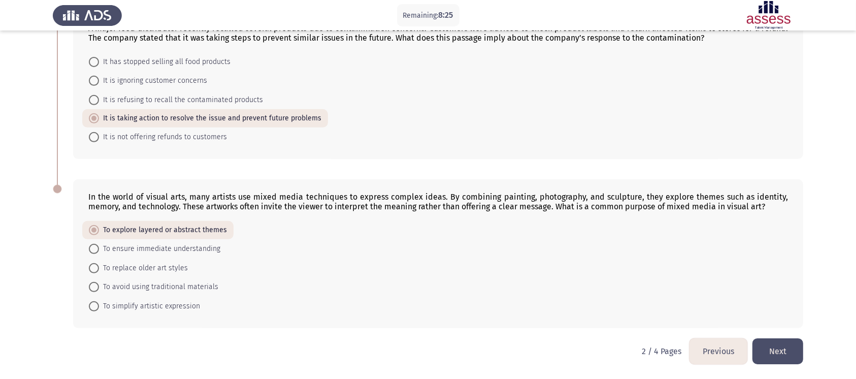
click at [781, 352] on button "Next" at bounding box center [778, 351] width 51 height 26
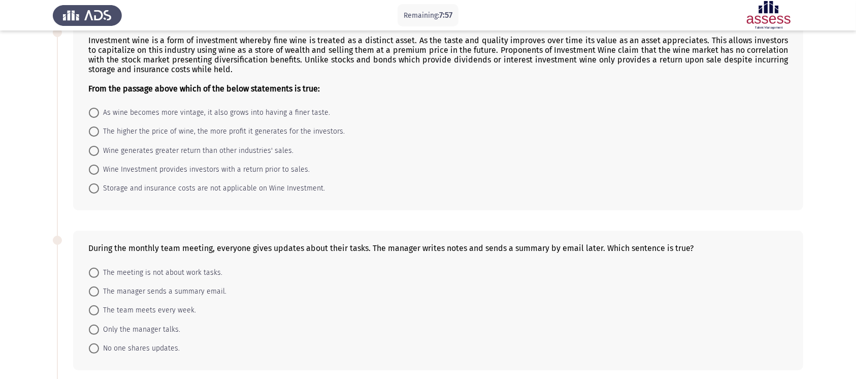
scroll to position [338, 0]
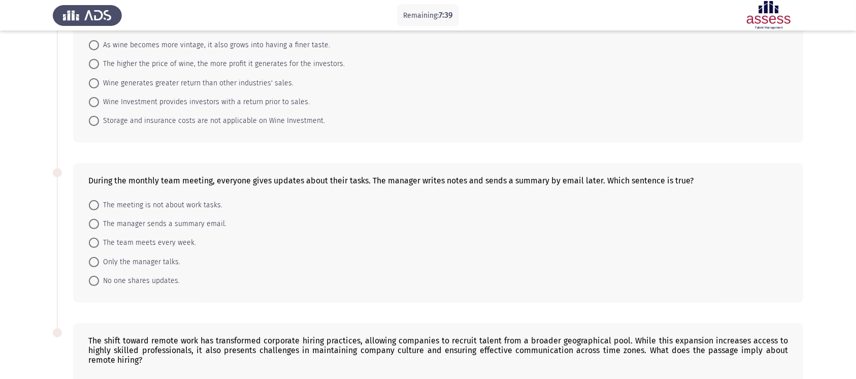
click at [135, 220] on mat-radio-button "The manager sends a summary email." at bounding box center [157, 223] width 151 height 19
click at [136, 222] on span "The manager sends a summary email." at bounding box center [162, 224] width 127 height 12
click at [99, 222] on input "The manager sends a summary email." at bounding box center [94, 224] width 10 height 10
radio input "true"
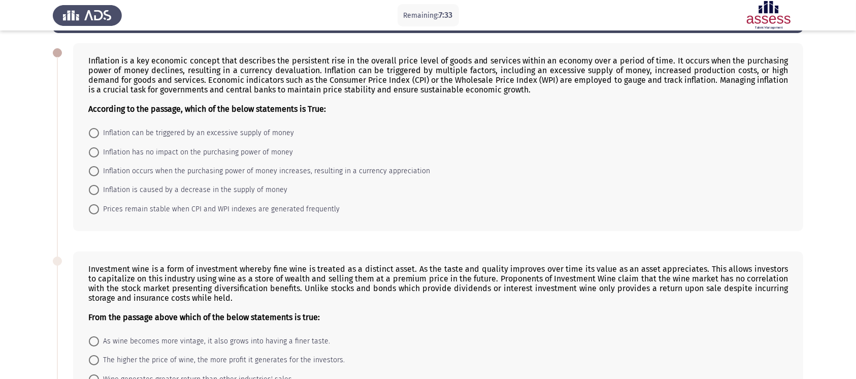
scroll to position [68, 0]
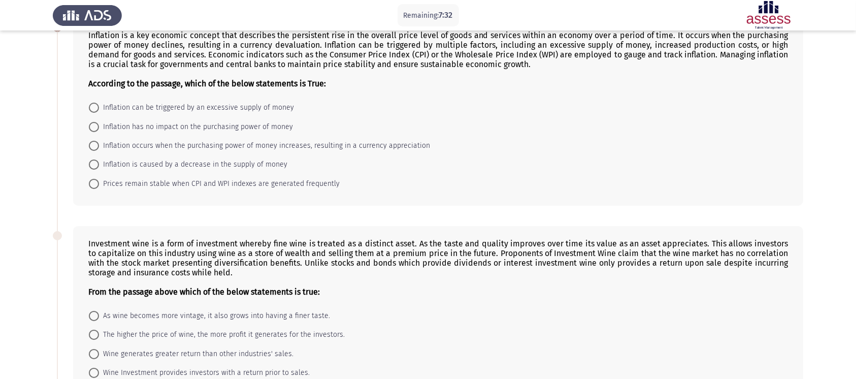
click at [154, 109] on span "Inflation can be triggered by an excessive supply of money" at bounding box center [196, 108] width 195 height 12
click at [99, 109] on input "Inflation can be triggered by an excessive supply of money" at bounding box center [94, 108] width 10 height 10
radio input "true"
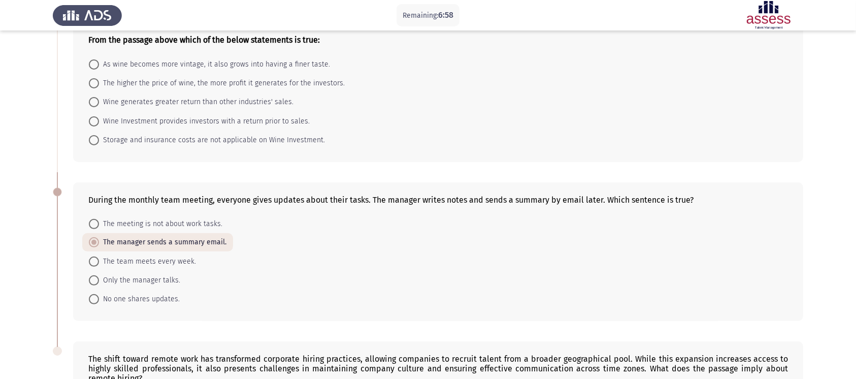
scroll to position [292, 0]
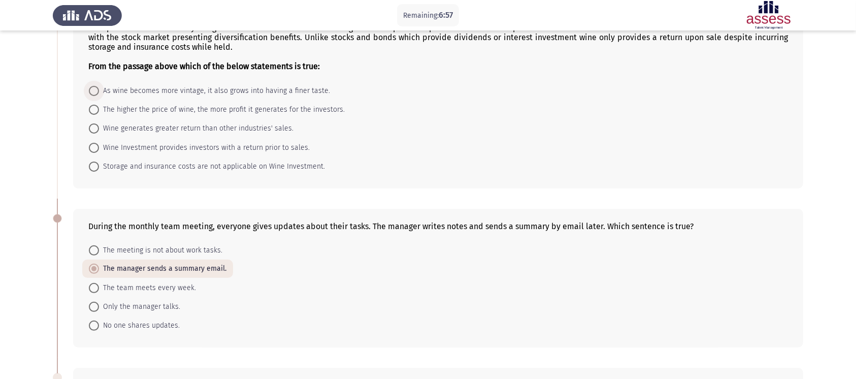
click at [98, 94] on span at bounding box center [94, 91] width 10 height 10
click at [98, 94] on input "As wine becomes more vintage, it also grows into having a finer taste." at bounding box center [94, 91] width 10 height 10
radio input "true"
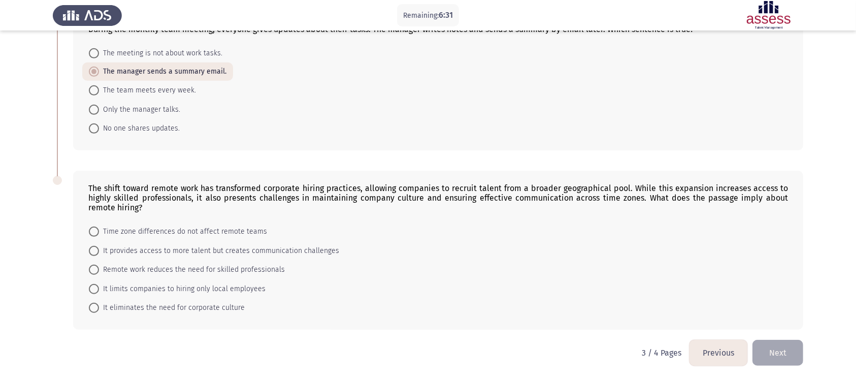
scroll to position [495, 0]
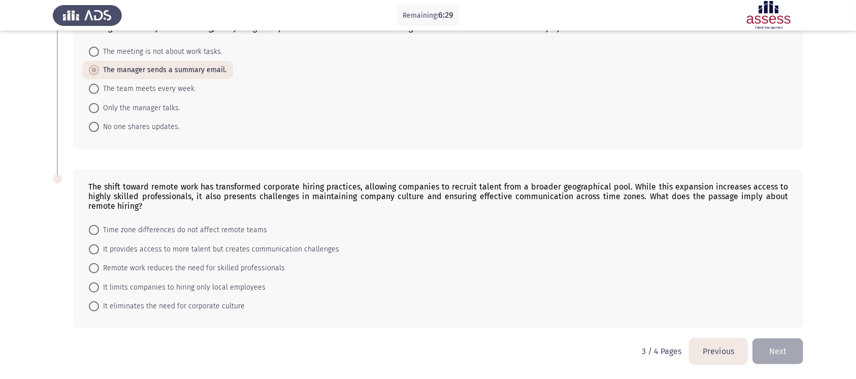
click at [98, 246] on span at bounding box center [94, 249] width 10 height 10
click at [98, 246] on input "It provides access to more talent but creates communication challenges" at bounding box center [94, 249] width 10 height 10
radio input "true"
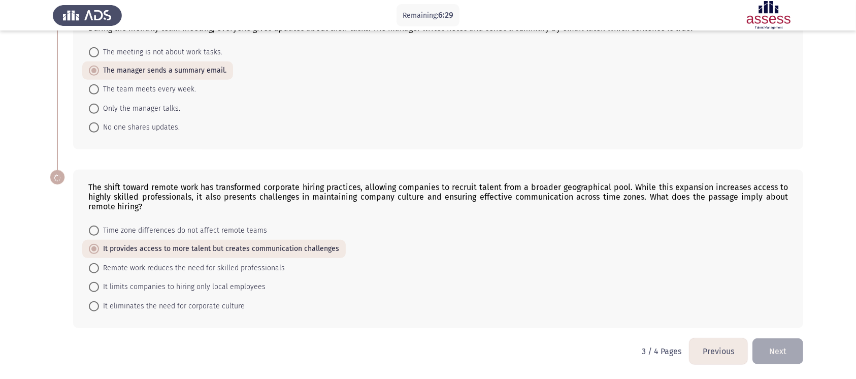
scroll to position [494, 0]
click at [770, 352] on button "Next" at bounding box center [778, 351] width 51 height 26
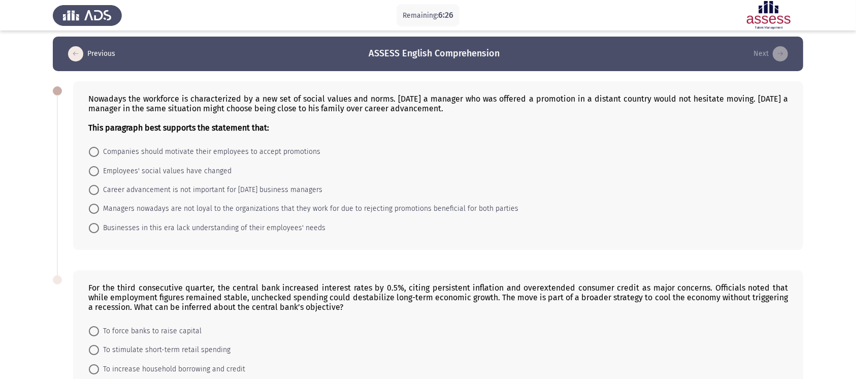
scroll to position [0, 0]
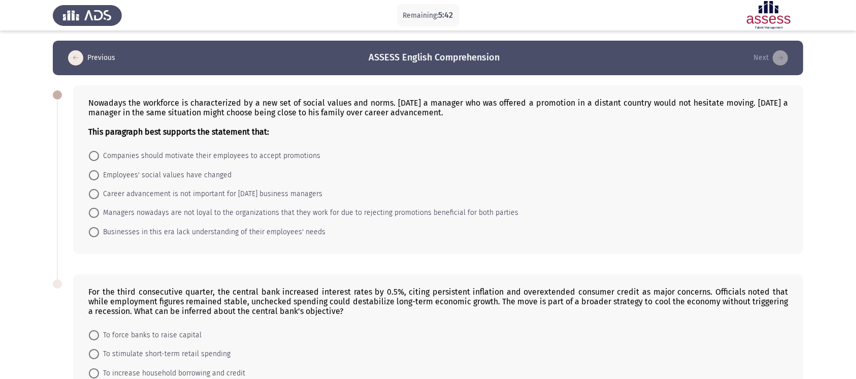
click at [138, 169] on mat-radio-button "Employees' social values have changed" at bounding box center [160, 174] width 156 height 19
click at [139, 178] on span "Employees' social values have changed" at bounding box center [165, 175] width 133 height 12
click at [99, 178] on input "Employees' social values have changed" at bounding box center [94, 175] width 10 height 10
radio input "true"
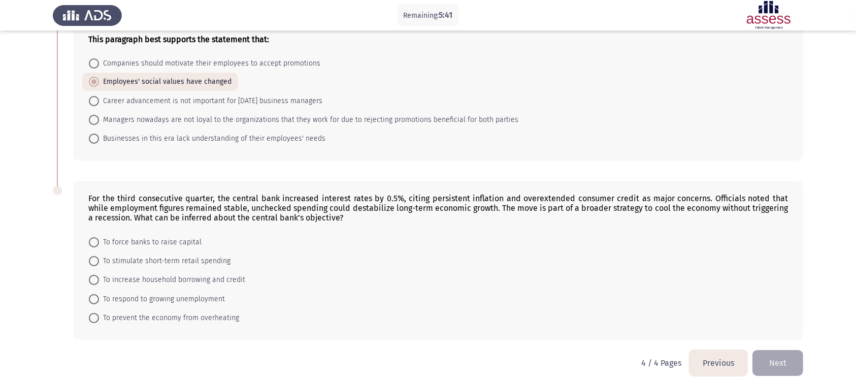
scroll to position [106, 0]
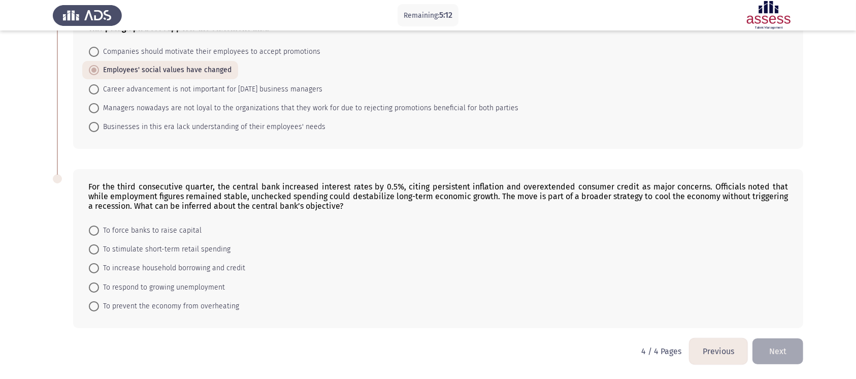
click at [91, 304] on span at bounding box center [94, 306] width 10 height 10
click at [91, 304] on input "To prevent the economy from overheating" at bounding box center [94, 306] width 10 height 10
radio input "true"
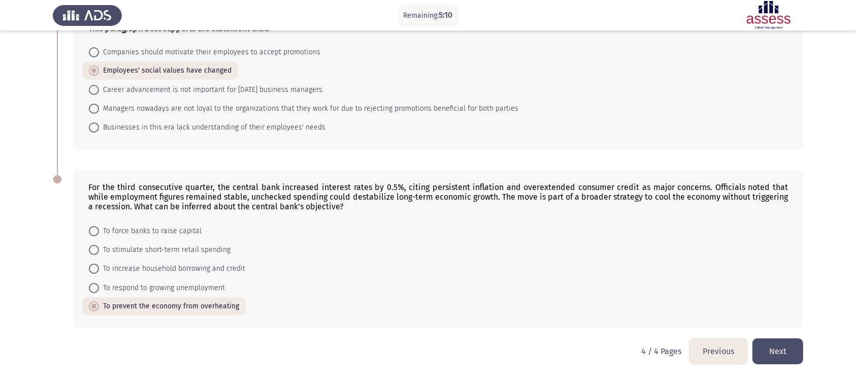
click at [780, 359] on button "Next" at bounding box center [778, 351] width 51 height 26
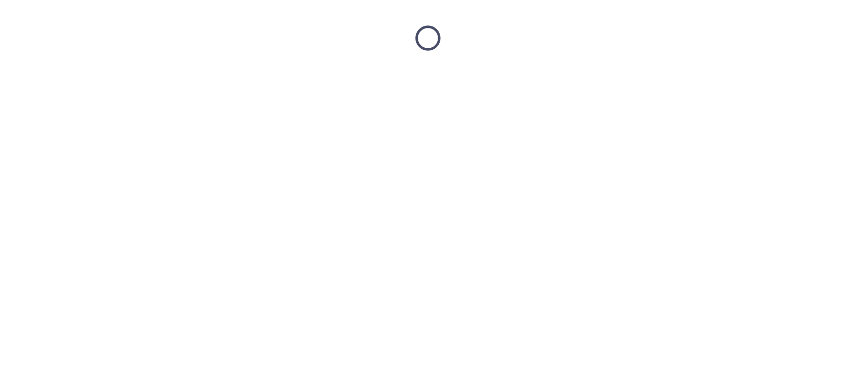
scroll to position [0, 0]
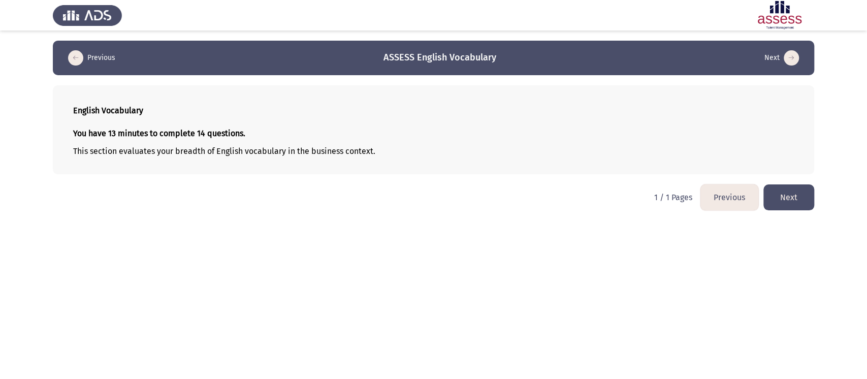
click at [788, 204] on button "Next" at bounding box center [788, 197] width 51 height 26
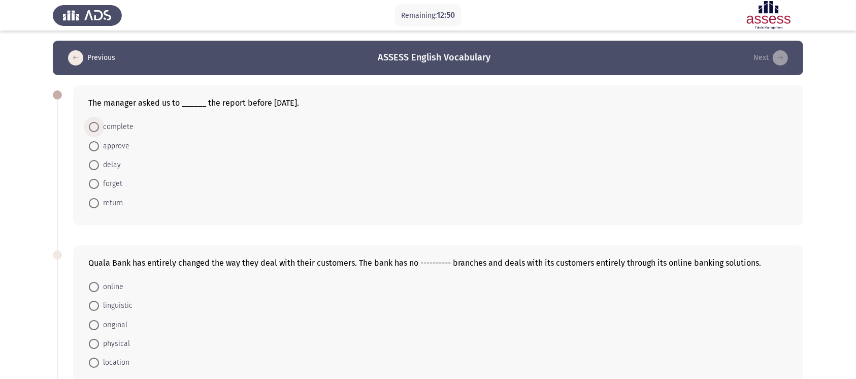
click at [117, 128] on span "complete" at bounding box center [116, 127] width 35 height 12
click at [99, 128] on input "complete" at bounding box center [94, 127] width 10 height 10
radio input "true"
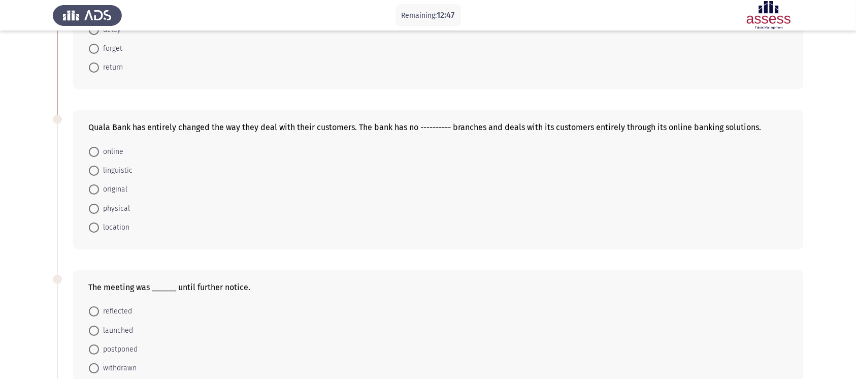
scroll to position [135, 0]
click at [118, 206] on span "physical" at bounding box center [114, 208] width 31 height 12
click at [99, 206] on input "physical" at bounding box center [94, 208] width 10 height 10
radio input "true"
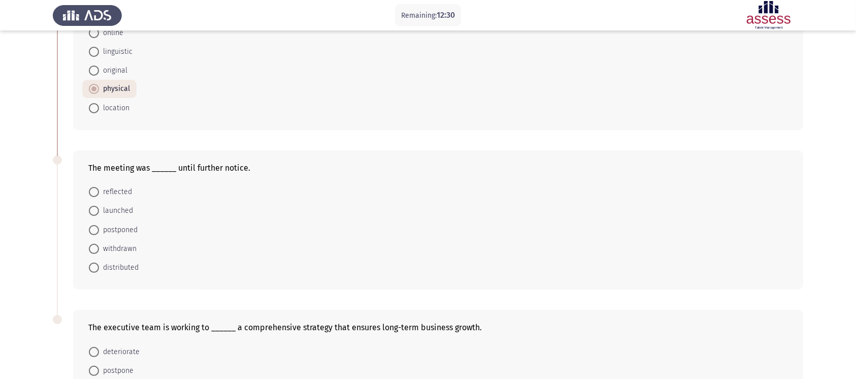
scroll to position [271, 0]
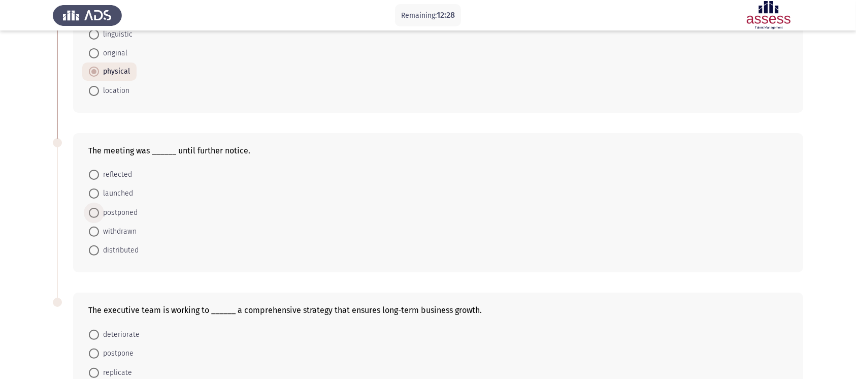
click at [89, 215] on span at bounding box center [94, 213] width 10 height 10
click at [89, 215] on input "postponed" at bounding box center [94, 213] width 10 height 10
radio input "true"
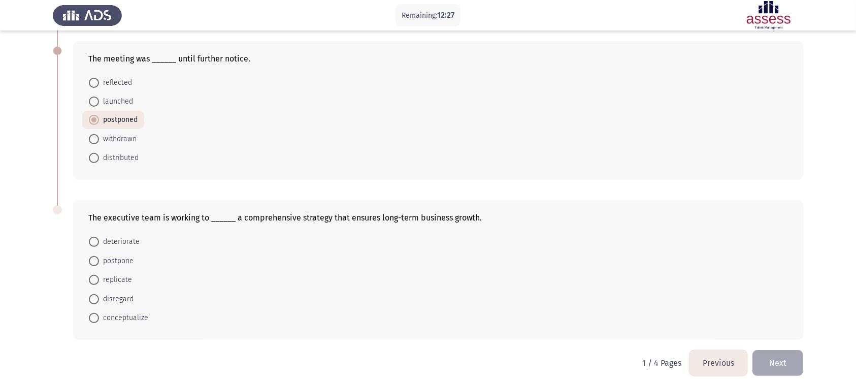
scroll to position [375, 0]
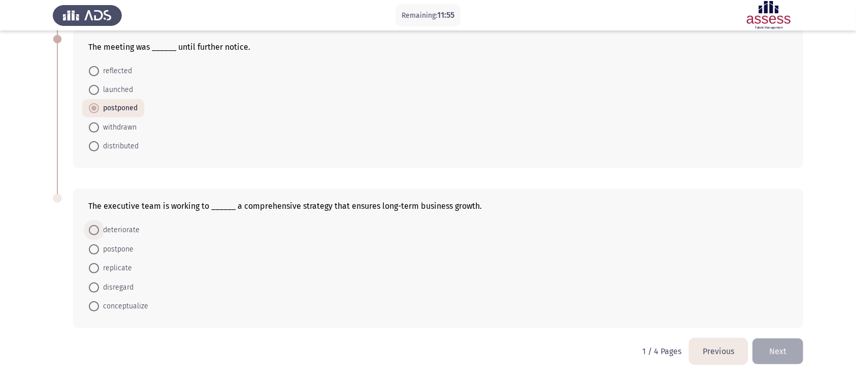
click at [118, 231] on span "deteriorate" at bounding box center [119, 230] width 41 height 12
click at [99, 231] on input "deteriorate" at bounding box center [94, 230] width 10 height 10
radio input "true"
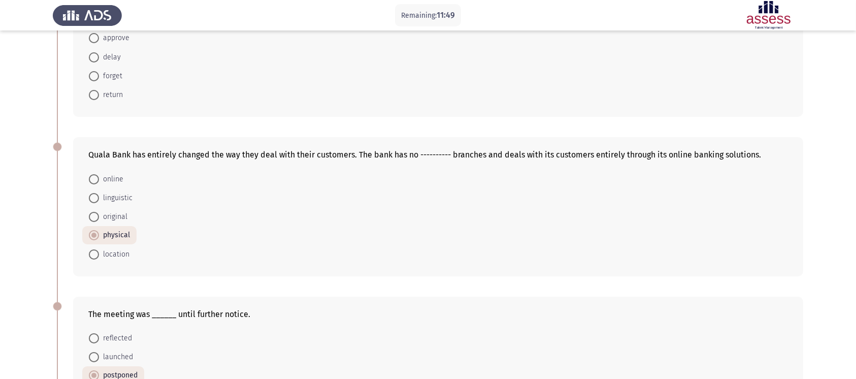
scroll to position [375, 0]
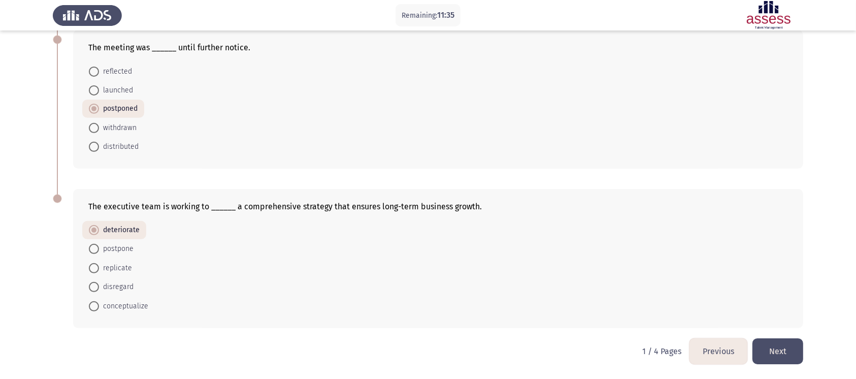
click at [102, 307] on span "conceptualize" at bounding box center [123, 306] width 49 height 12
click at [99, 307] on input "conceptualize" at bounding box center [94, 306] width 10 height 10
radio input "true"
click at [783, 356] on button "Next" at bounding box center [778, 351] width 51 height 26
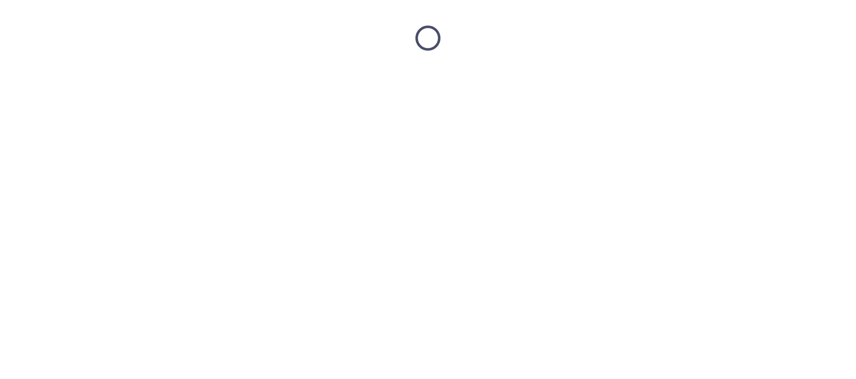
scroll to position [0, 0]
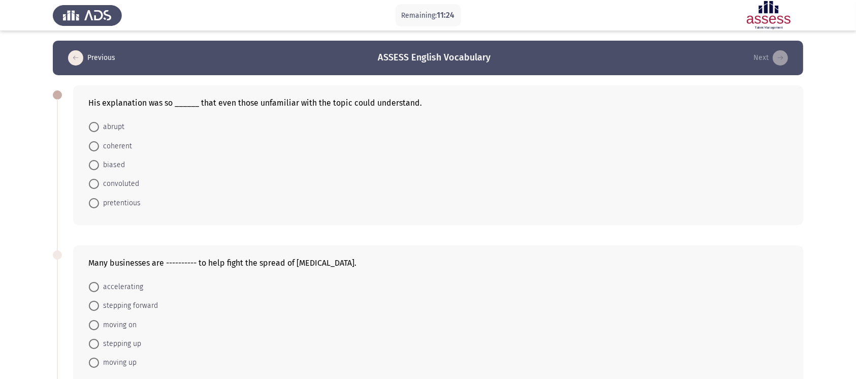
drag, startPoint x: 94, startPoint y: 153, endPoint x: 95, endPoint y: 145, distance: 8.2
click at [94, 154] on mat-radio-button "coherent" at bounding box center [110, 145] width 56 height 19
click at [95, 140] on label "coherent" at bounding box center [110, 146] width 43 height 12
click at [95, 141] on input "coherent" at bounding box center [94, 146] width 10 height 10
radio input "true"
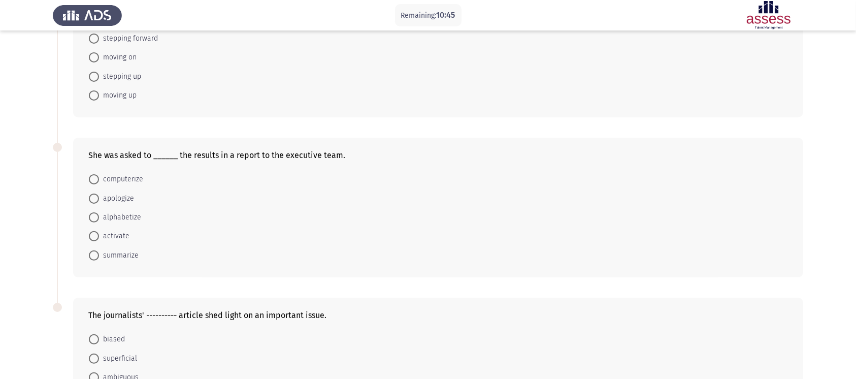
scroll to position [271, 0]
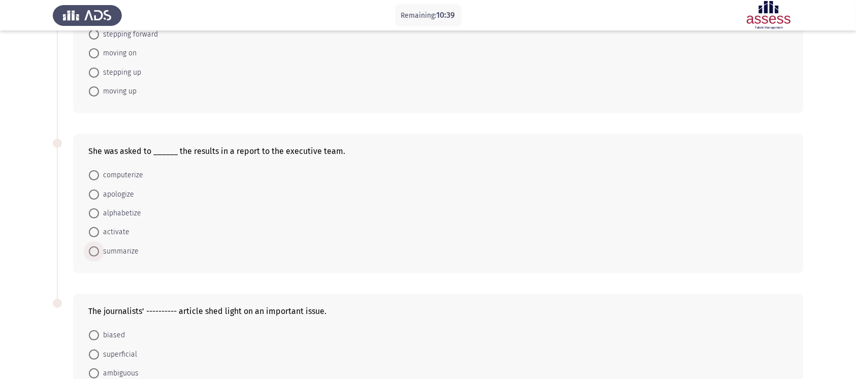
click at [118, 257] on span "summarize" at bounding box center [119, 251] width 40 height 12
click at [99, 256] on input "summarize" at bounding box center [94, 251] width 10 height 10
radio input "true"
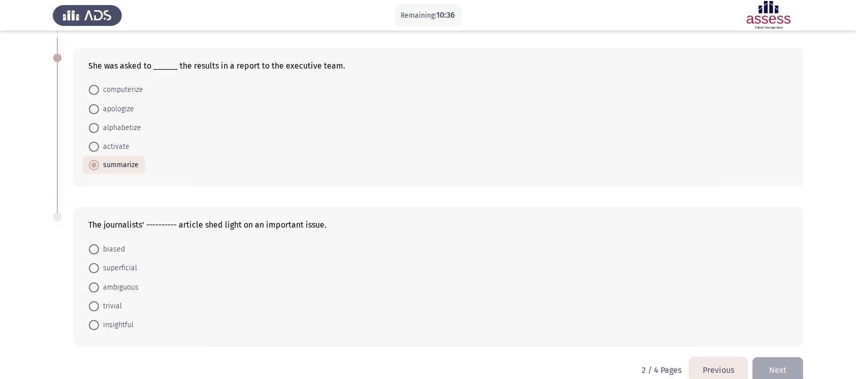
scroll to position [376, 0]
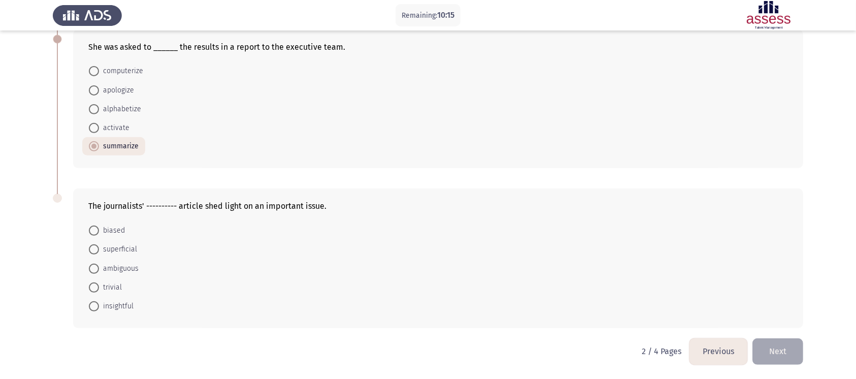
click at [129, 306] on span "insightful" at bounding box center [116, 306] width 35 height 12
click at [99, 306] on input "insightful" at bounding box center [94, 306] width 10 height 10
radio input "true"
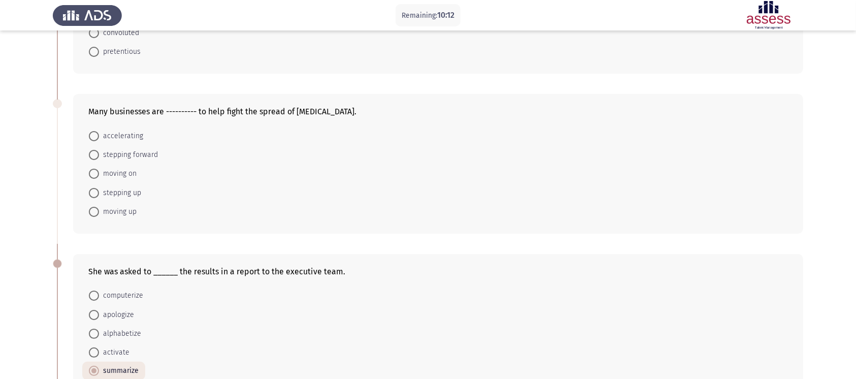
scroll to position [105, 0]
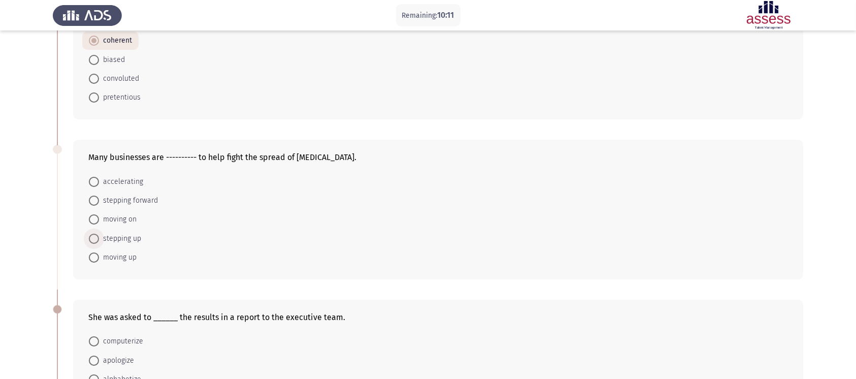
click at [117, 239] on span "stepping up" at bounding box center [120, 239] width 42 height 12
click at [99, 239] on input "stepping up" at bounding box center [94, 239] width 10 height 10
radio input "true"
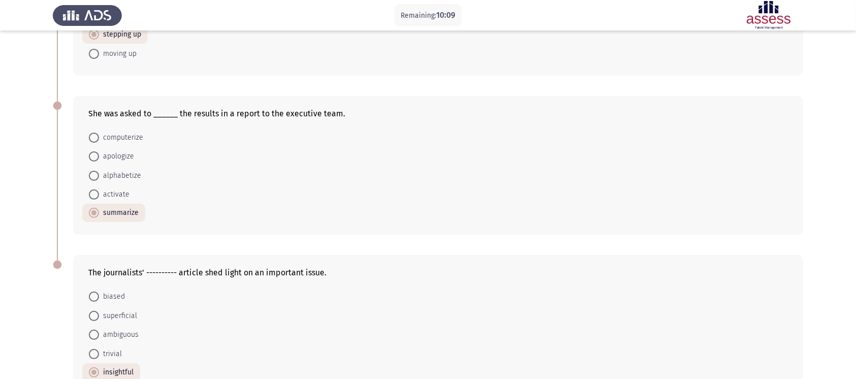
scroll to position [375, 0]
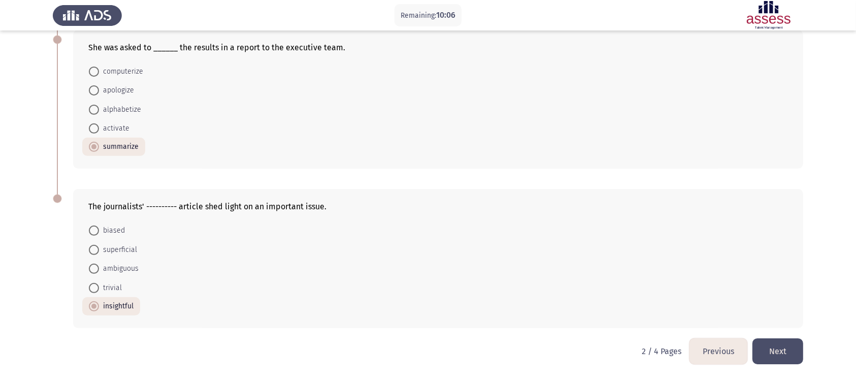
click at [787, 359] on button "Next" at bounding box center [778, 351] width 51 height 26
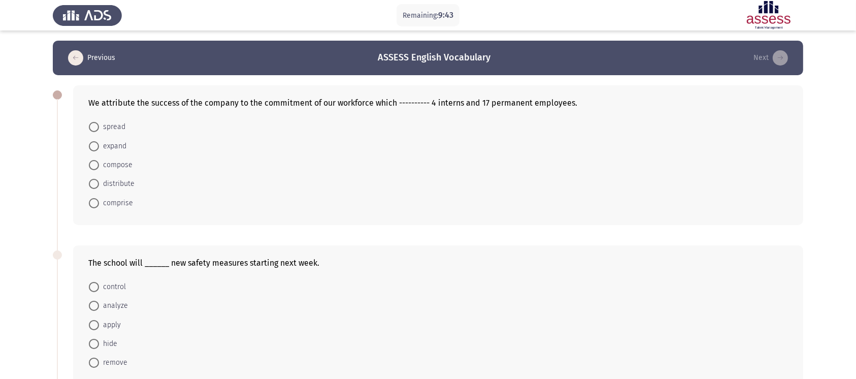
click at [113, 169] on span "compose" at bounding box center [116, 165] width 34 height 12
click at [99, 169] on input "compose" at bounding box center [94, 165] width 10 height 10
radio input "true"
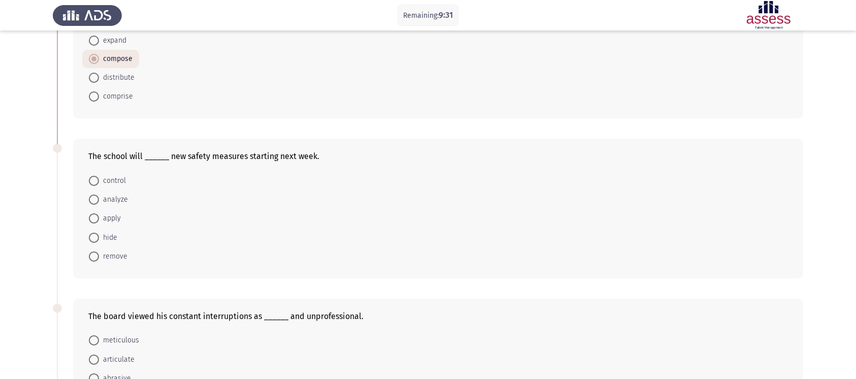
scroll to position [135, 0]
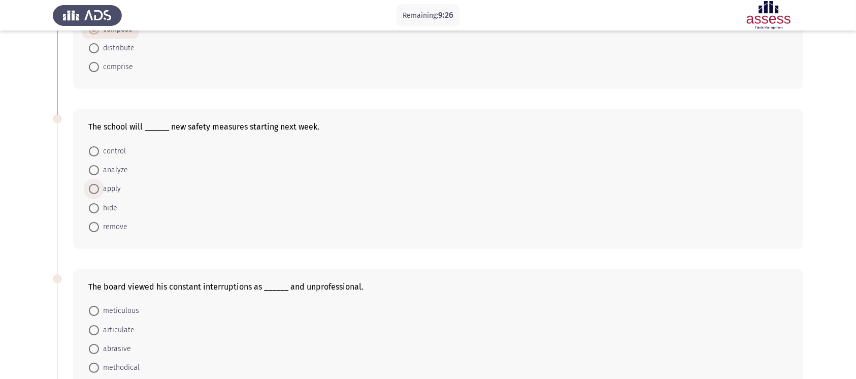
click at [107, 192] on span "apply" at bounding box center [110, 189] width 22 height 12
click at [99, 192] on input "apply" at bounding box center [94, 189] width 10 height 10
radio input "true"
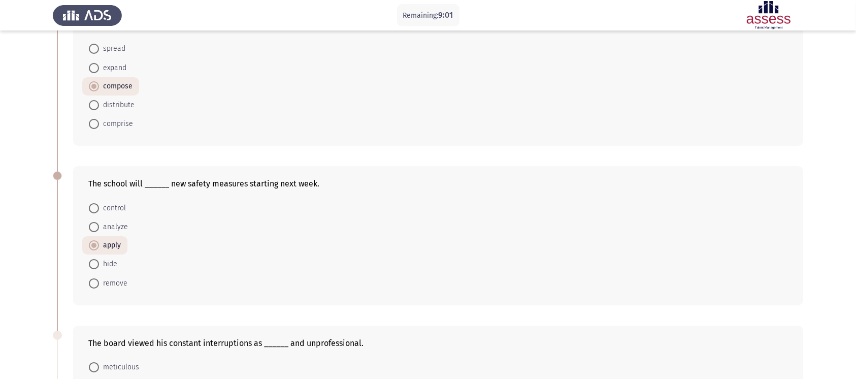
scroll to position [0, 0]
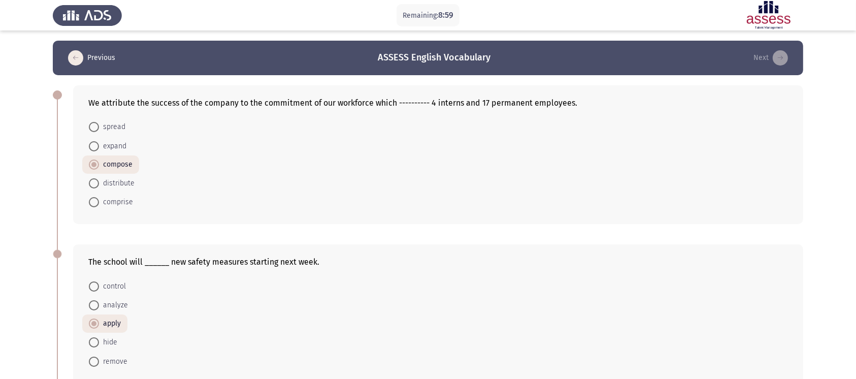
click at [94, 198] on span at bounding box center [94, 202] width 10 height 10
click at [94, 198] on input "comprise" at bounding box center [94, 202] width 10 height 10
radio input "true"
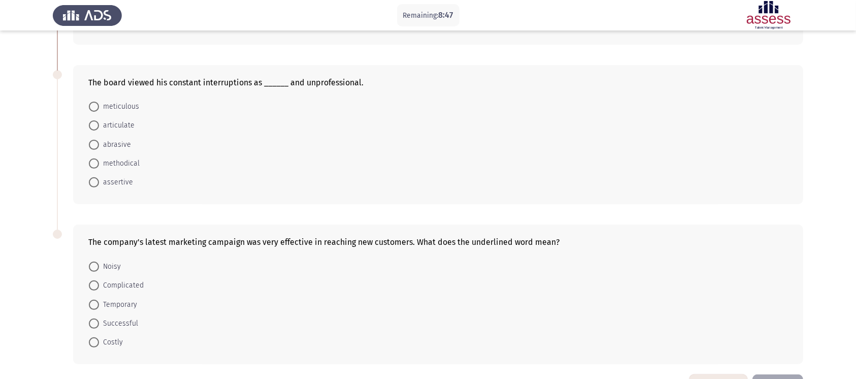
scroll to position [376, 0]
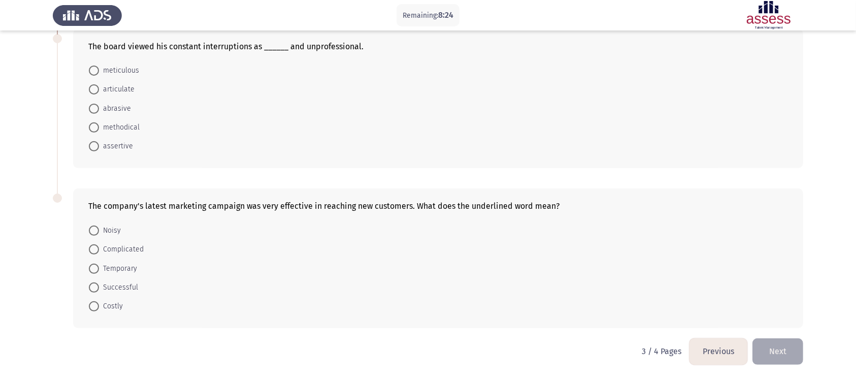
click at [112, 292] on span "Successful" at bounding box center [118, 287] width 39 height 12
click at [99, 292] on input "Successful" at bounding box center [94, 287] width 10 height 10
radio input "true"
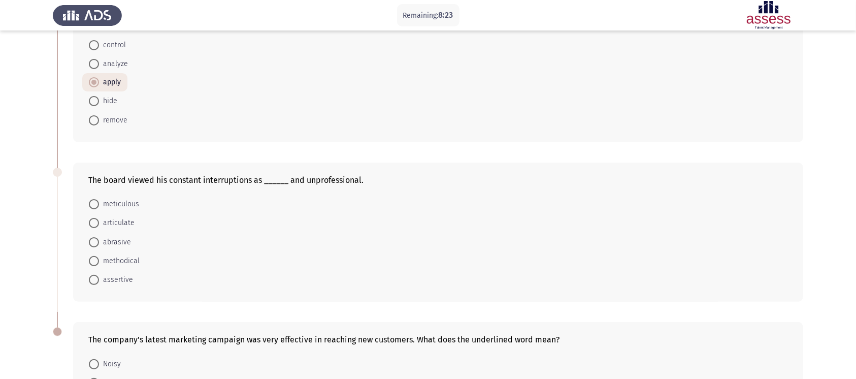
scroll to position [240, 0]
click at [116, 246] on span "abrasive" at bounding box center [115, 244] width 32 height 12
click at [99, 246] on input "abrasive" at bounding box center [94, 244] width 10 height 10
radio input "true"
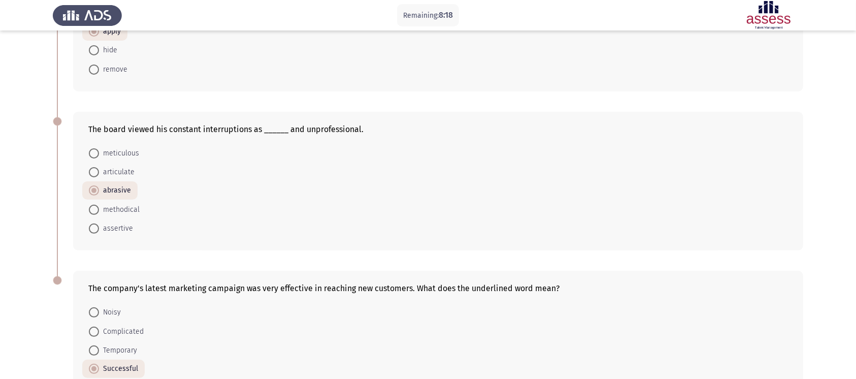
scroll to position [375, 0]
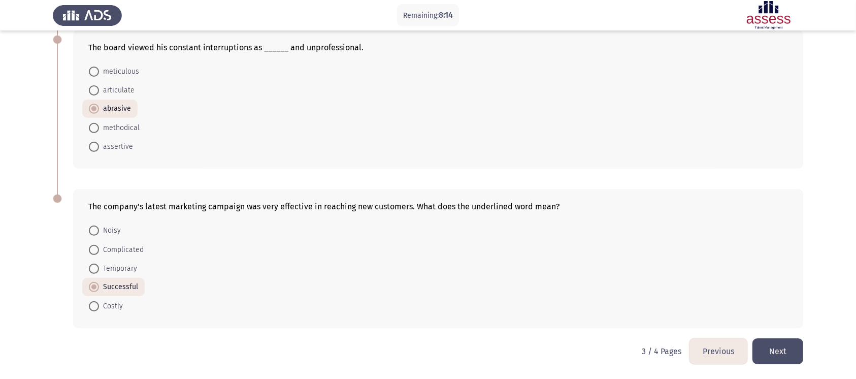
click at [776, 356] on button "Next" at bounding box center [778, 351] width 51 height 26
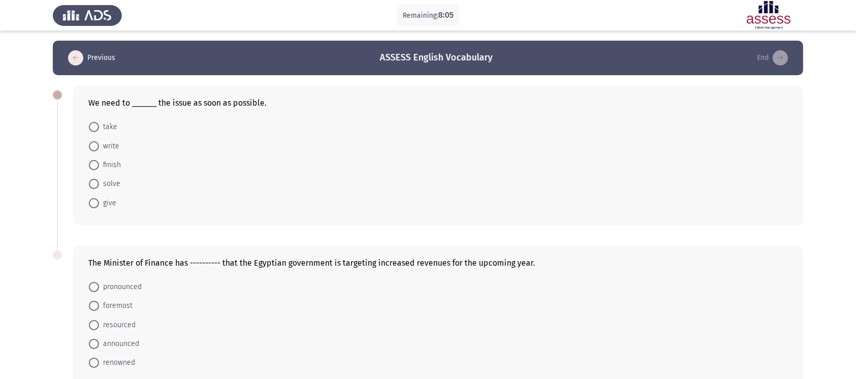
click at [96, 183] on span at bounding box center [94, 184] width 10 height 10
click at [96, 183] on input "solve" at bounding box center [94, 184] width 10 height 10
radio input "true"
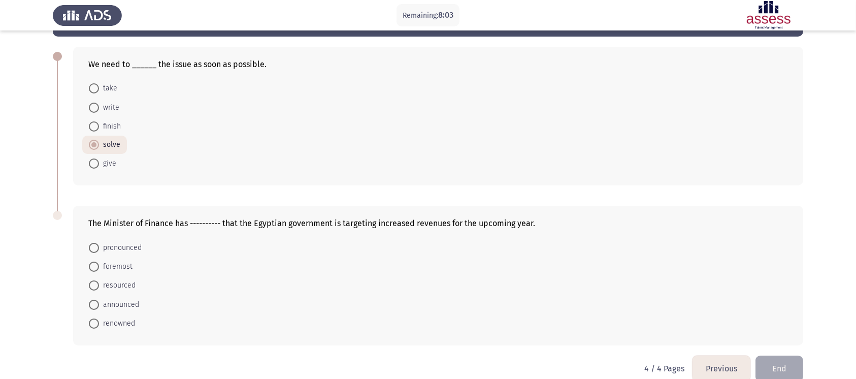
scroll to position [56, 0]
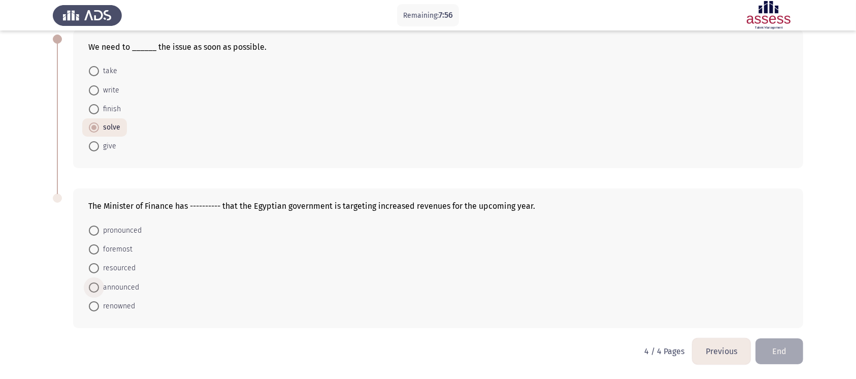
click at [115, 287] on span "announced" at bounding box center [119, 287] width 40 height 12
click at [99, 287] on input "announced" at bounding box center [94, 287] width 10 height 10
radio input "true"
click at [777, 356] on button "End" at bounding box center [780, 351] width 48 height 26
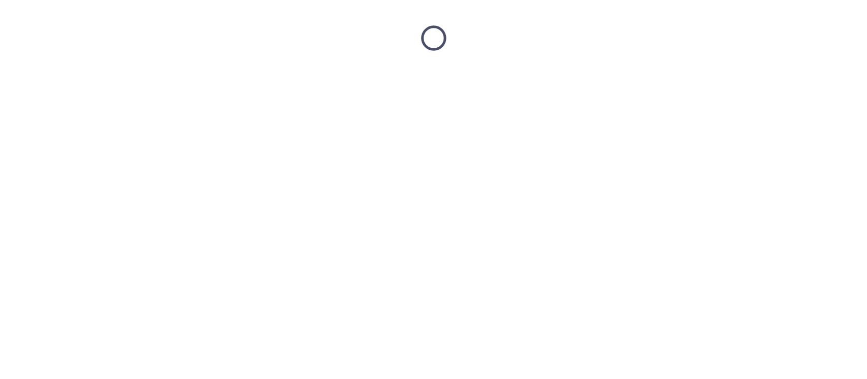
scroll to position [0, 0]
